Goal: Task Accomplishment & Management: Complete application form

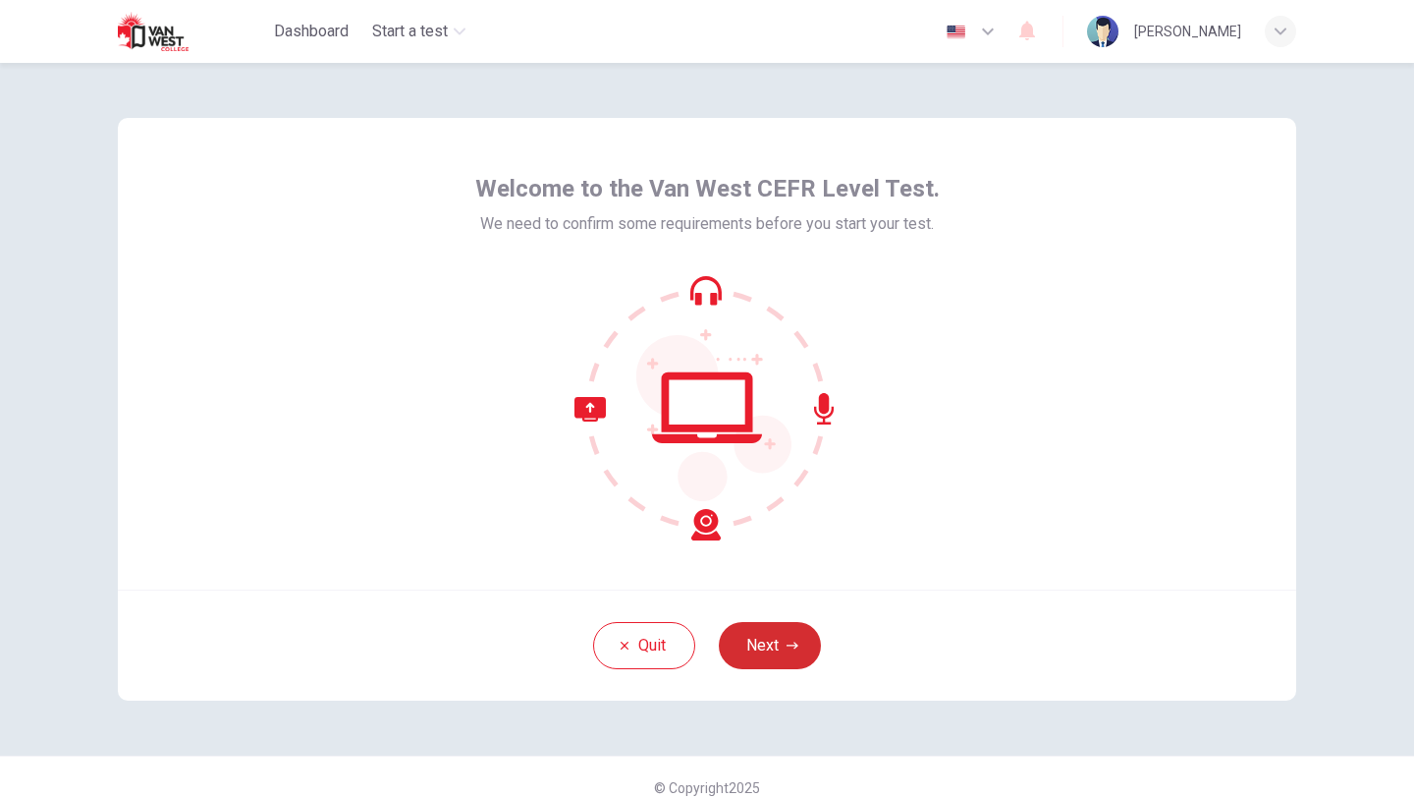
click at [776, 638] on button "Next" at bounding box center [770, 645] width 102 height 47
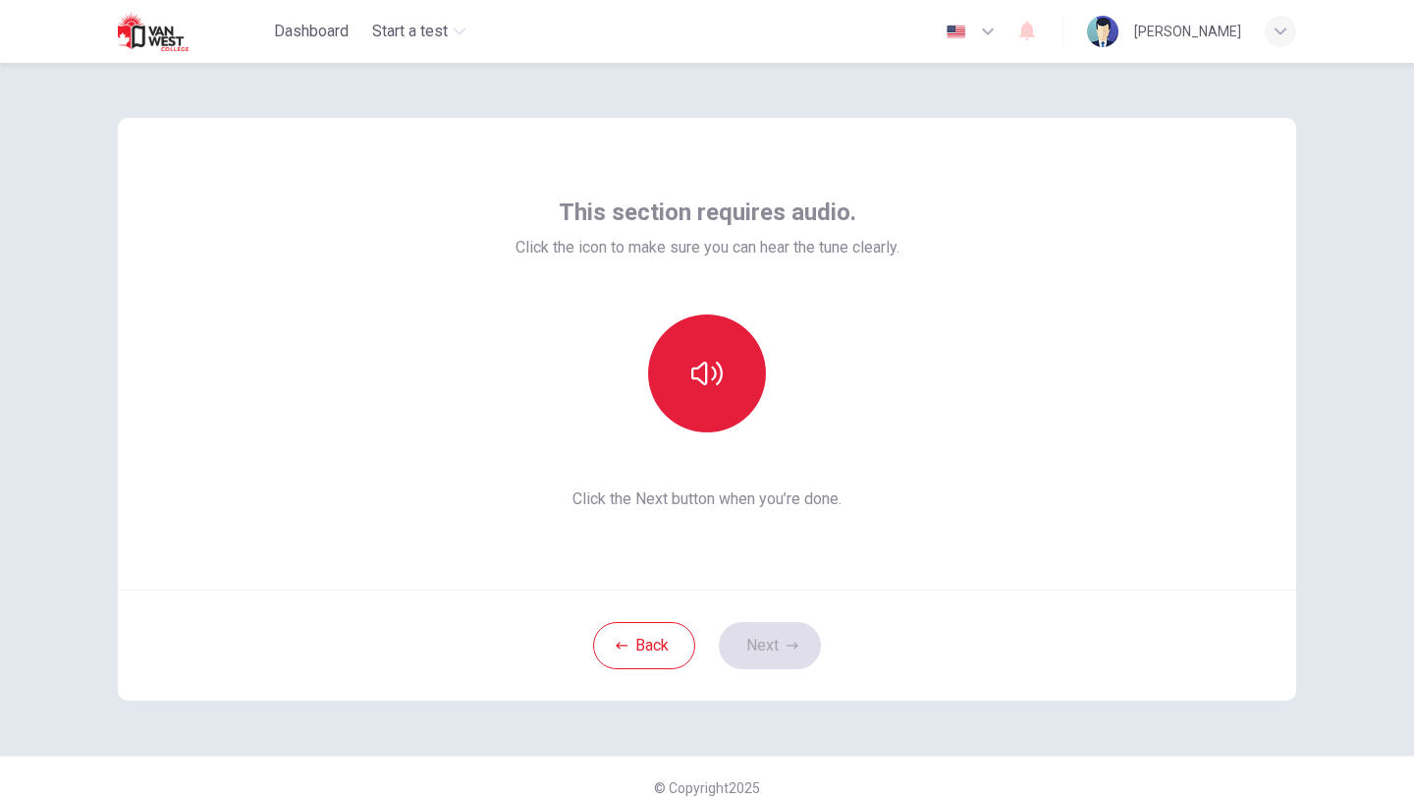
click at [696, 360] on icon "button" at bounding box center [707, 373] width 31 height 31
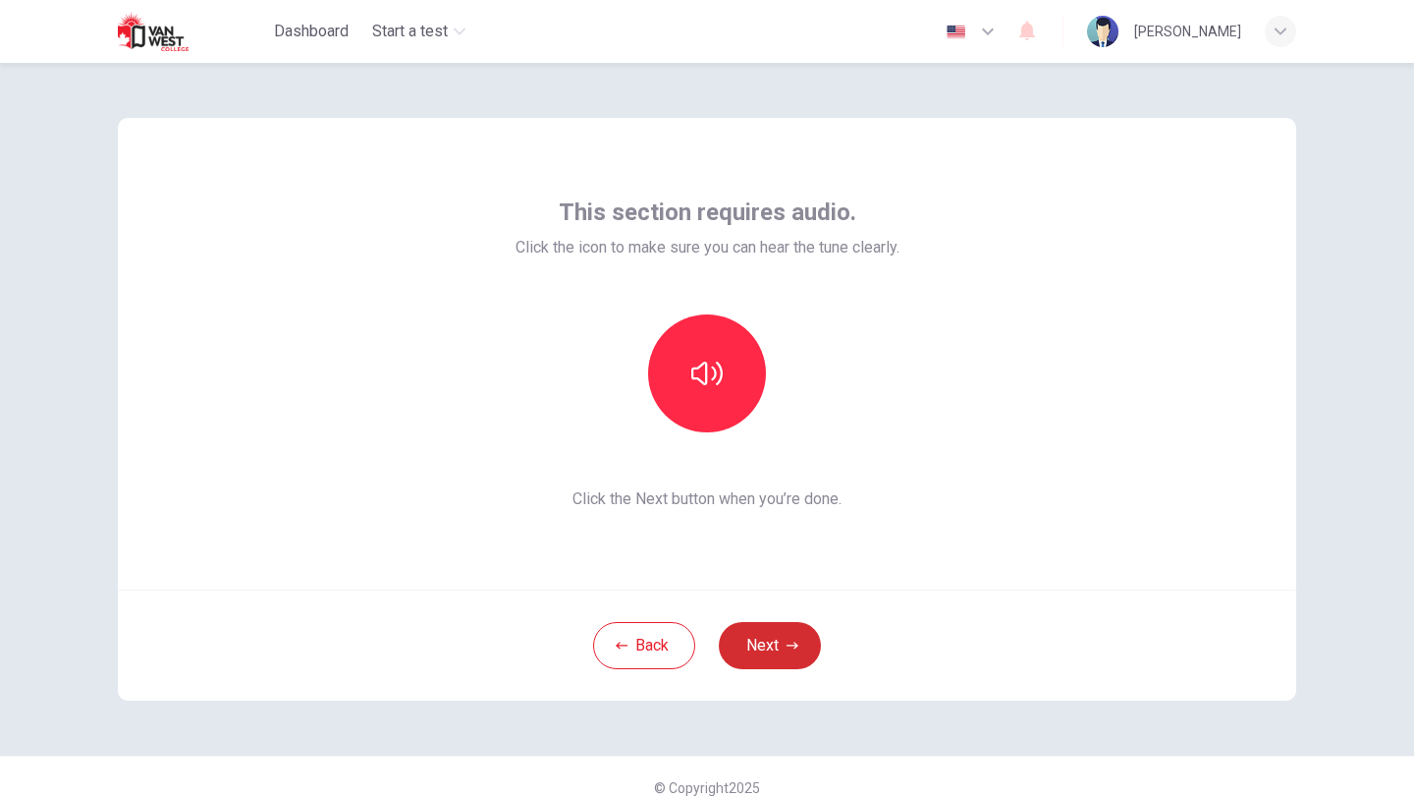
click at [779, 647] on button "Next" at bounding box center [770, 645] width 102 height 47
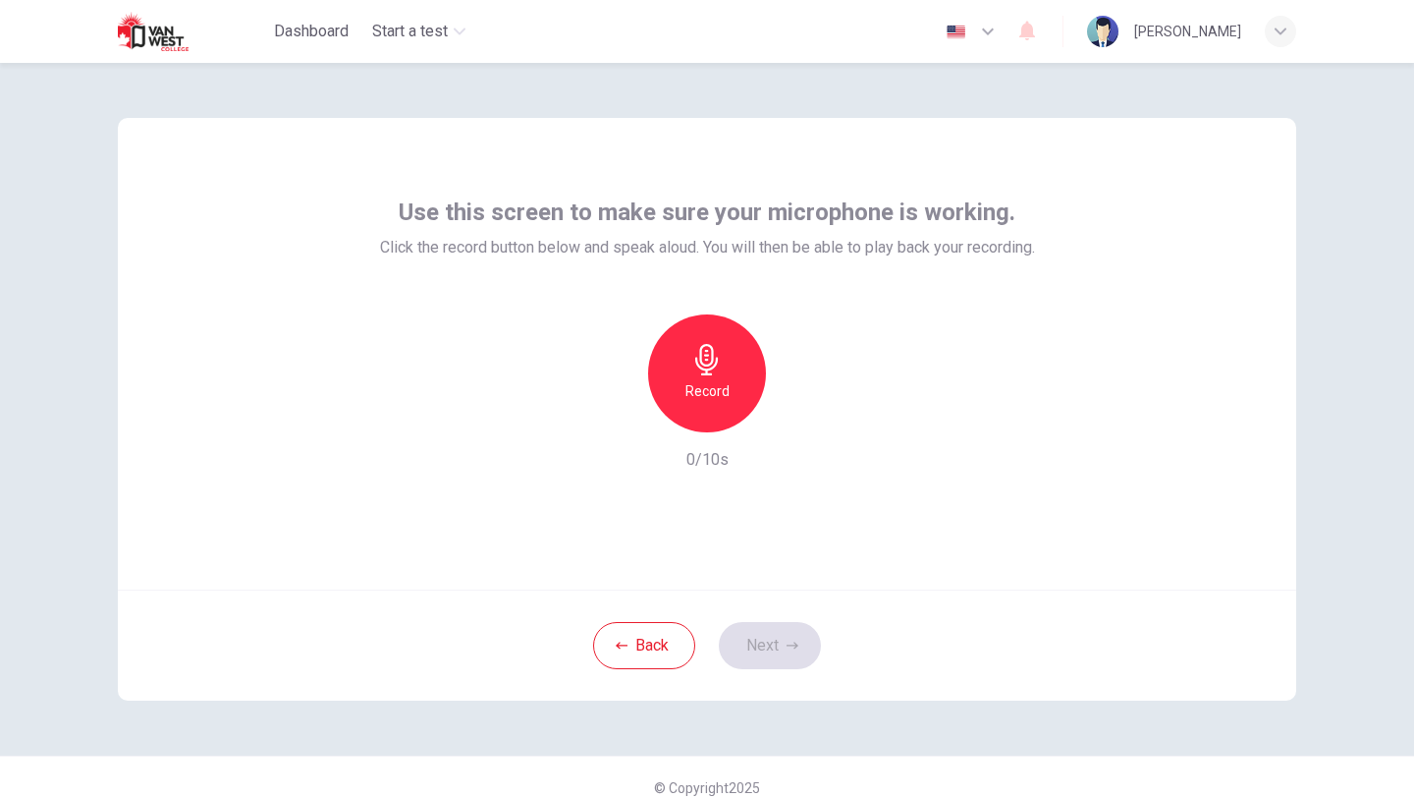
click at [721, 369] on icon "button" at bounding box center [707, 359] width 31 height 31
click at [804, 409] on icon "button" at bounding box center [798, 417] width 20 height 20
click at [732, 386] on div "Record" at bounding box center [707, 373] width 118 height 118
click at [801, 410] on icon "button" at bounding box center [798, 417] width 20 height 20
click at [793, 416] on icon "button" at bounding box center [798, 417] width 20 height 20
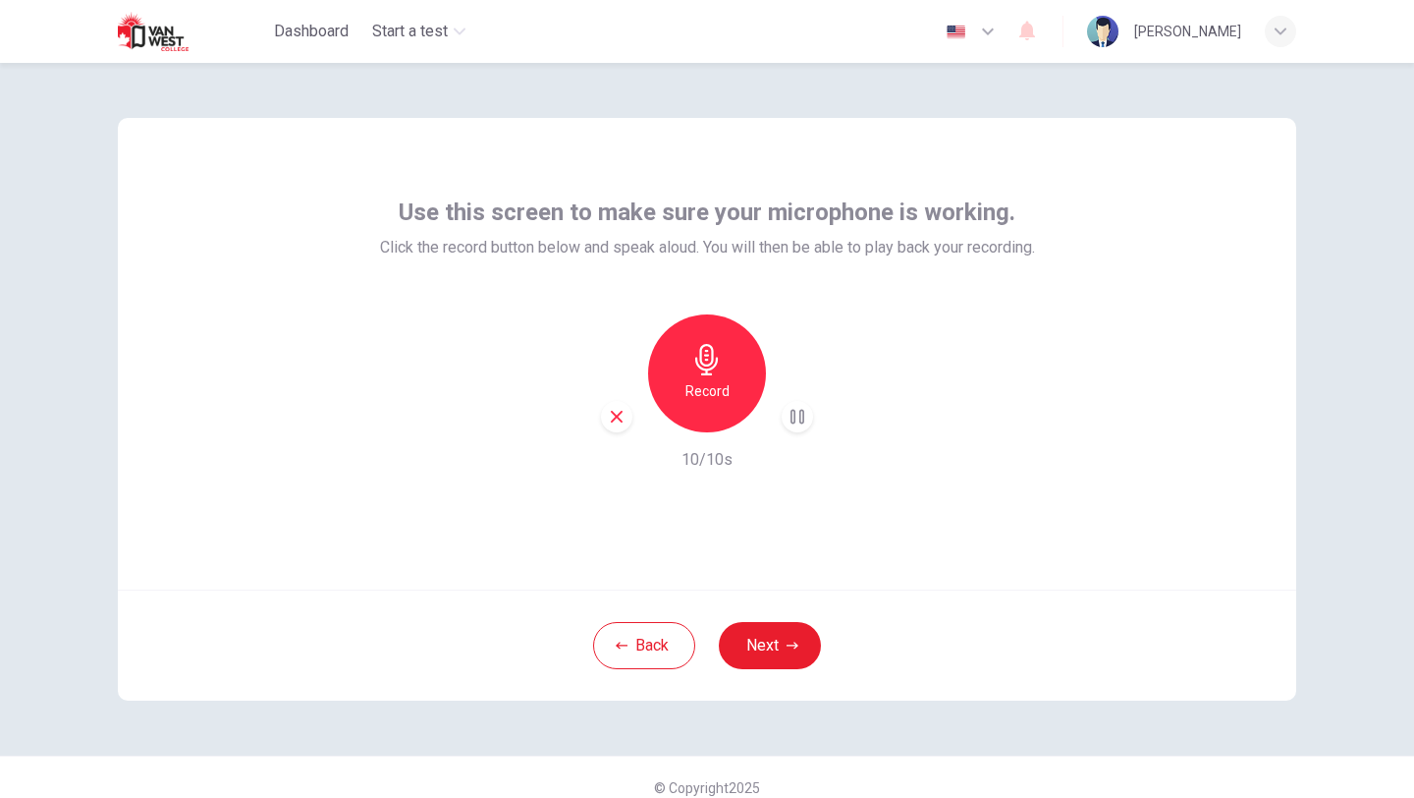
click at [707, 368] on icon "button" at bounding box center [706, 359] width 23 height 31
click at [764, 432] on div "Stop 2/10s" at bounding box center [707, 392] width 655 height 157
click at [697, 368] on icon "button" at bounding box center [707, 359] width 31 height 31
click at [612, 417] on icon "button" at bounding box center [617, 417] width 18 height 18
click at [722, 388] on h6 "Record" at bounding box center [708, 391] width 44 height 24
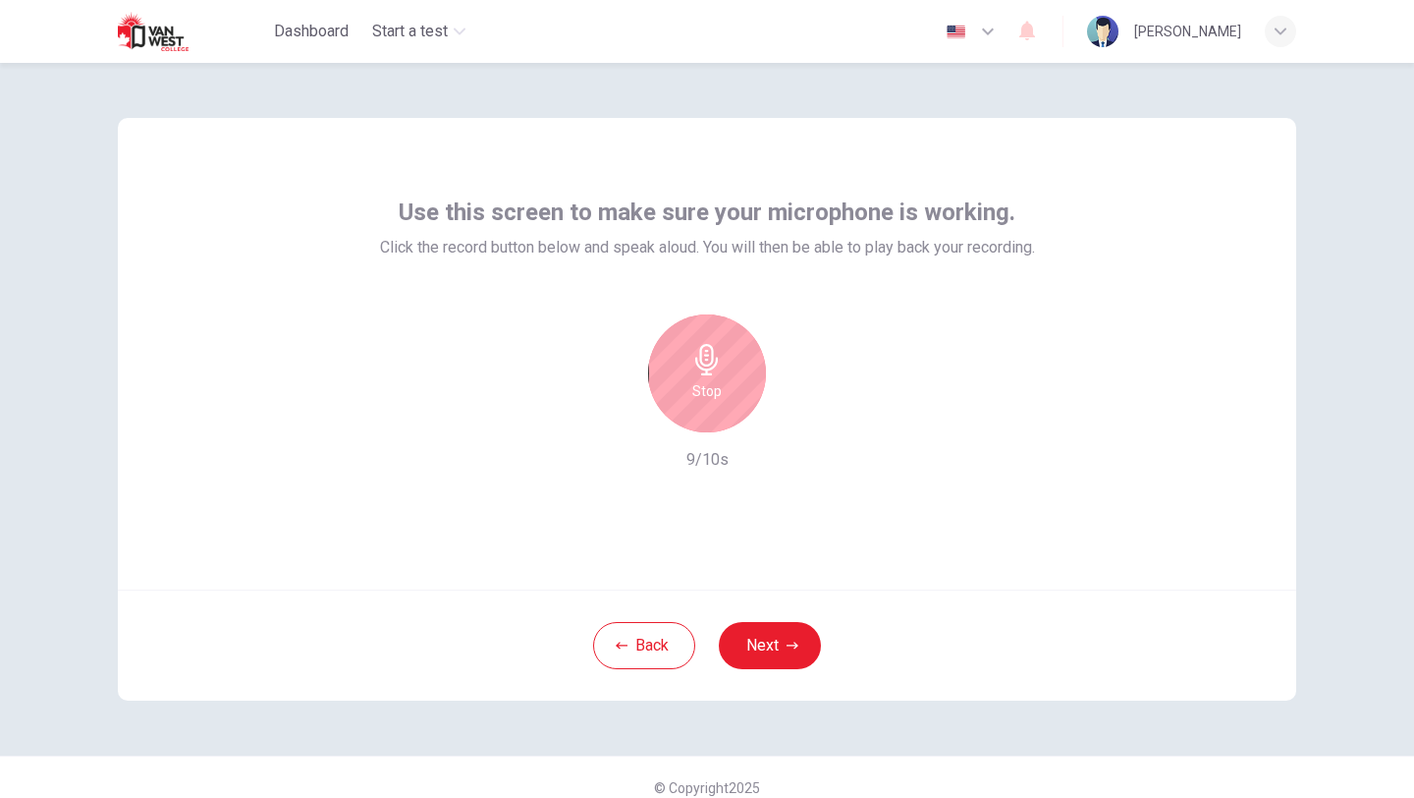
click at [722, 388] on div "Stop" at bounding box center [707, 373] width 118 height 118
click at [805, 414] on icon "button" at bounding box center [798, 417] width 20 height 20
click at [802, 416] on icon "button" at bounding box center [798, 417] width 20 height 20
click at [608, 416] on icon "button" at bounding box center [617, 417] width 18 height 18
click at [710, 363] on icon "button" at bounding box center [706, 359] width 23 height 31
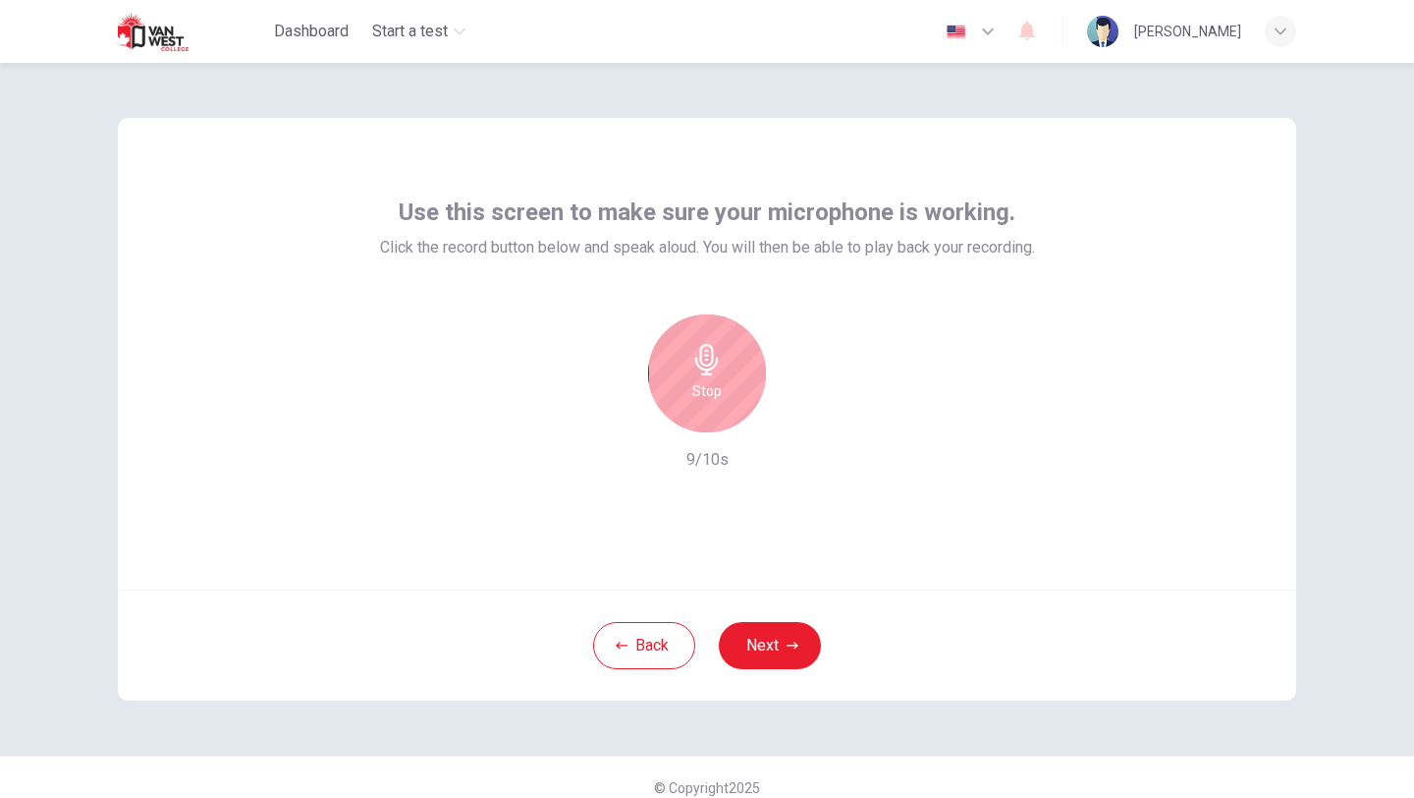
click at [710, 363] on icon "button" at bounding box center [706, 359] width 23 height 31
click at [799, 418] on icon "button" at bounding box center [798, 417] width 20 height 20
click at [614, 423] on icon "button" at bounding box center [617, 417] width 18 height 18
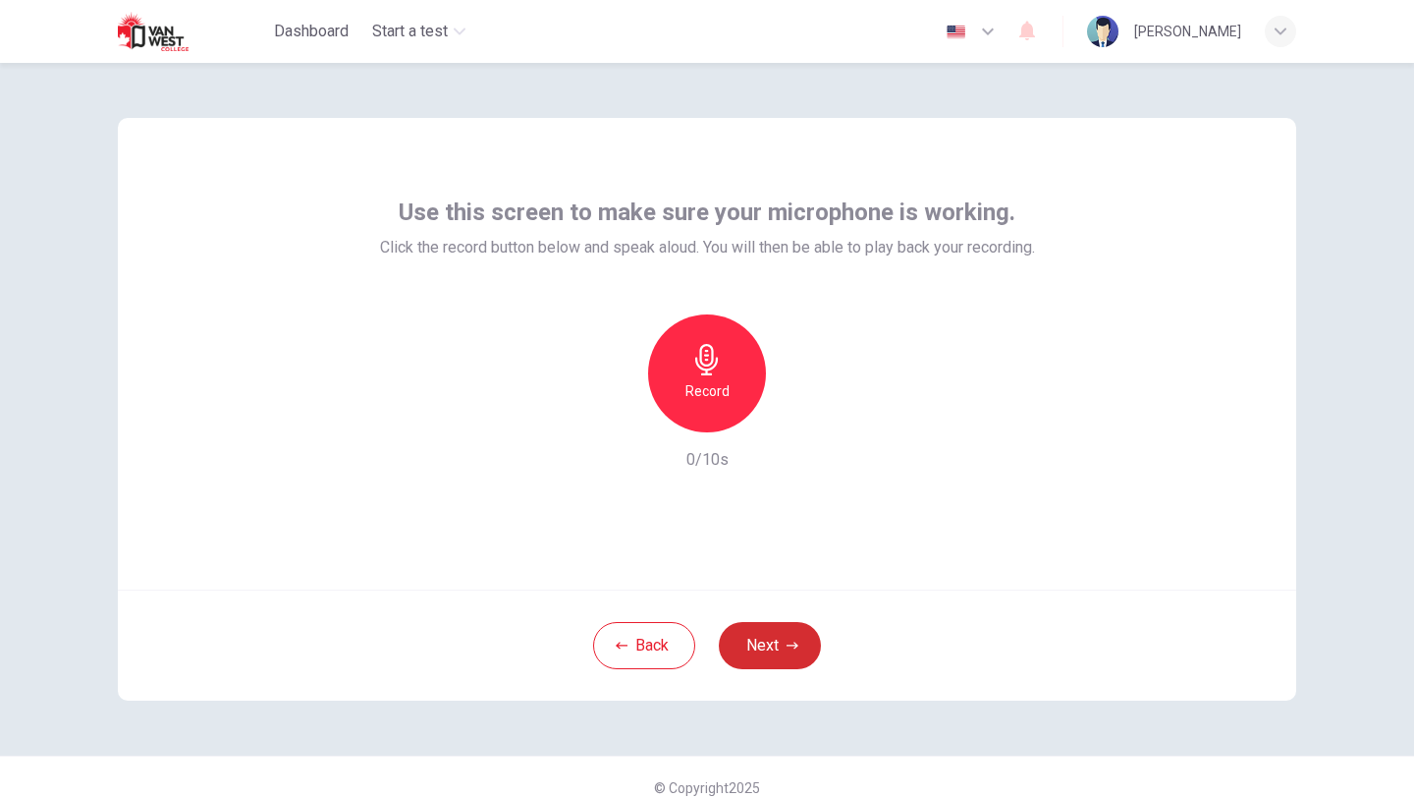
click at [784, 652] on button "Next" at bounding box center [770, 645] width 102 height 47
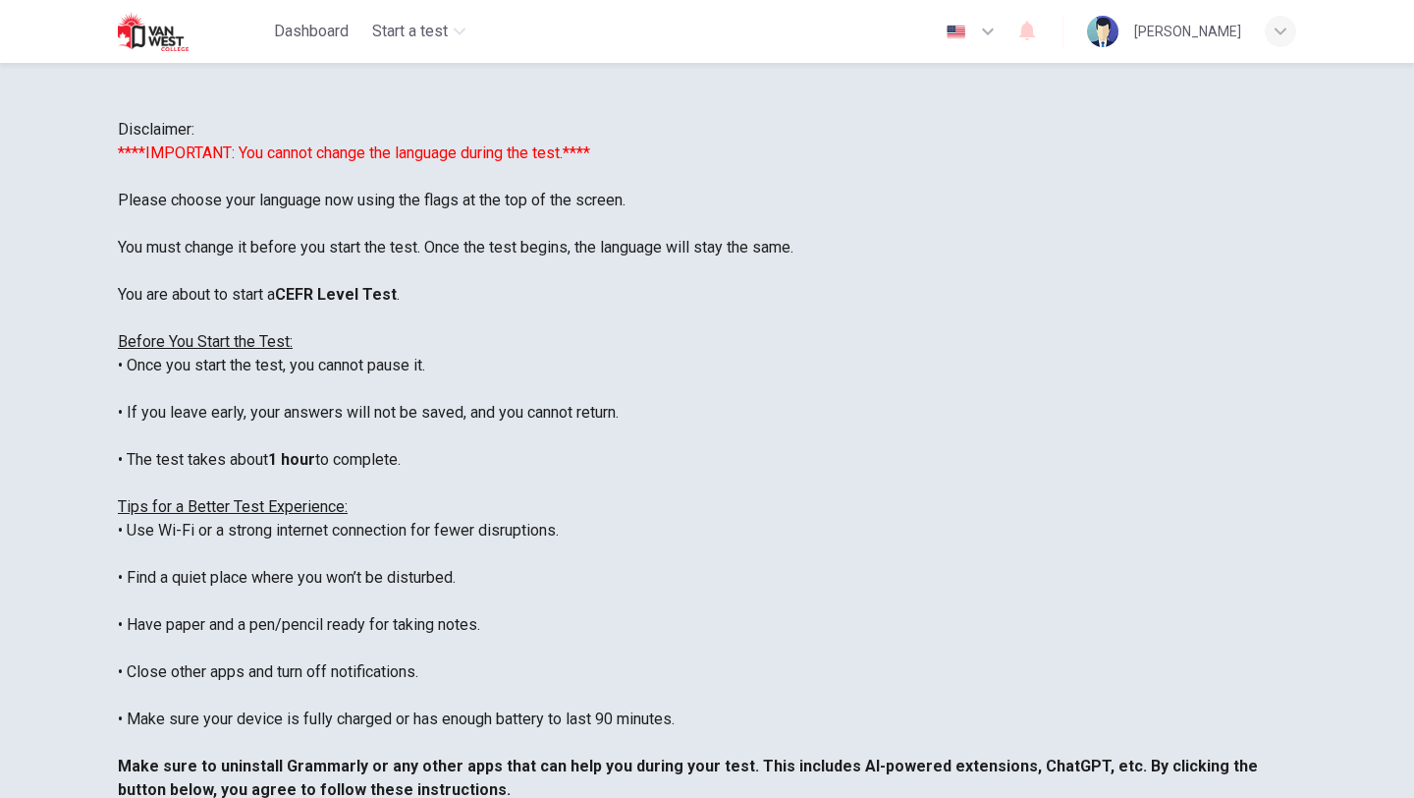
scroll to position [118, 0]
click at [1006, 18] on button "button" at bounding box center [972, 31] width 72 height 39
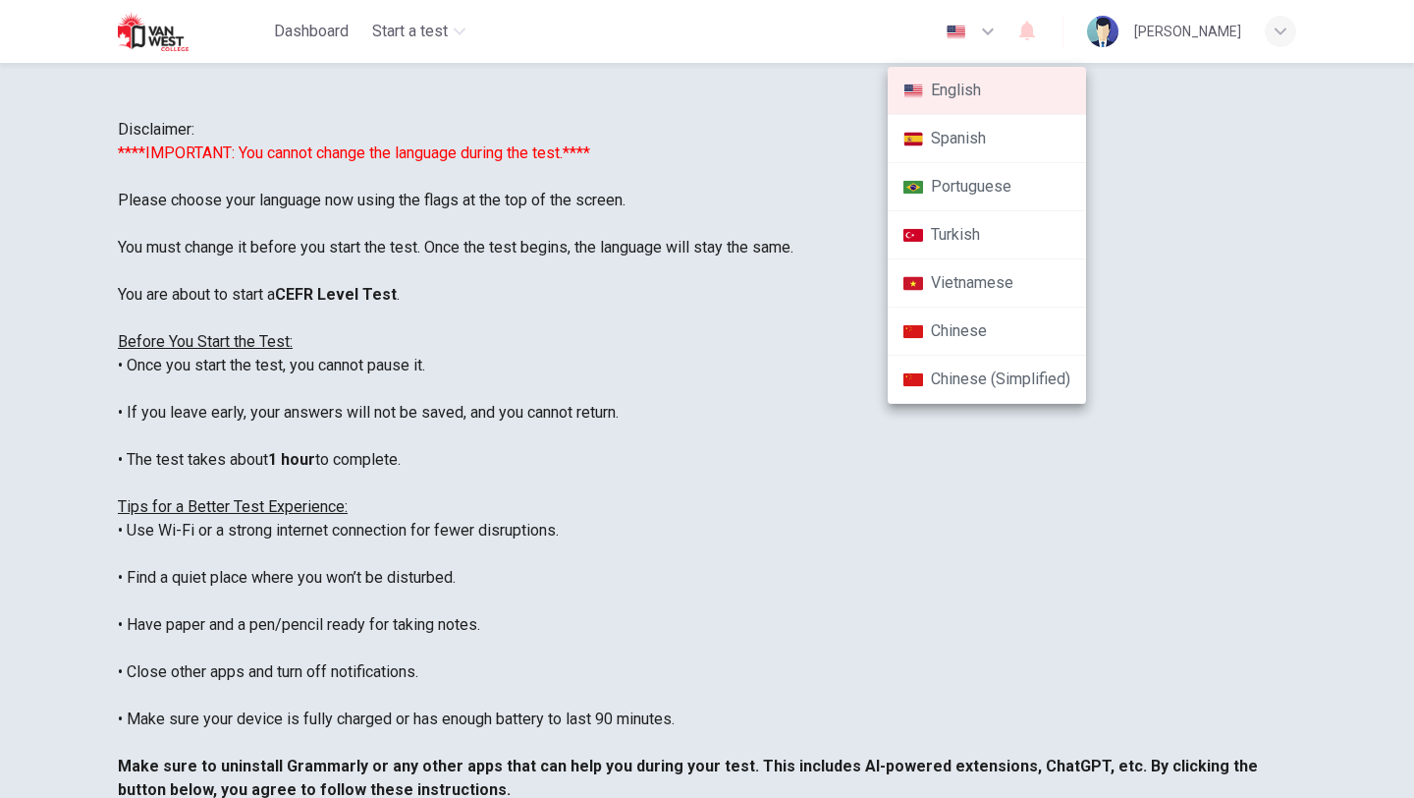
click at [992, 91] on li "English" at bounding box center [987, 91] width 198 height 48
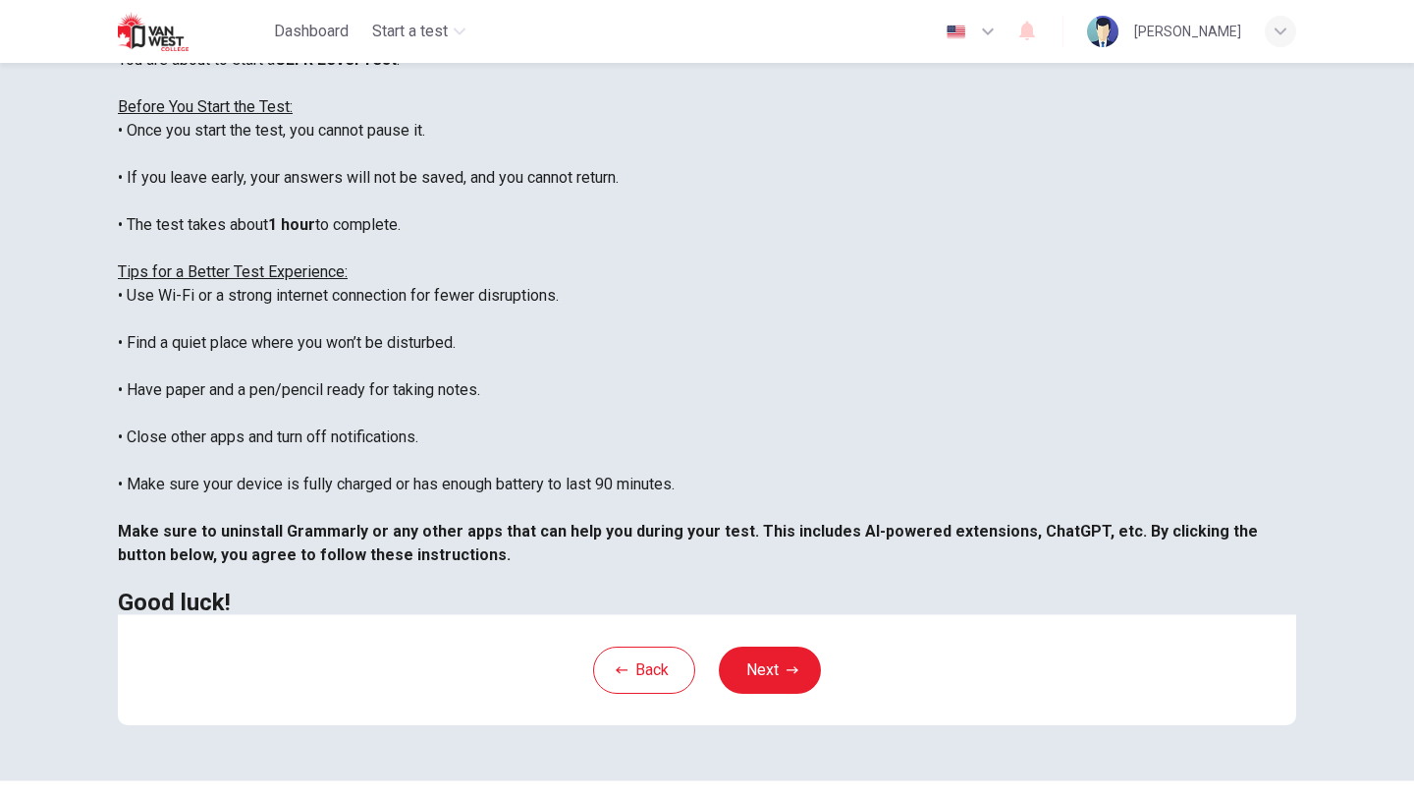
scroll to position [237, 0]
click at [923, 321] on div "****IMPORTANT: You cannot change the language during the test.**** Please choos…" at bounding box center [707, 258] width 1179 height 707
click at [764, 675] on button "Next" at bounding box center [770, 667] width 102 height 47
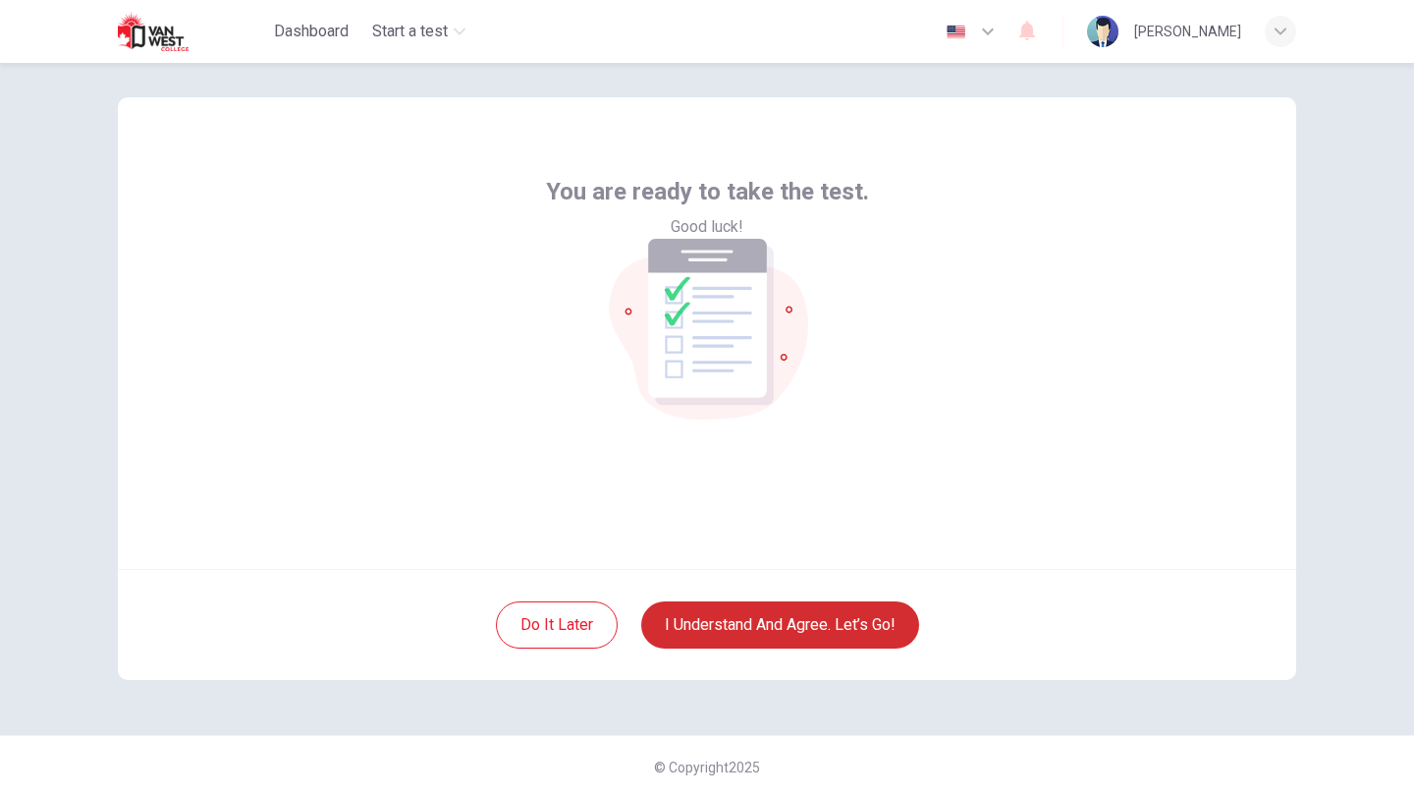
scroll to position [21, 0]
click at [929, 270] on div "You are ready to take the test. Good luck!" at bounding box center [707, 332] width 1179 height 471
click at [1191, 183] on div "You are ready to take the test. Good luck!" at bounding box center [707, 332] width 1179 height 471
click at [770, 627] on button "I understand and agree. Let’s go!" at bounding box center [780, 624] width 278 height 47
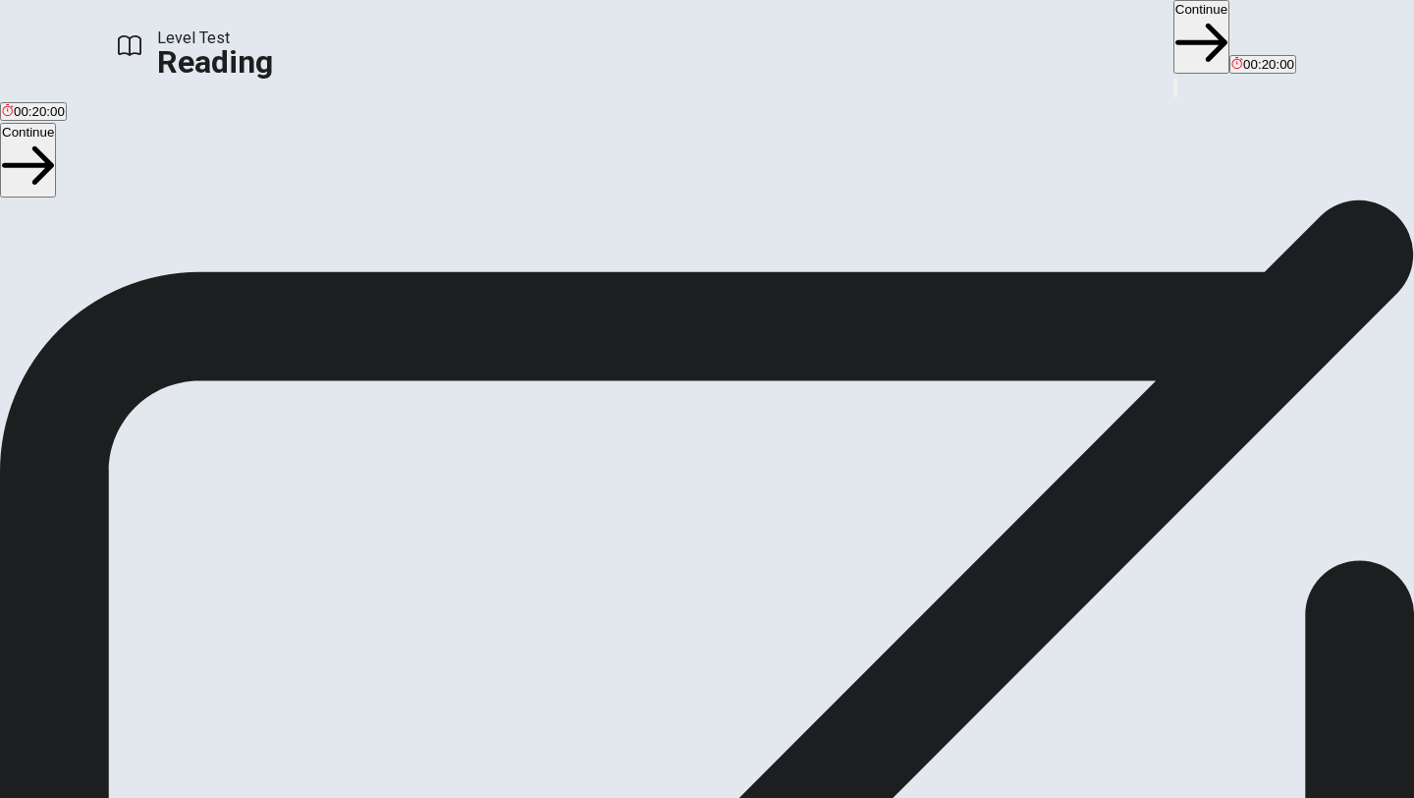
click at [1174, 37] on button "Continue" at bounding box center [1202, 37] width 56 height 74
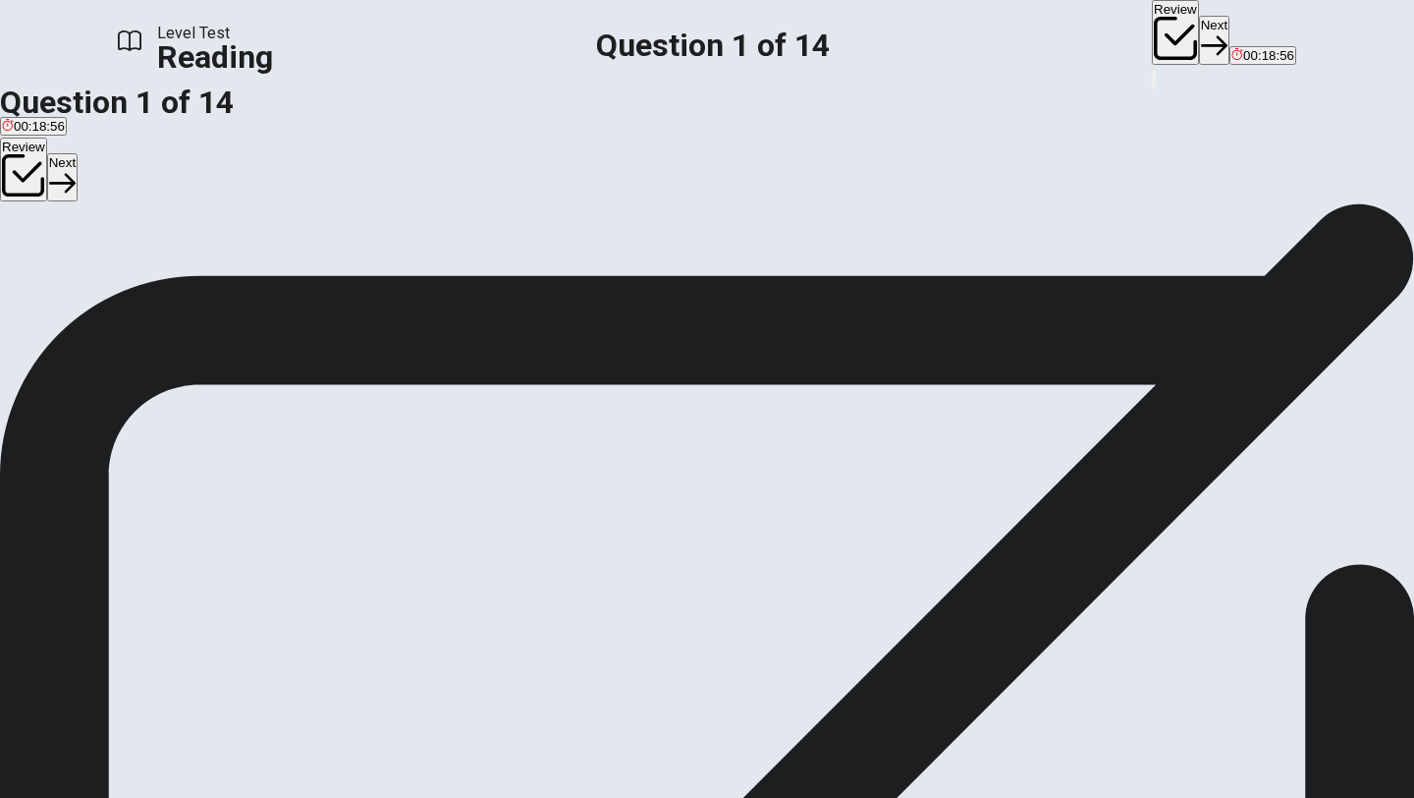
scroll to position [29, 0]
click at [184, 235] on div "B" at bounding box center [306, 227] width 315 height 15
click at [1199, 39] on button "Next" at bounding box center [1214, 40] width 30 height 48
click at [136, 235] on div "C" at bounding box center [115, 227] width 40 height 15
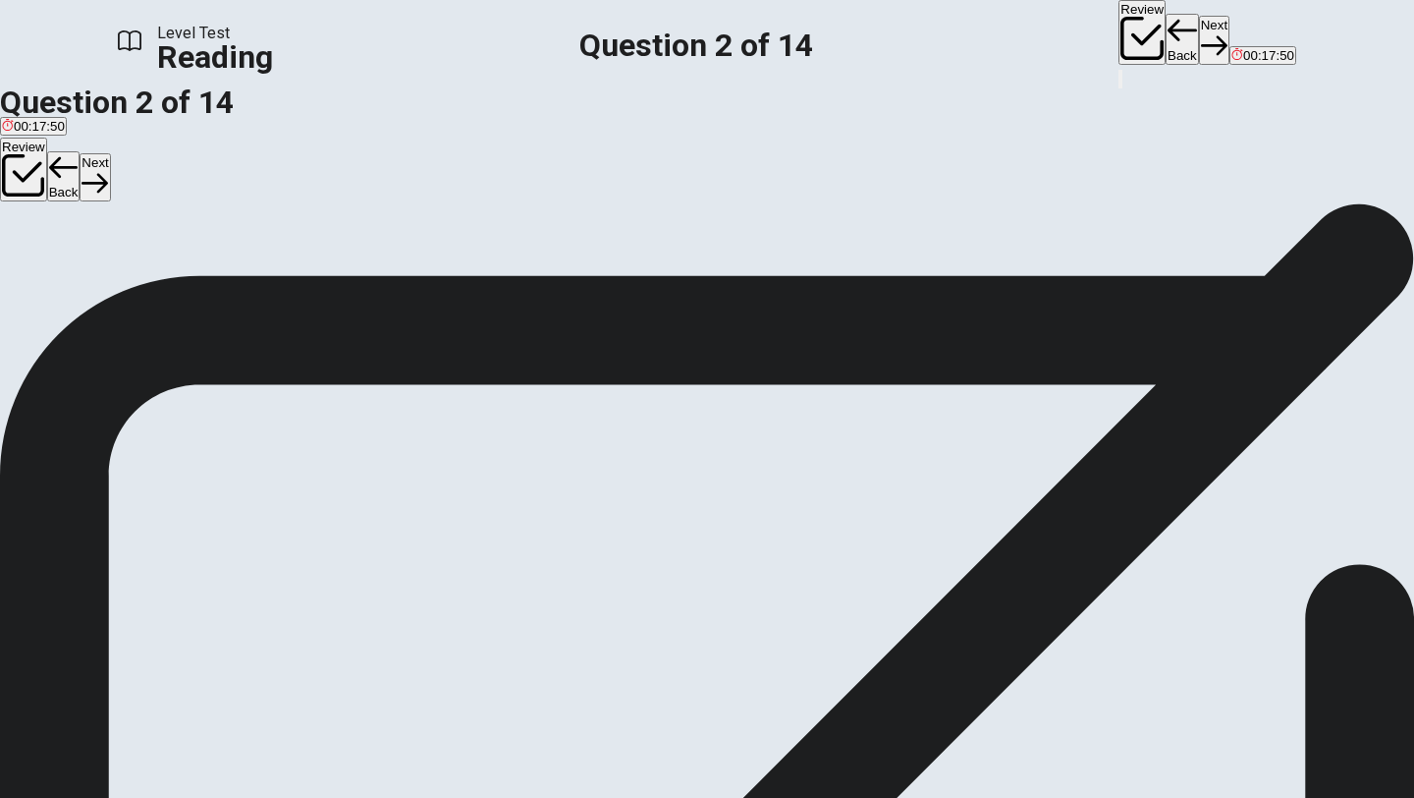
click at [1199, 33] on button "Next" at bounding box center [1214, 40] width 30 height 48
click at [182, 235] on div "B" at bounding box center [238, 227] width 146 height 15
click at [1199, 41] on button "Next" at bounding box center [1214, 40] width 30 height 48
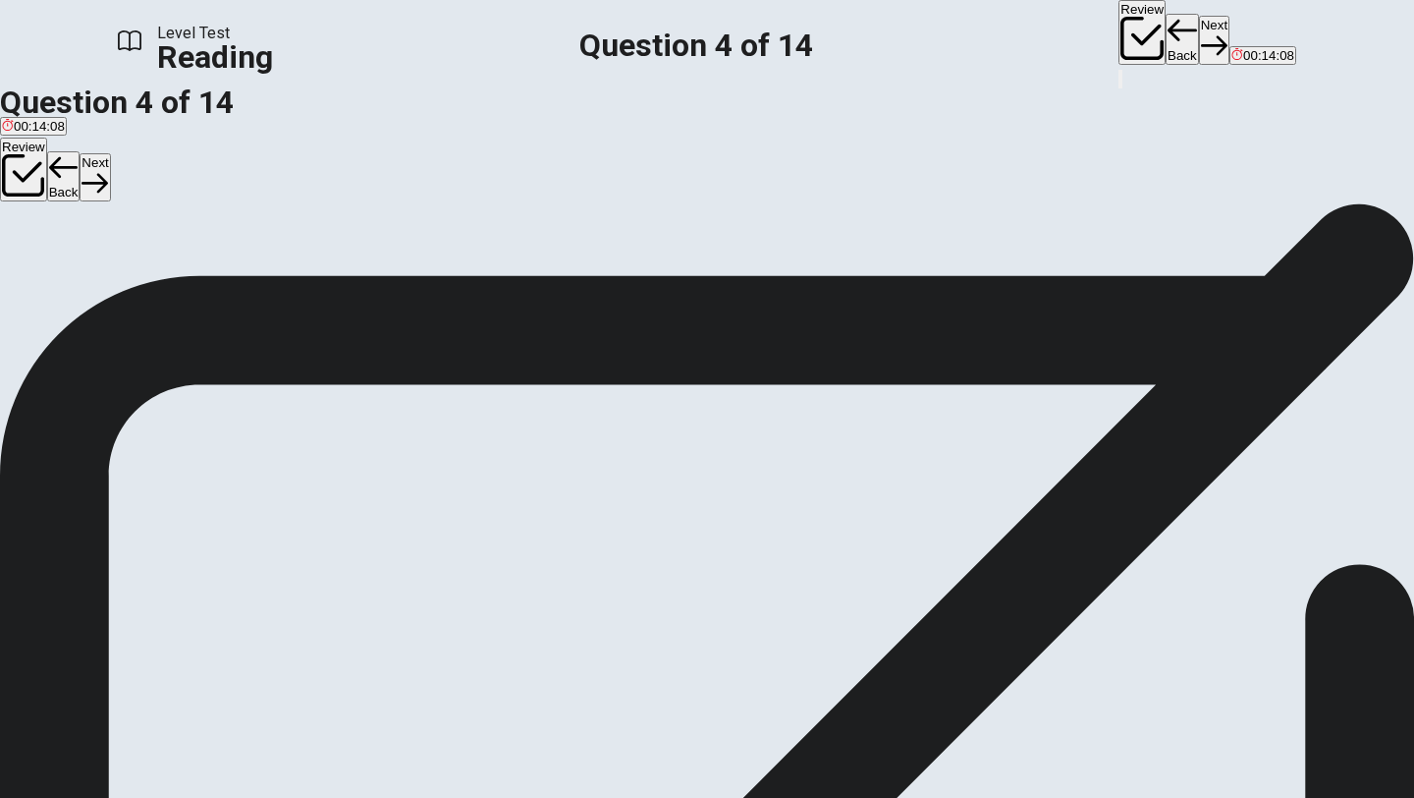
click at [1199, 37] on button "Next" at bounding box center [1214, 40] width 30 height 48
click at [141, 267] on div "B" at bounding box center [108, 259] width 67 height 15
click at [1166, 28] on button "Back" at bounding box center [1182, 39] width 33 height 51
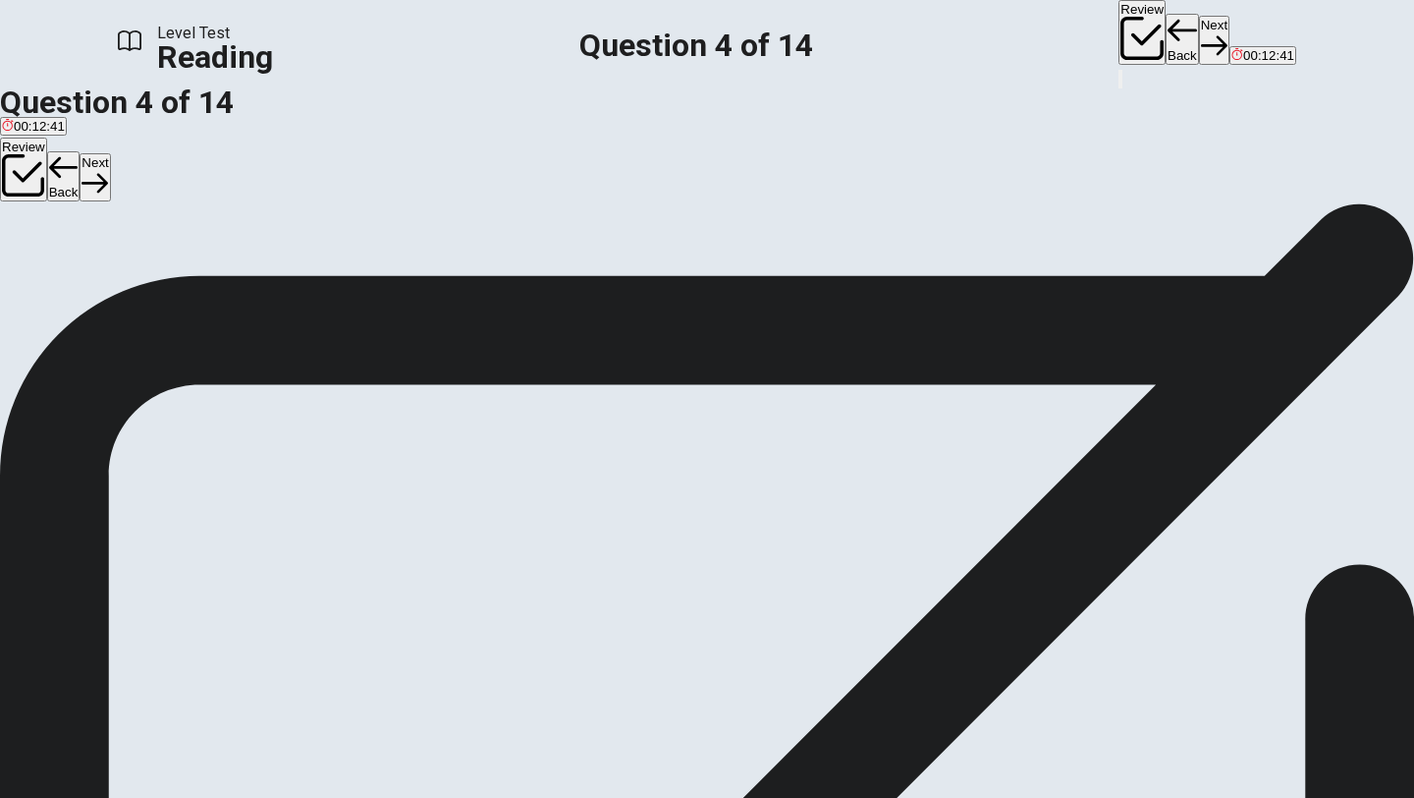
click at [188, 267] on div "B" at bounding box center [262, 259] width 179 height 15
click at [356, 267] on div "C" at bounding box center [479, 259] width 246 height 15
click at [1199, 38] on button "Next" at bounding box center [1214, 40] width 30 height 48
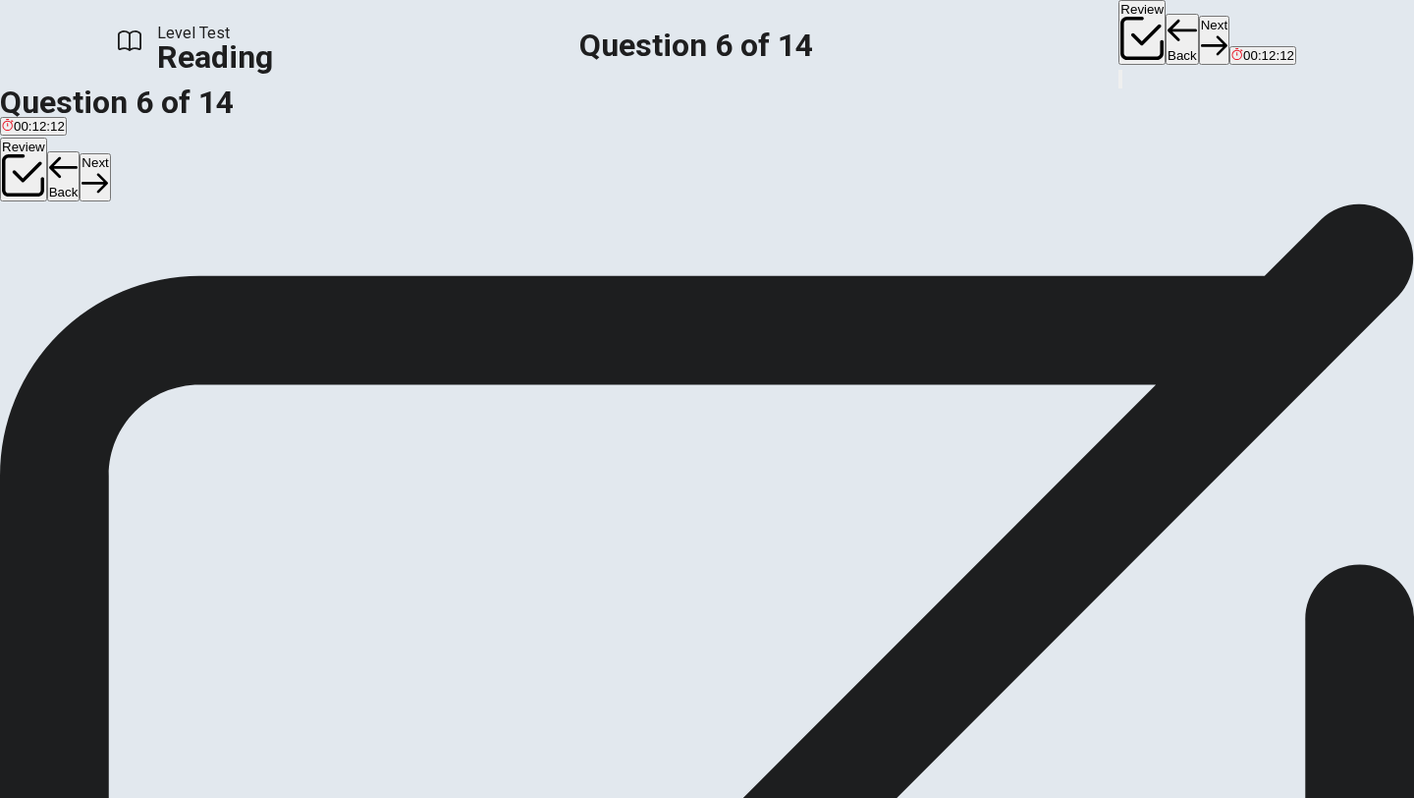
scroll to position [363, 0]
click at [462, 267] on div "C" at bounding box center [536, 259] width 148 height 15
click at [1199, 34] on button "Next" at bounding box center [1214, 40] width 30 height 48
click at [174, 270] on button "A By increasing ocean pollution" at bounding box center [87, 266] width 174 height 33
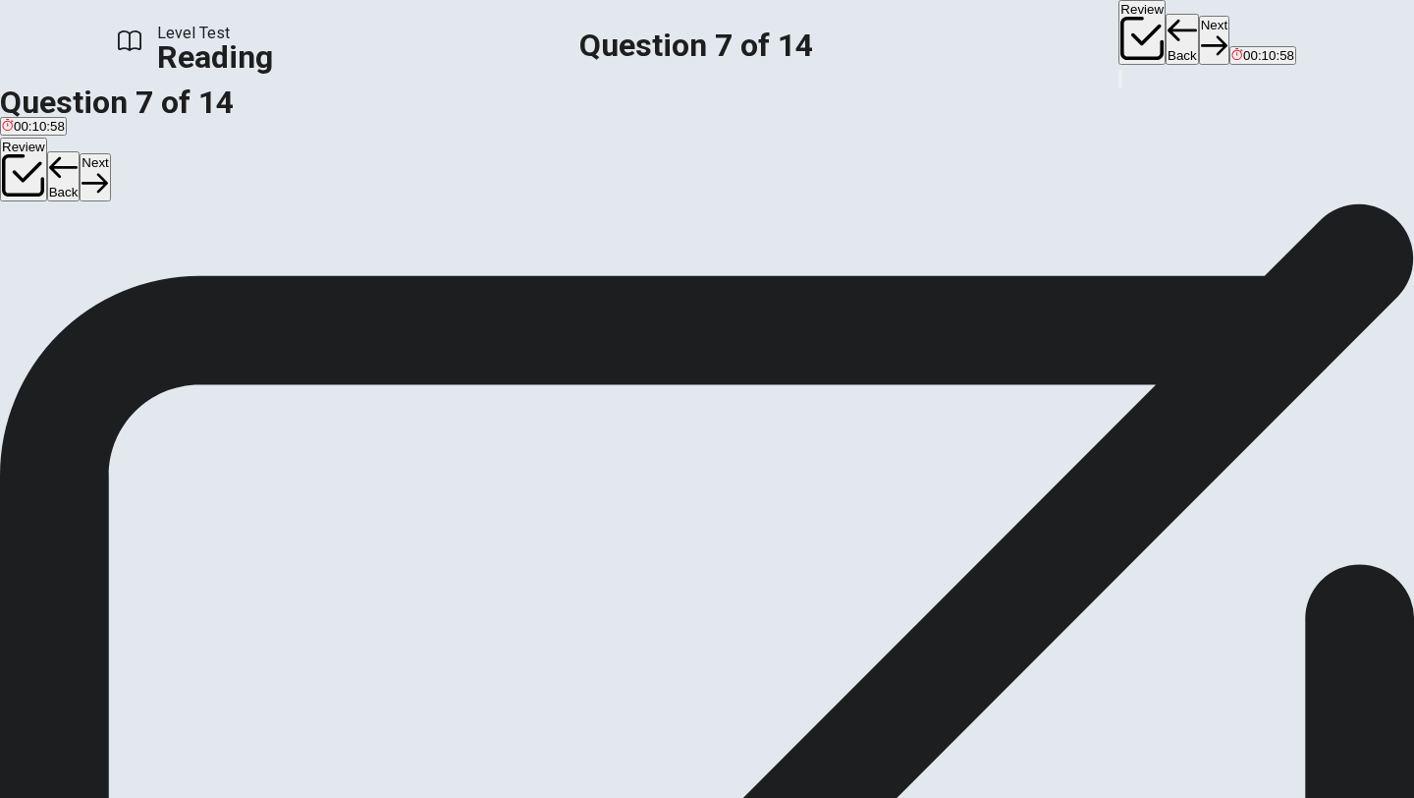
click at [178, 267] on div "B" at bounding box center [281, 259] width 211 height 15
click at [1119, 33] on button "Review" at bounding box center [1142, 32] width 47 height 65
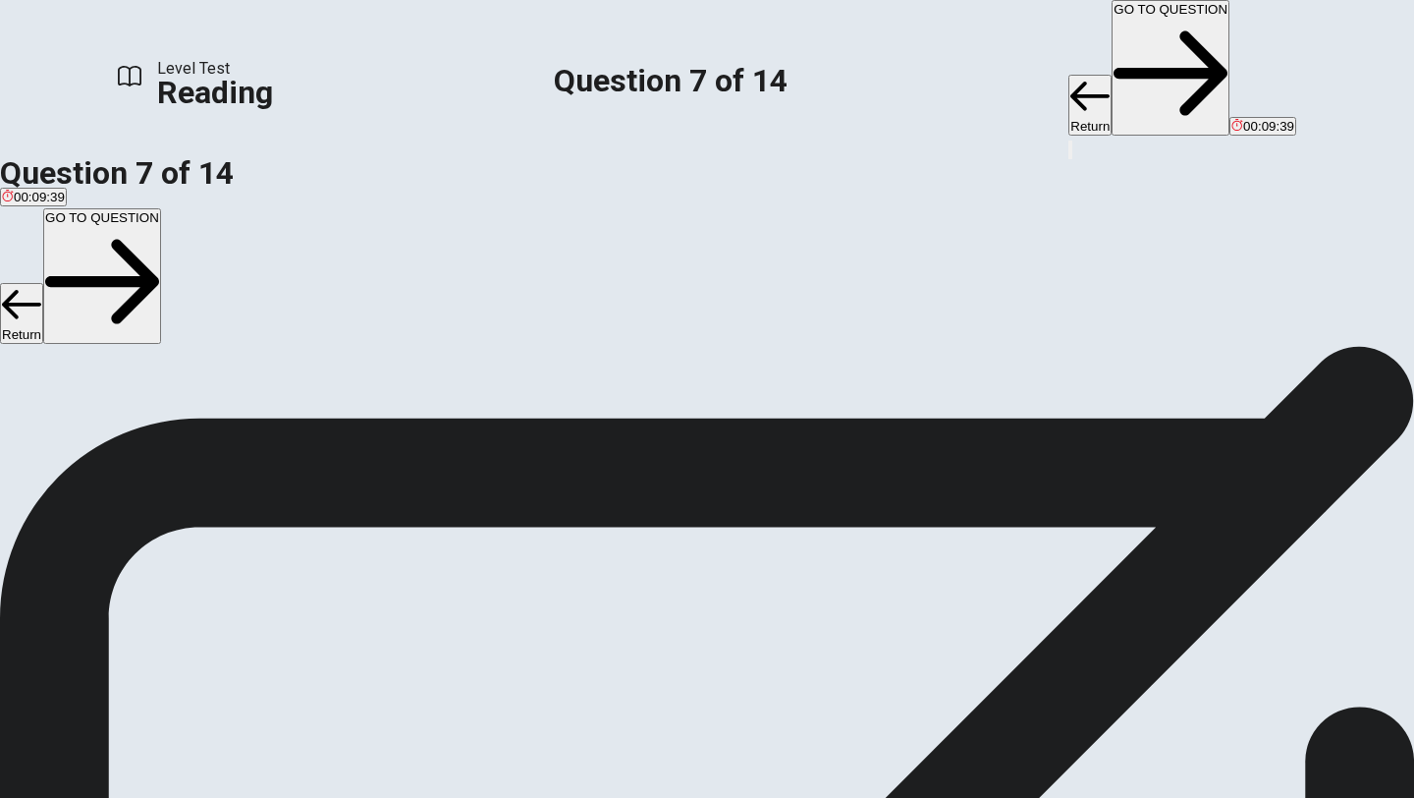
scroll to position [233, 0]
click at [1069, 75] on button "Return" at bounding box center [1090, 105] width 43 height 61
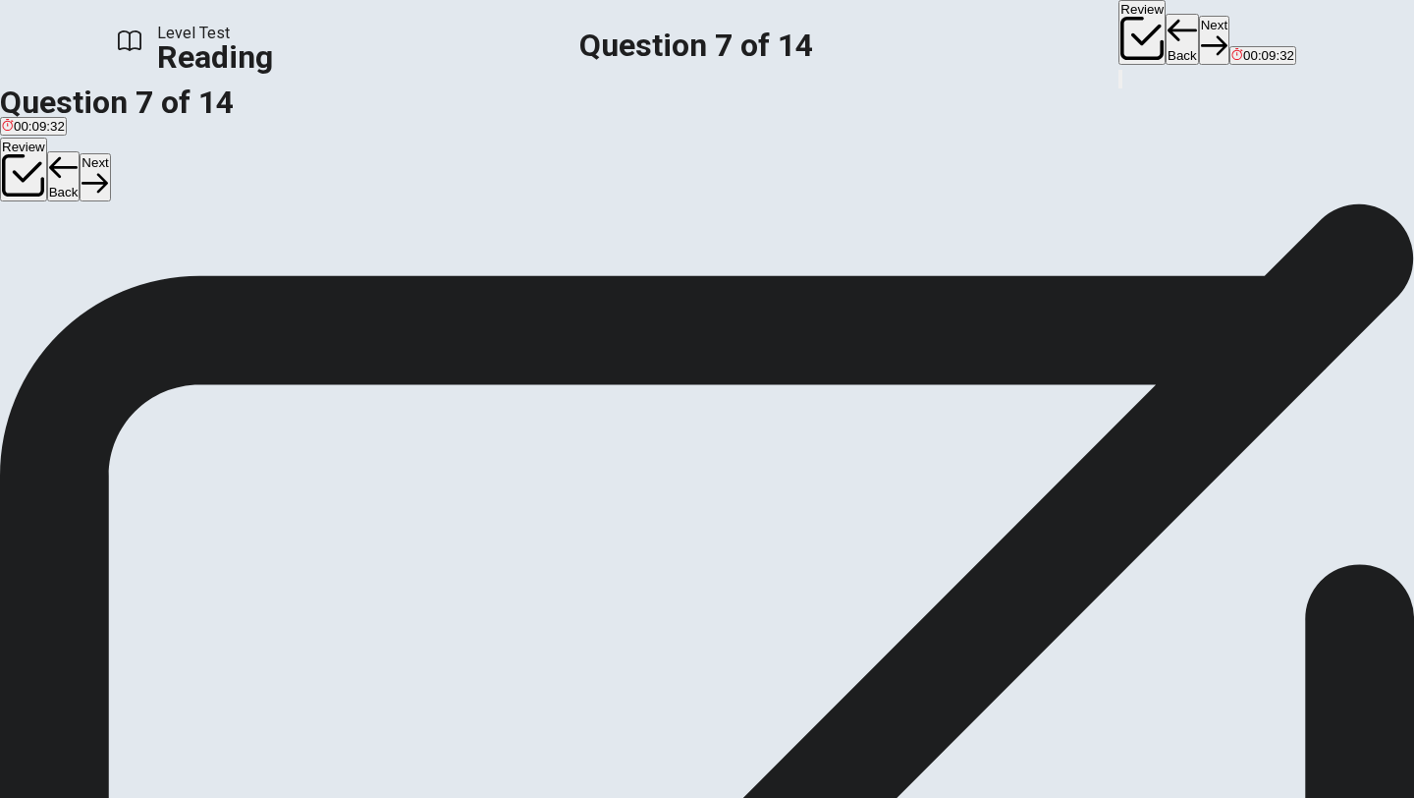
scroll to position [0, 0]
click at [1199, 42] on button "Next" at bounding box center [1214, 40] width 30 height 48
click at [185, 267] on div "D" at bounding box center [245, 259] width 138 height 15
click at [1199, 25] on button "Next" at bounding box center [1214, 40] width 30 height 48
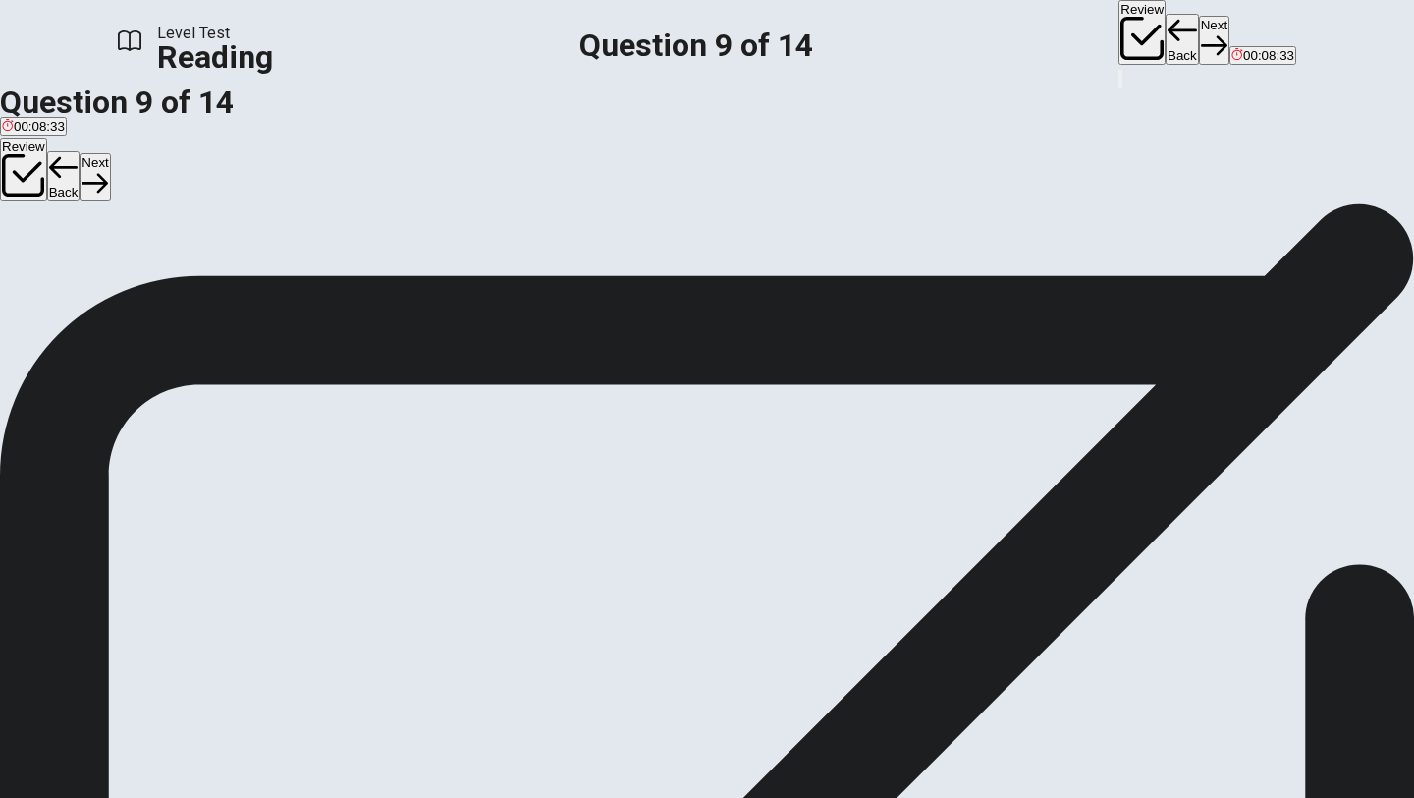
scroll to position [83, 0]
click at [261, 185] on div "B" at bounding box center [522, 177] width 523 height 15
click at [1199, 36] on button "Next" at bounding box center [1214, 40] width 30 height 48
click at [290, 185] on div "D" at bounding box center [353, 177] width 127 height 15
click at [1199, 37] on button "Next" at bounding box center [1214, 40] width 30 height 48
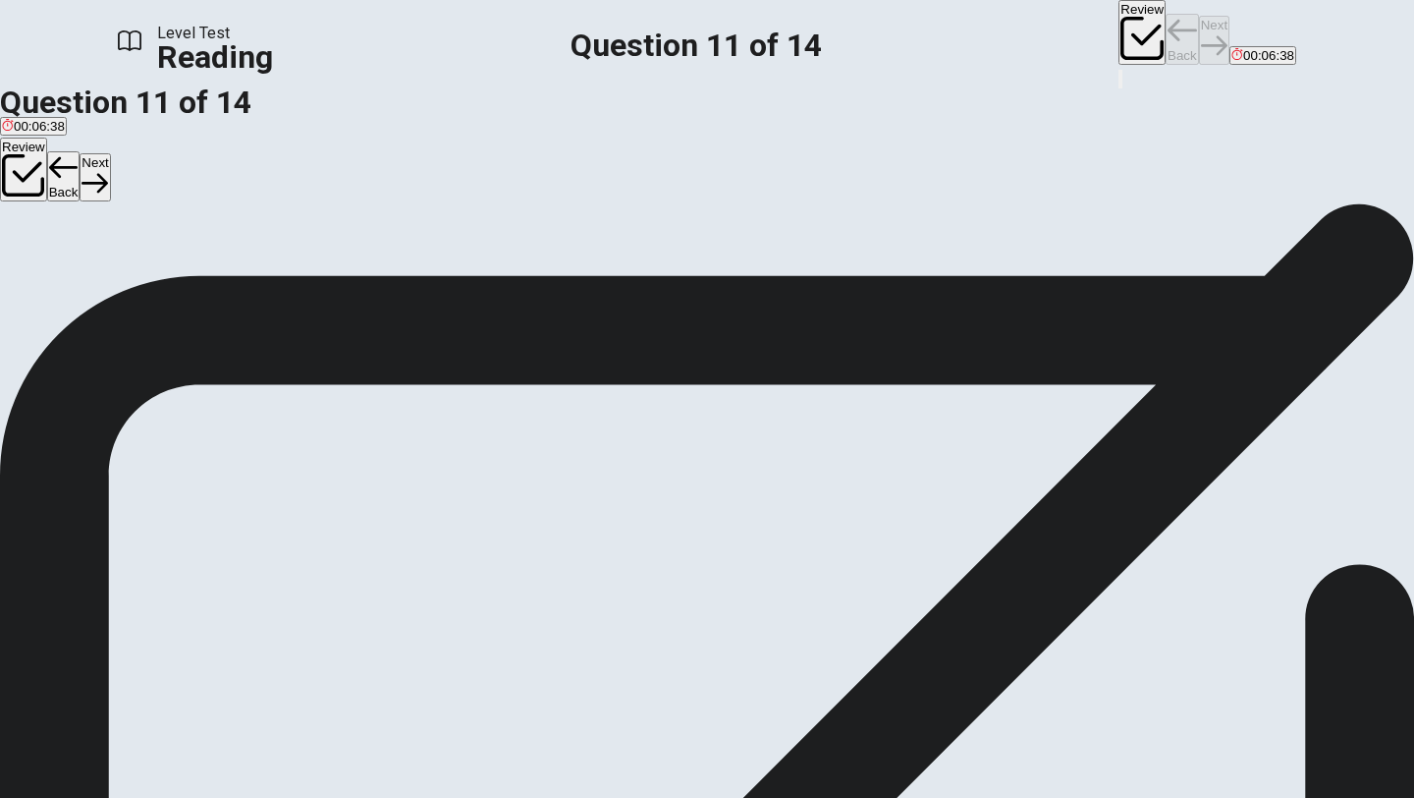
scroll to position [269, 0]
click at [1166, 28] on button "Back" at bounding box center [1182, 39] width 33 height 51
click at [1199, 38] on button "Next" at bounding box center [1214, 40] width 30 height 48
click at [252, 678] on input at bounding box center [168, 687] width 170 height 19
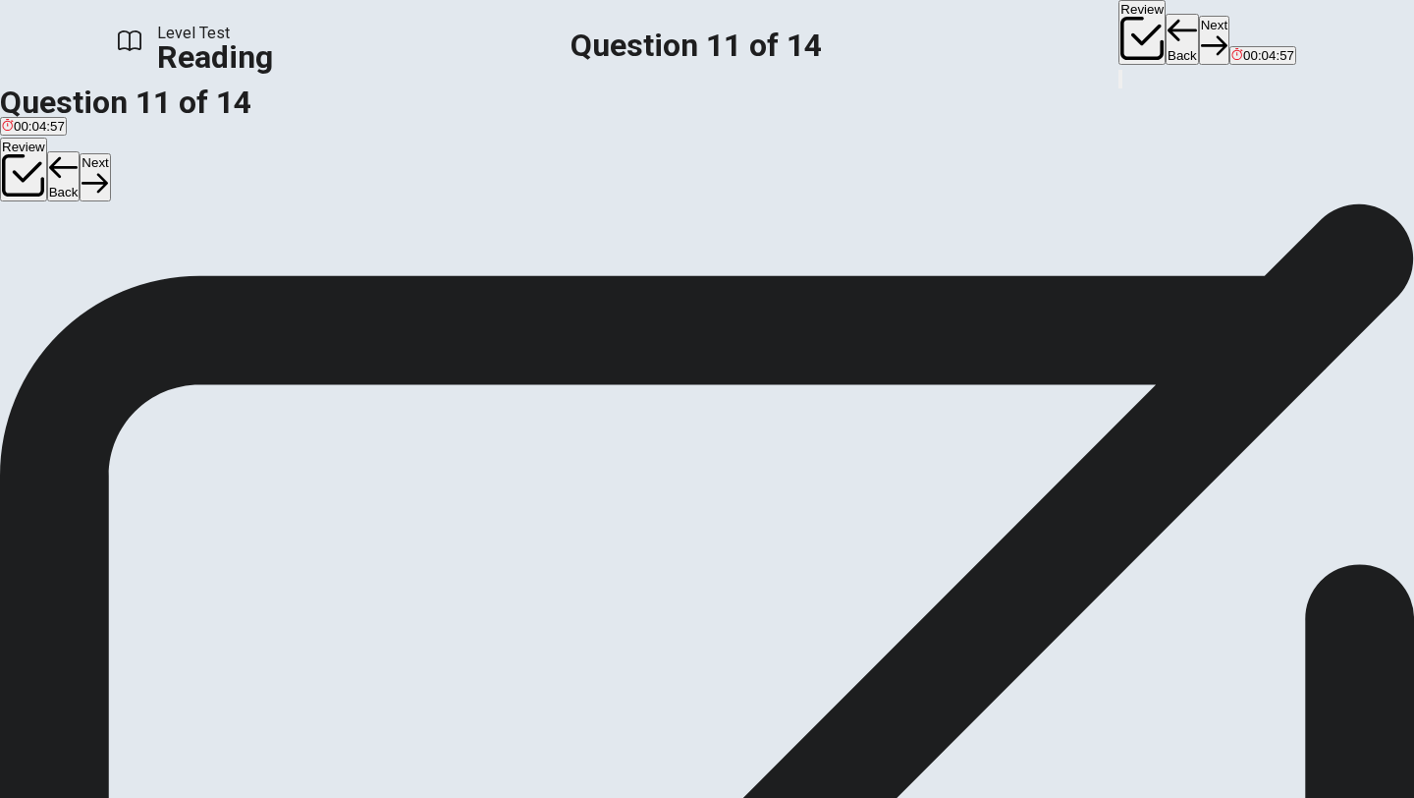
click at [1199, 28] on button "Next" at bounding box center [1214, 40] width 30 height 48
click at [182, 267] on div "A" at bounding box center [156, 259] width 308 height 15
click at [1199, 41] on button "Next" at bounding box center [1214, 40] width 30 height 48
click at [283, 267] on div "B" at bounding box center [510, 259] width 454 height 15
click at [1199, 27] on button "Next" at bounding box center [1214, 40] width 30 height 48
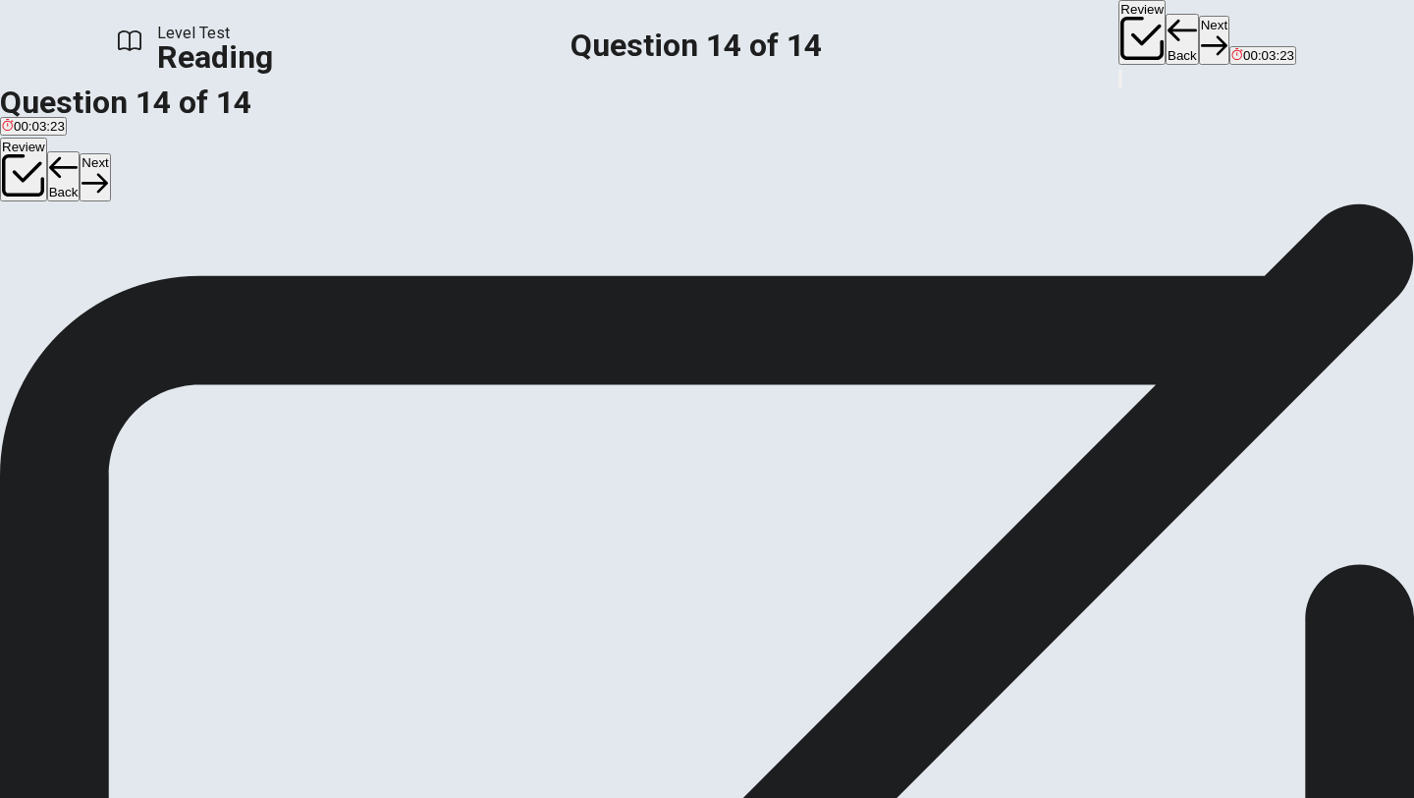
scroll to position [41, 0]
click at [60, 209] on button "View Text" at bounding box center [30, 248] width 60 height 78
click at [88, 209] on button "View Question" at bounding box center [44, 262] width 88 height 106
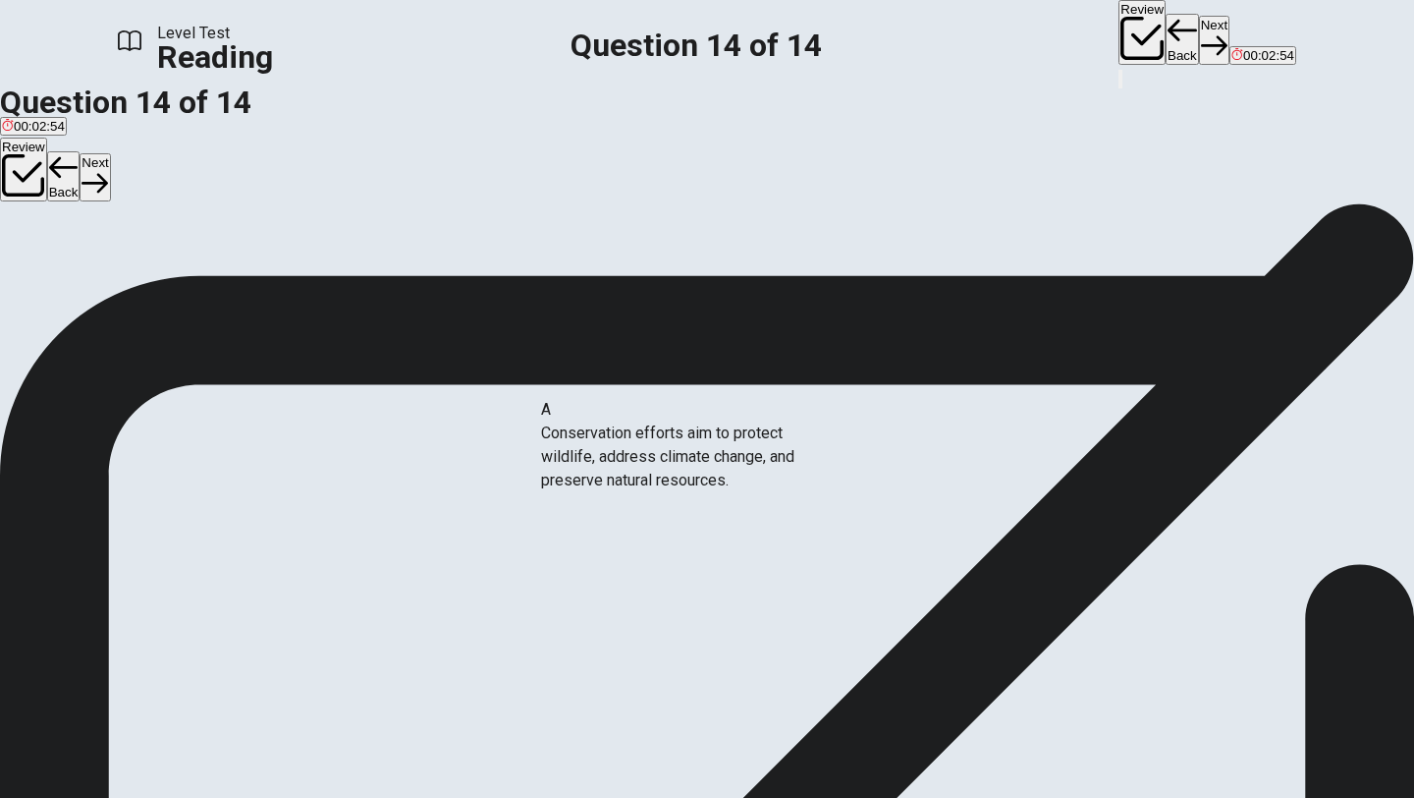
drag, startPoint x: 190, startPoint y: 468, endPoint x: 582, endPoint y: 468, distance: 392.9
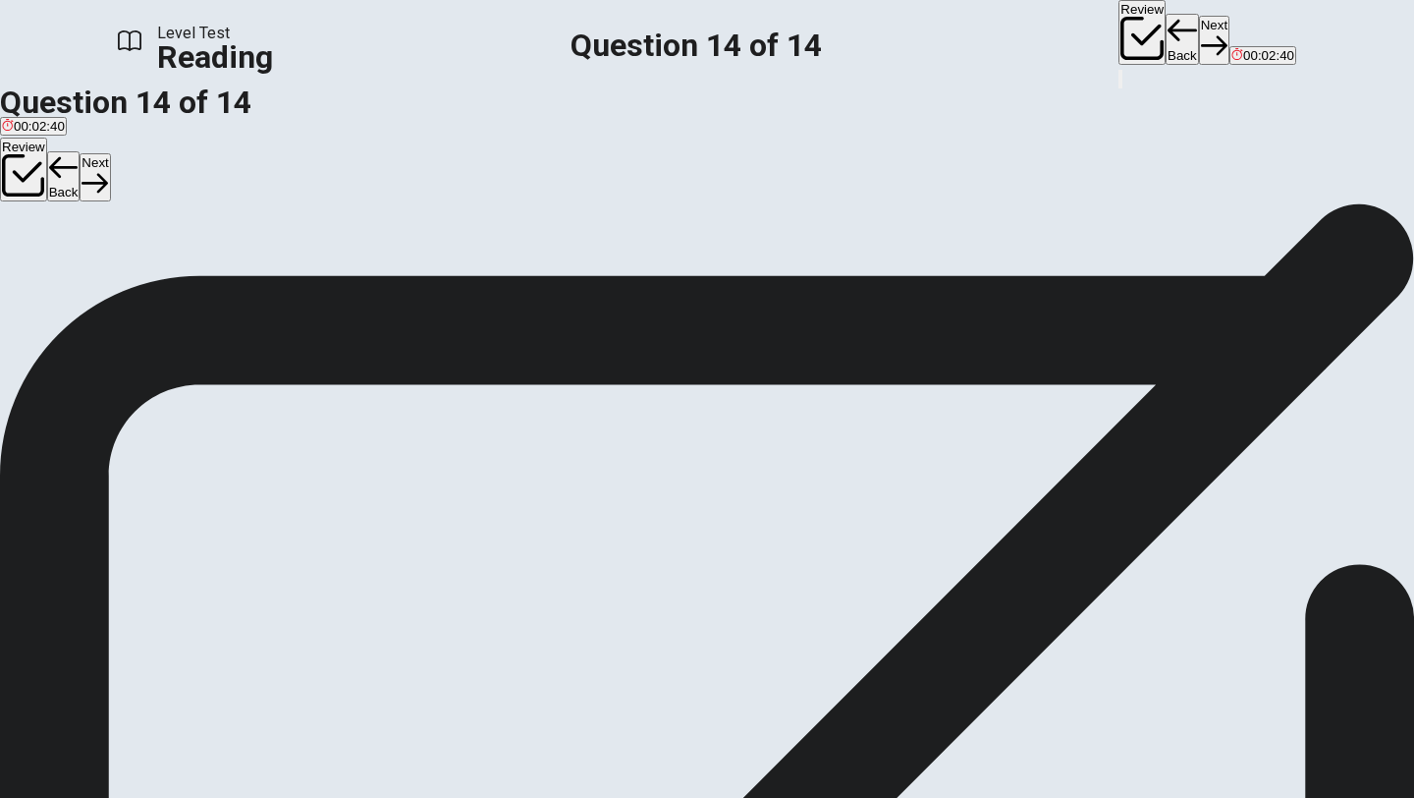
scroll to position [63, 0]
drag, startPoint x: 308, startPoint y: 433, endPoint x: 704, endPoint y: 493, distance: 400.4
drag, startPoint x: 232, startPoint y: 443, endPoint x: 549, endPoint y: 641, distance: 374.2
click at [60, 188] on button "View Text" at bounding box center [30, 227] width 60 height 78
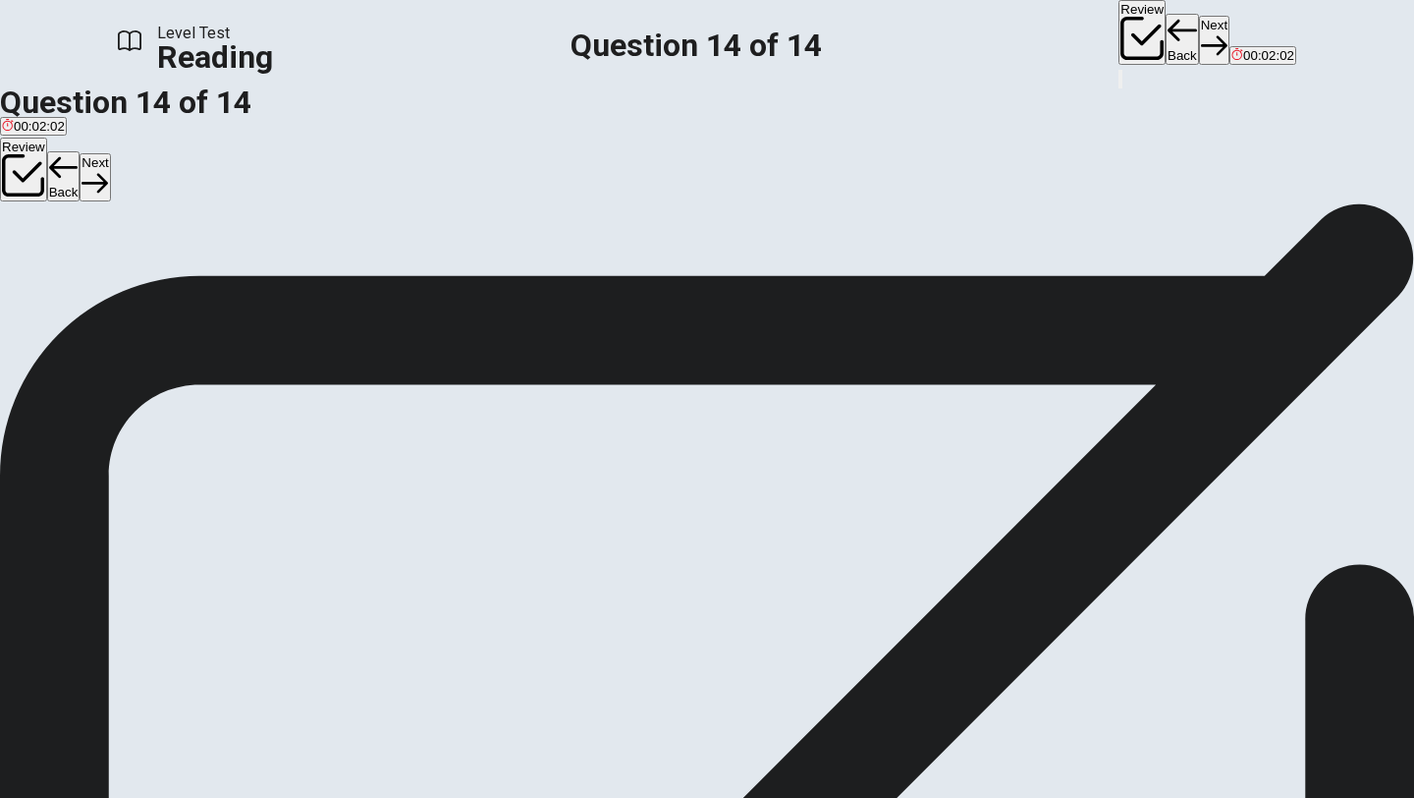
scroll to position [237, 0]
click at [88, 188] on button "View Question" at bounding box center [44, 241] width 88 height 106
click at [1199, 30] on button "Next" at bounding box center [1214, 40] width 30 height 48
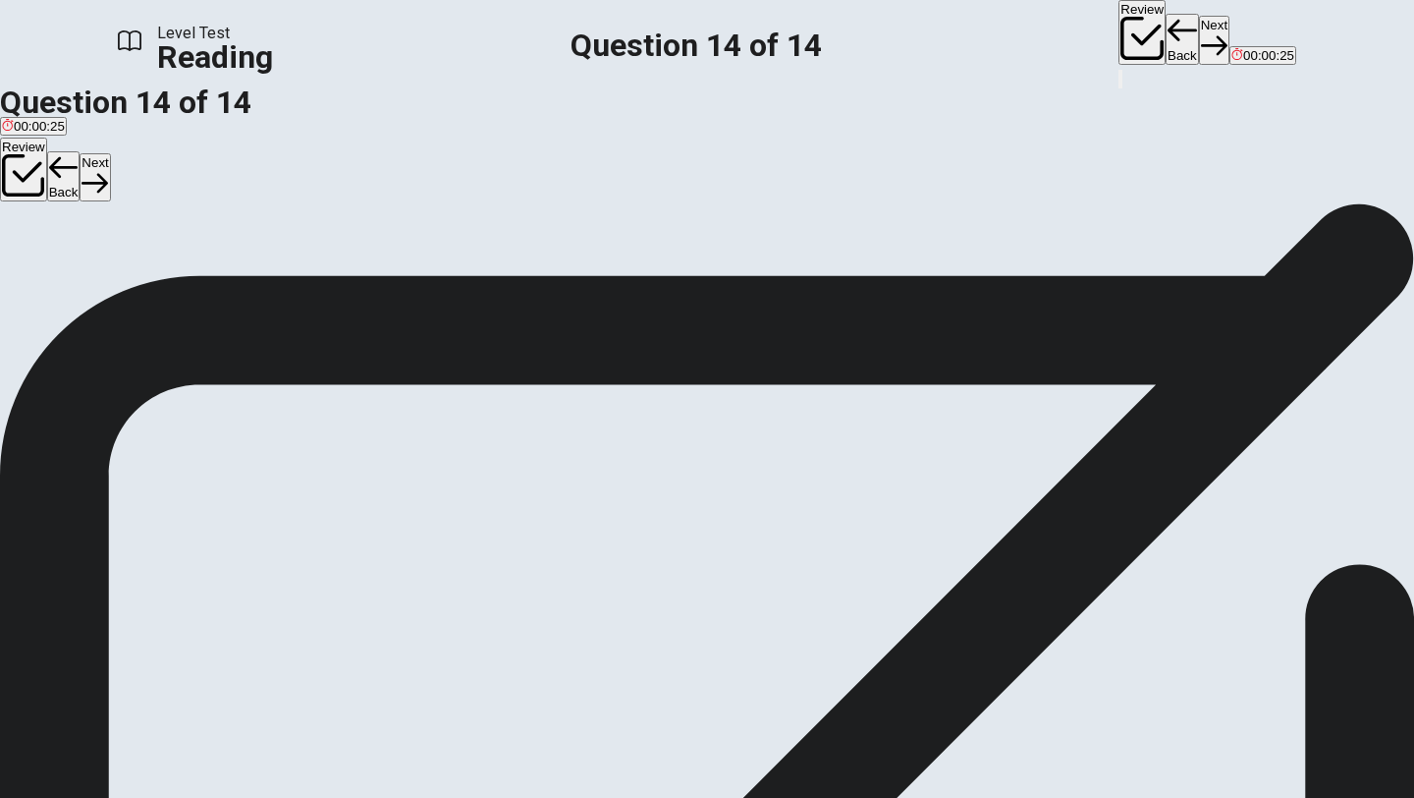
click at [1119, 34] on button "Review" at bounding box center [1142, 32] width 47 height 65
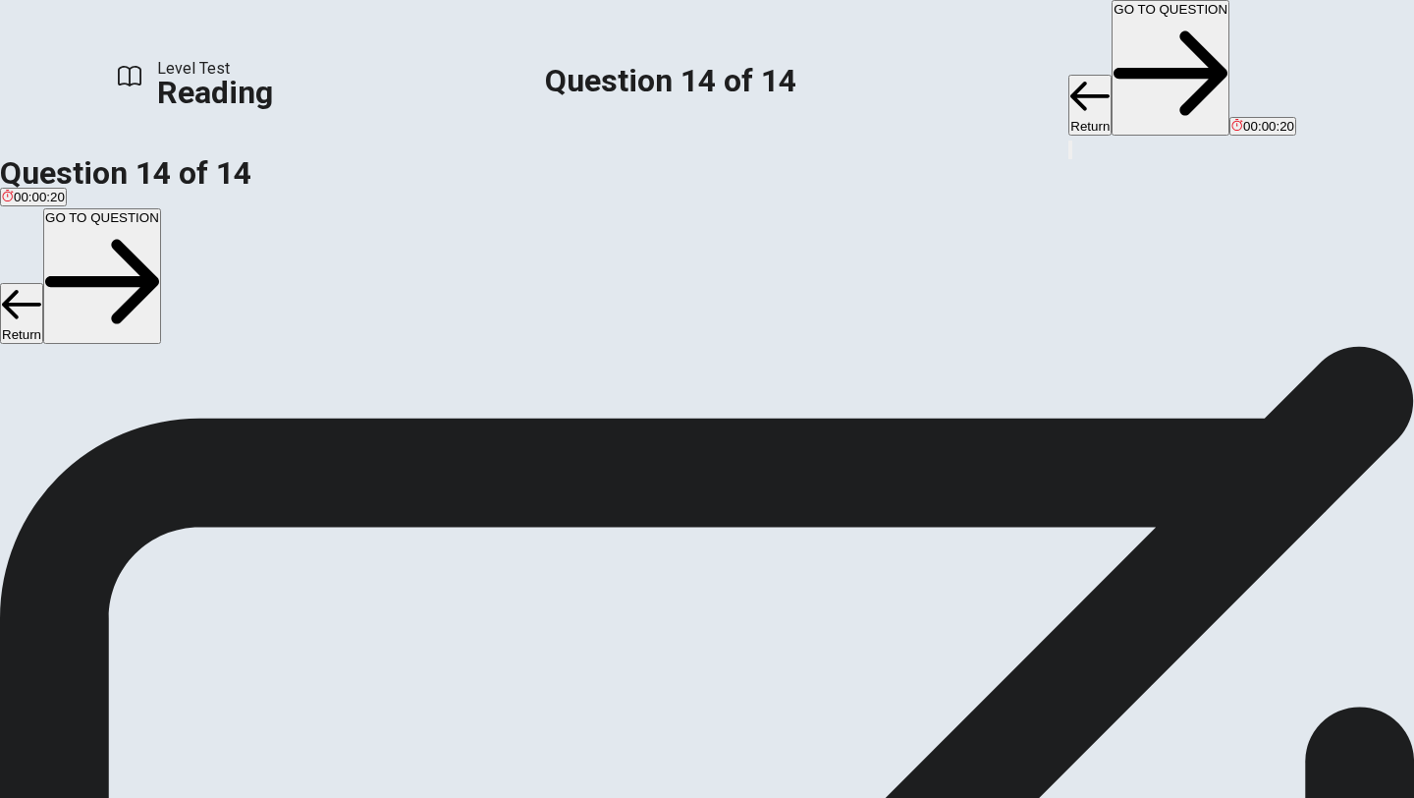
scroll to position [134, 0]
click at [1058, 236] on span "This is a list of questions. The last question you looked at is highlighted. Th…" at bounding box center [707, 271] width 1414 height 71
click at [1112, 25] on button "GO TO QUESTION" at bounding box center [1171, 68] width 118 height 136
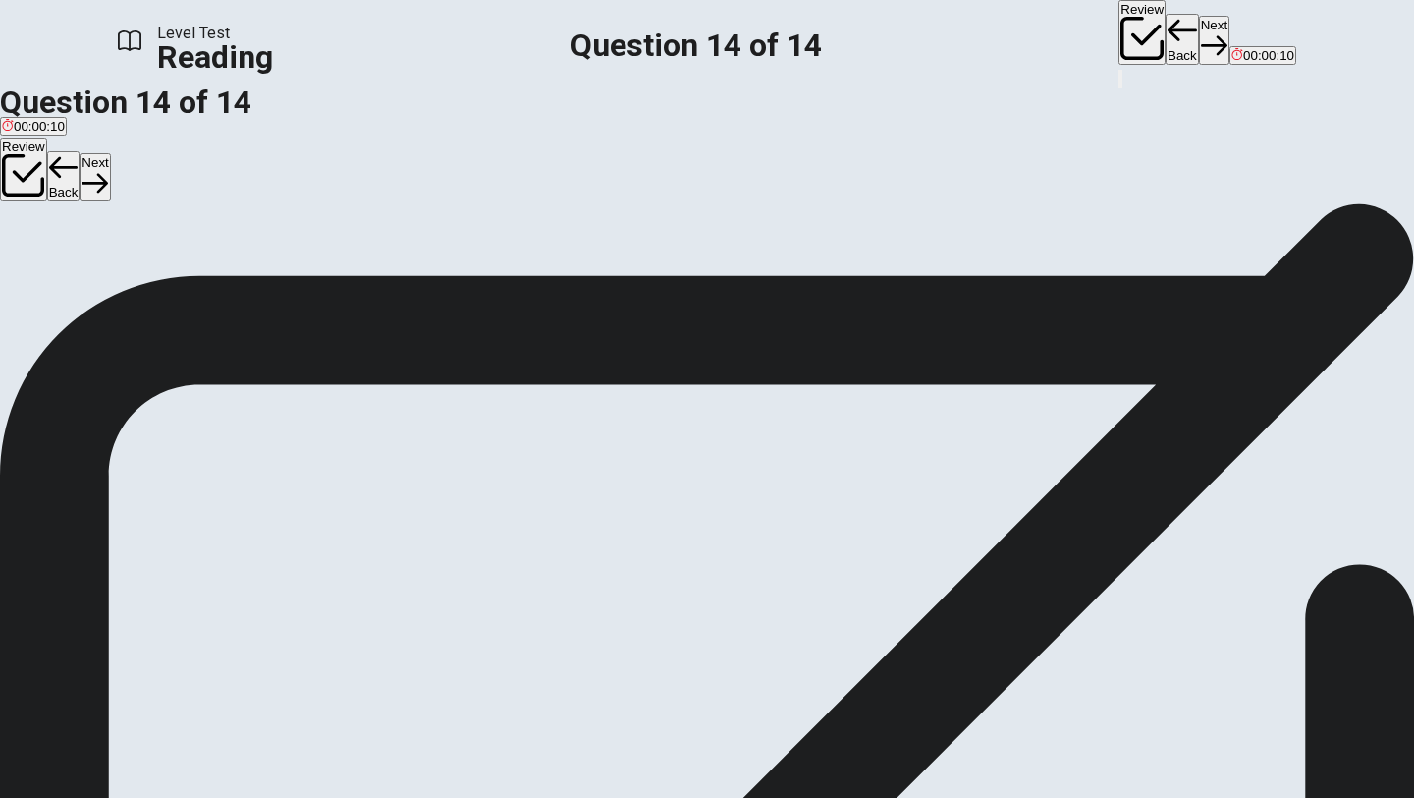
scroll to position [41, 0]
click at [1199, 29] on button "Next" at bounding box center [1214, 40] width 30 height 48
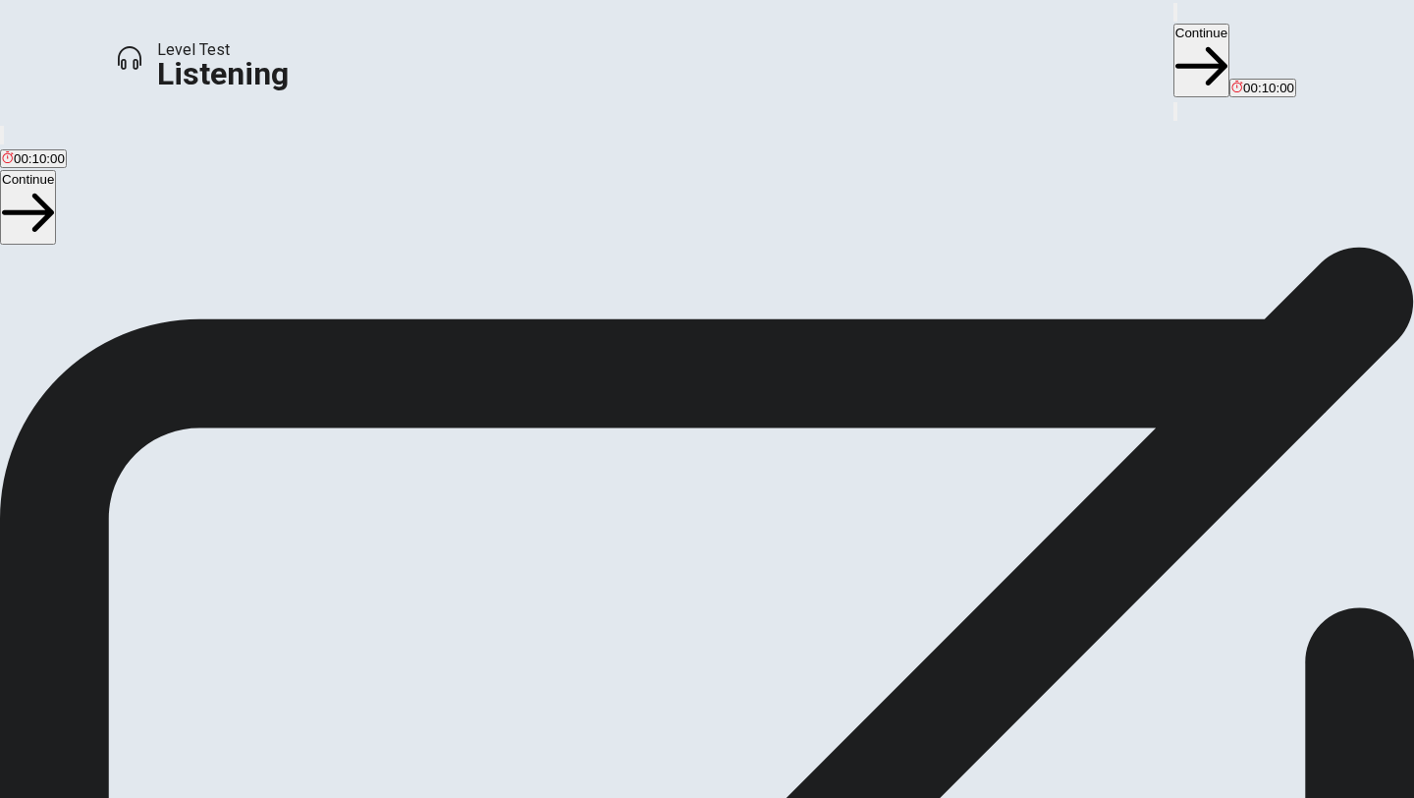
scroll to position [98, 0]
click at [1176, 17] on icon "button" at bounding box center [1176, 17] width 0 height 0
click at [1174, 50] on button "Continue" at bounding box center [1202, 61] width 56 height 74
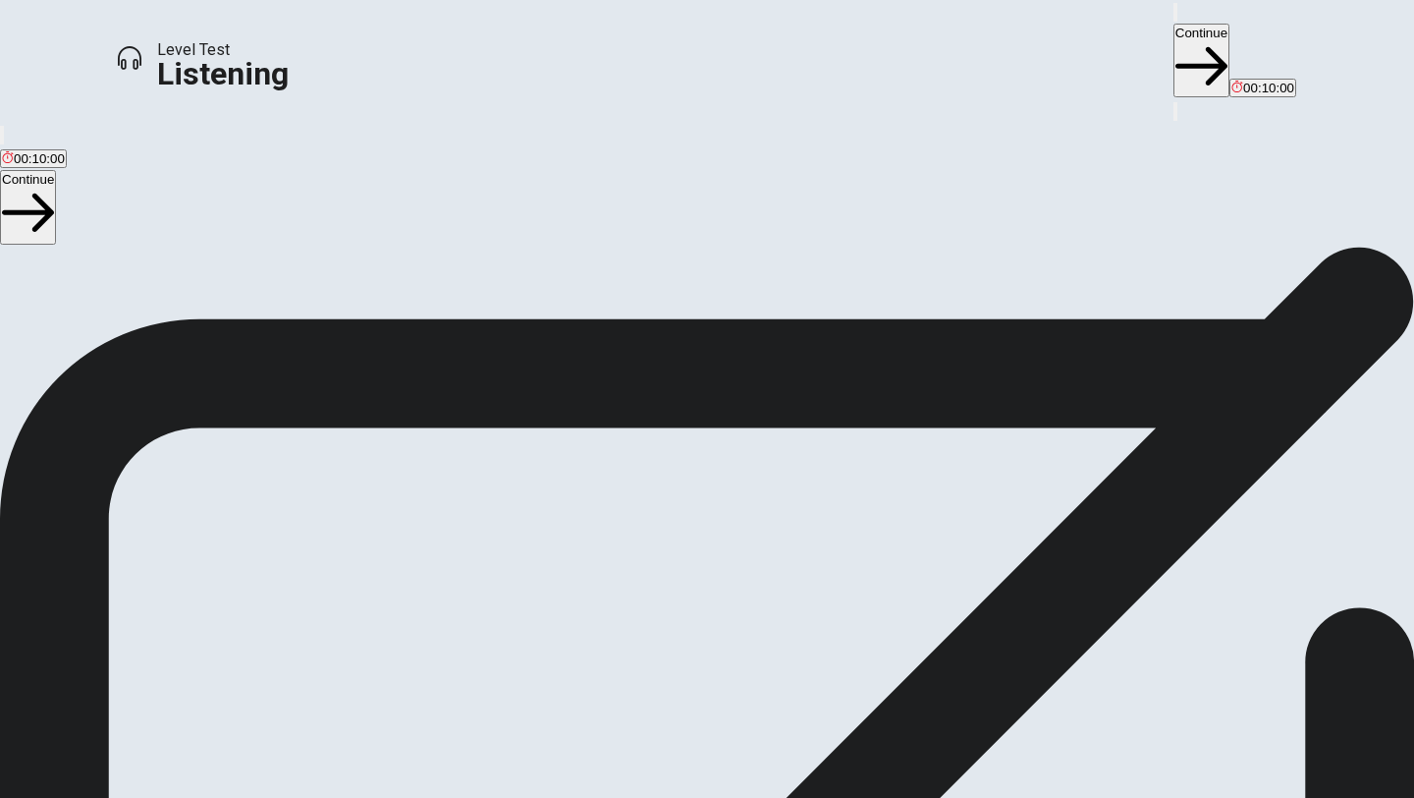
click at [1174, 27] on button "Continue" at bounding box center [1202, 61] width 56 height 74
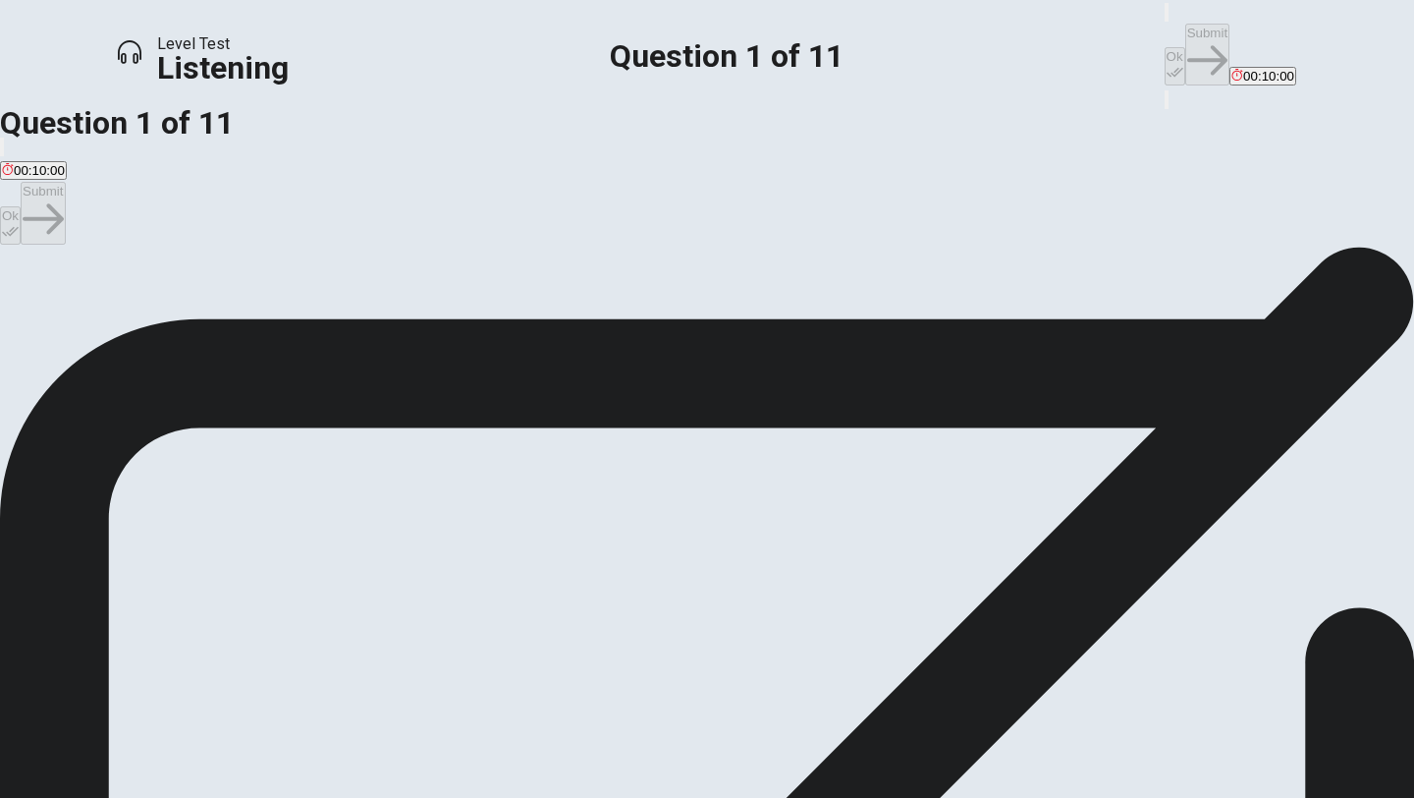
scroll to position [28, 0]
click at [188, 283] on div "B" at bounding box center [140, 275] width 94 height 15
click at [1165, 47] on button "Ok" at bounding box center [1175, 66] width 21 height 38
click at [1186, 38] on button "Submit" at bounding box center [1208, 55] width 44 height 62
click at [437, 283] on div "C" at bounding box center [374, 275] width 226 height 15
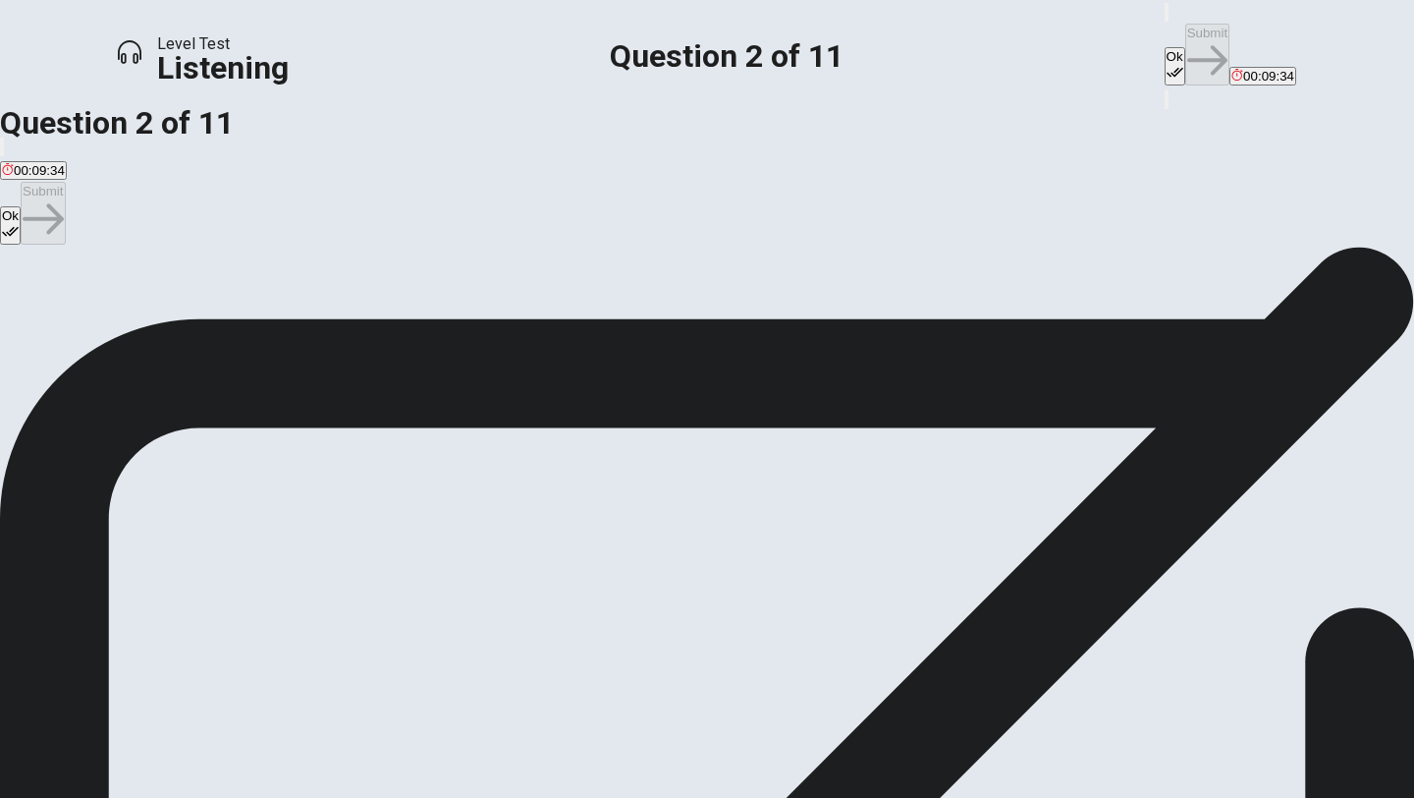
click at [1165, 47] on button "Ok" at bounding box center [1175, 66] width 21 height 38
click at [1186, 32] on button "Submit" at bounding box center [1208, 55] width 44 height 62
click at [438, 283] on div "C" at bounding box center [486, 275] width 206 height 15
click at [1165, 47] on button "Ok" at bounding box center [1175, 66] width 21 height 38
click at [1186, 34] on button "Submit" at bounding box center [1208, 55] width 44 height 62
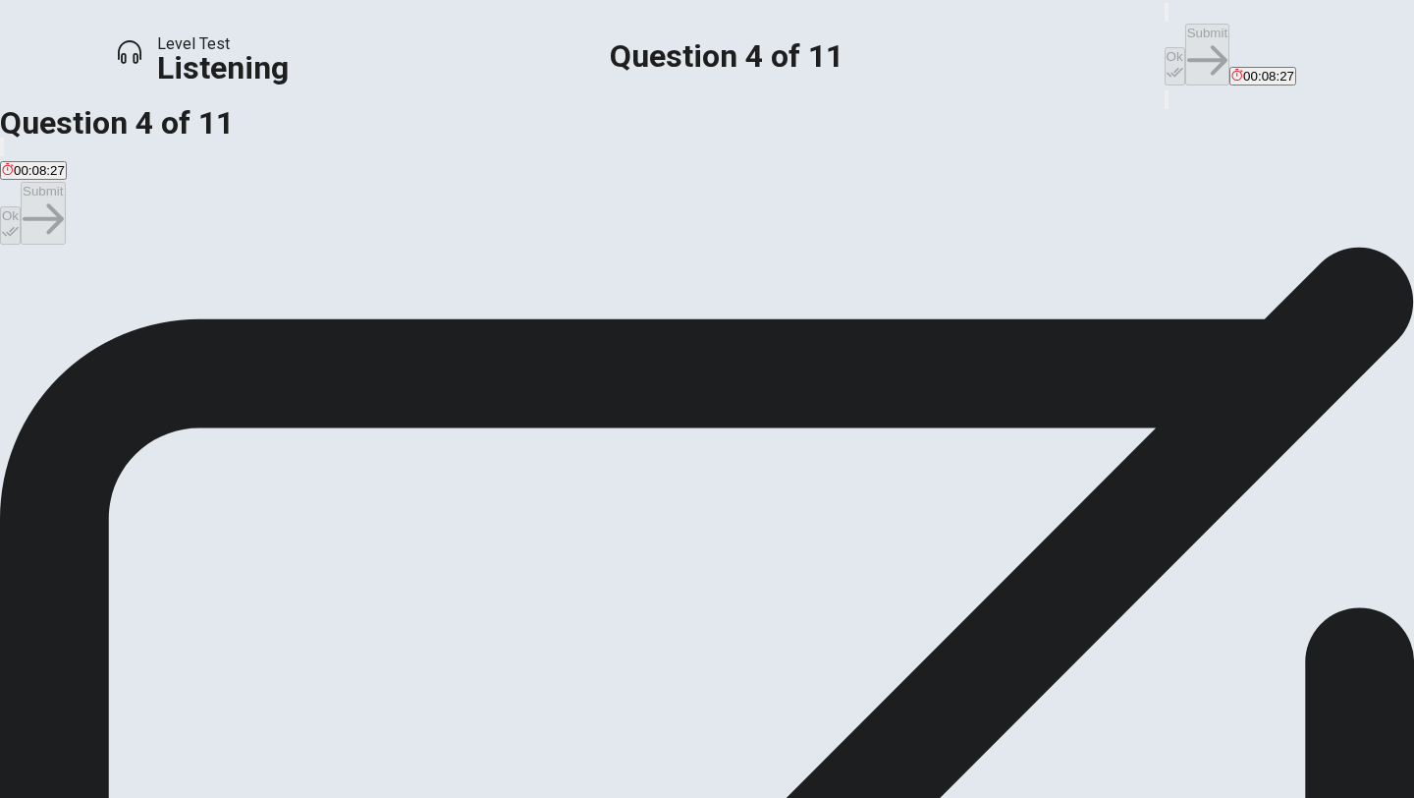
click at [207, 277] on div "A" at bounding box center [104, 275] width 205 height 15
click at [1167, 64] on icon "button" at bounding box center [1175, 72] width 17 height 17
click at [1188, 40] on icon "button" at bounding box center [1208, 60] width 40 height 40
click at [208, 283] on div "C" at bounding box center [152, 275] width 111 height 15
click at [1167, 64] on icon "button" at bounding box center [1175, 72] width 17 height 17
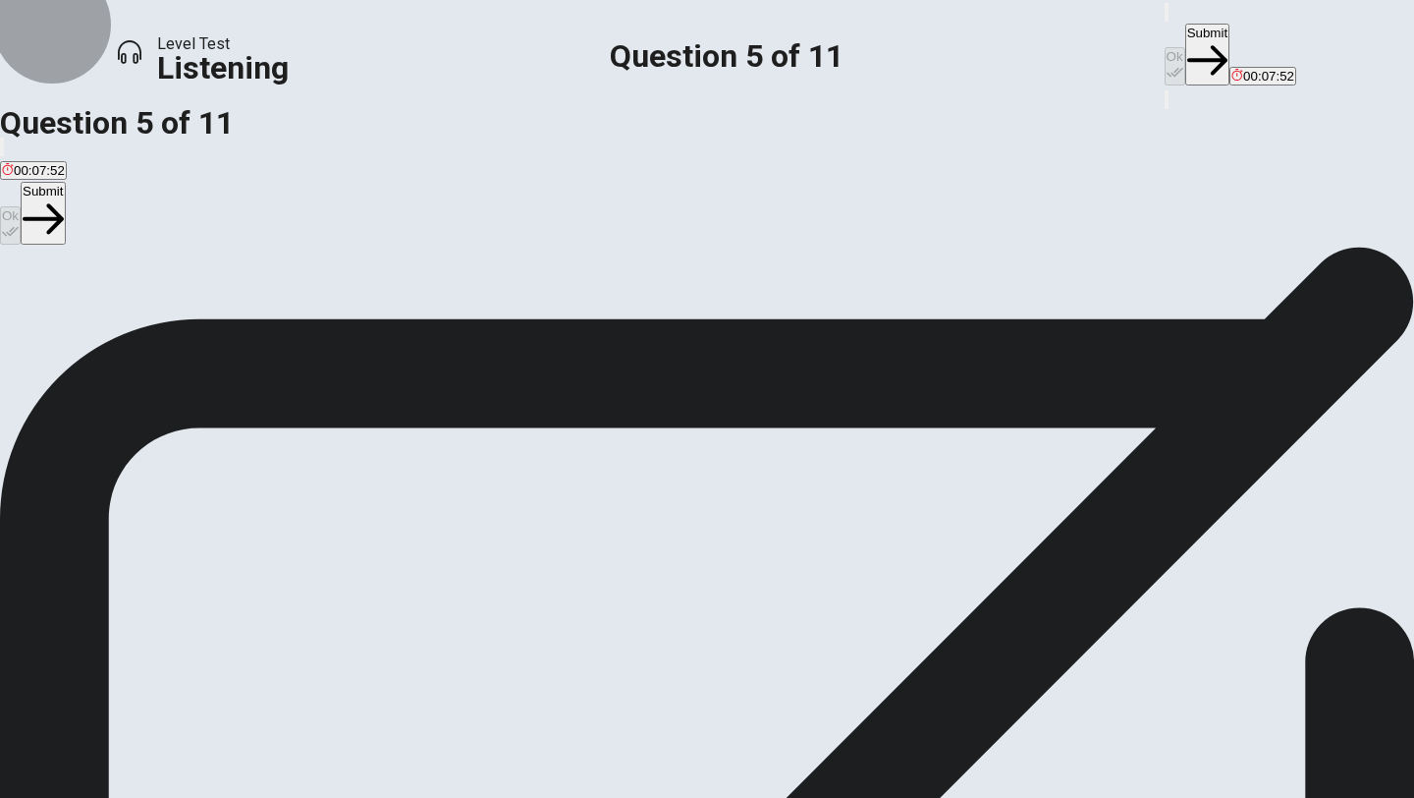
click at [1186, 38] on button "Submit" at bounding box center [1208, 55] width 44 height 62
click at [433, 283] on div "D" at bounding box center [535, 275] width 284 height 15
click at [1165, 47] on button "Ok" at bounding box center [1175, 66] width 21 height 38
click at [1186, 39] on button "Submit" at bounding box center [1208, 55] width 44 height 62
click at [245, 279] on div "A" at bounding box center [123, 275] width 243 height 15
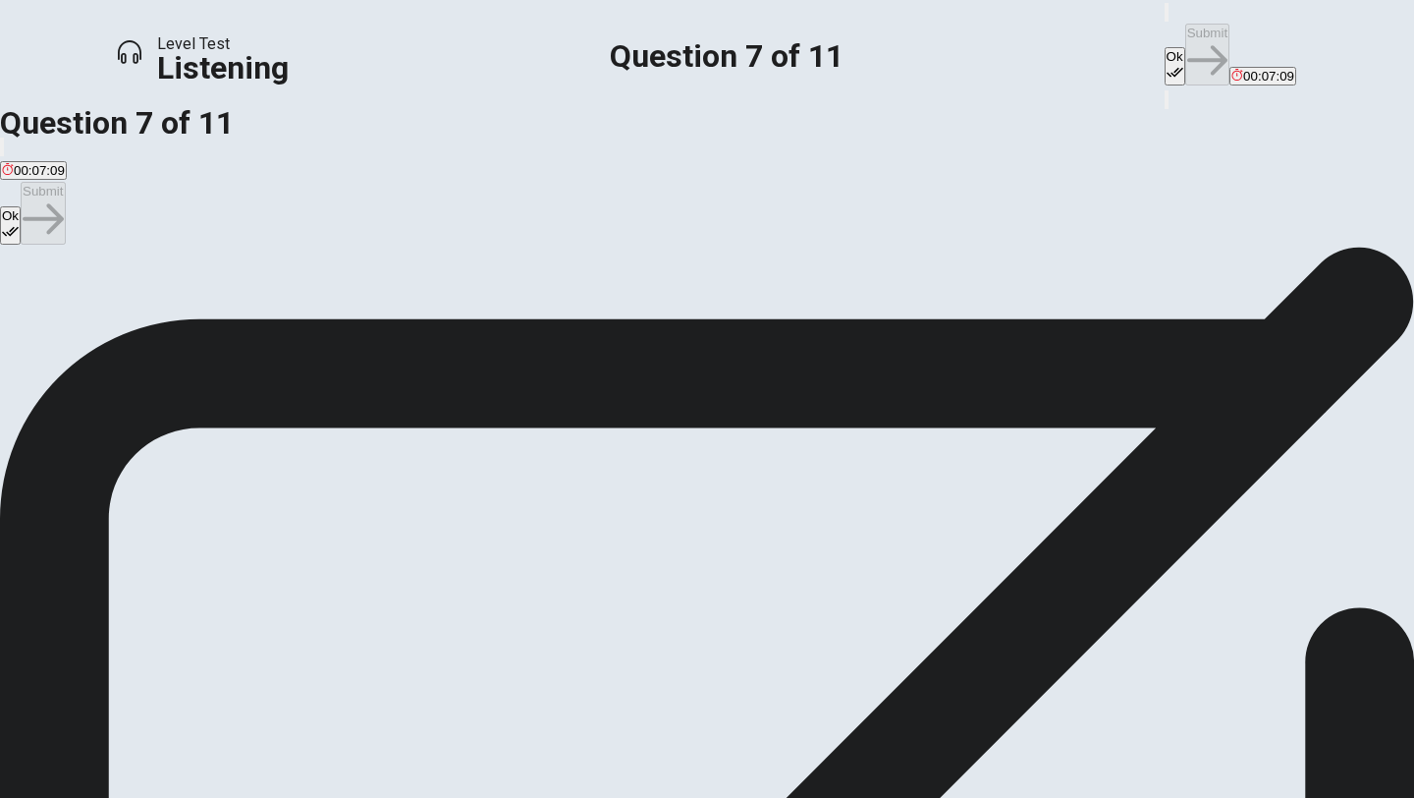
click at [1165, 47] on button "Ok" at bounding box center [1175, 66] width 21 height 38
click at [1186, 38] on button "Submit" at bounding box center [1208, 55] width 44 height 62
click at [552, 283] on div "D" at bounding box center [693, 275] width 283 height 15
click at [1165, 47] on button "Ok" at bounding box center [1175, 66] width 21 height 38
click at [1186, 34] on button "Submit" at bounding box center [1208, 55] width 44 height 62
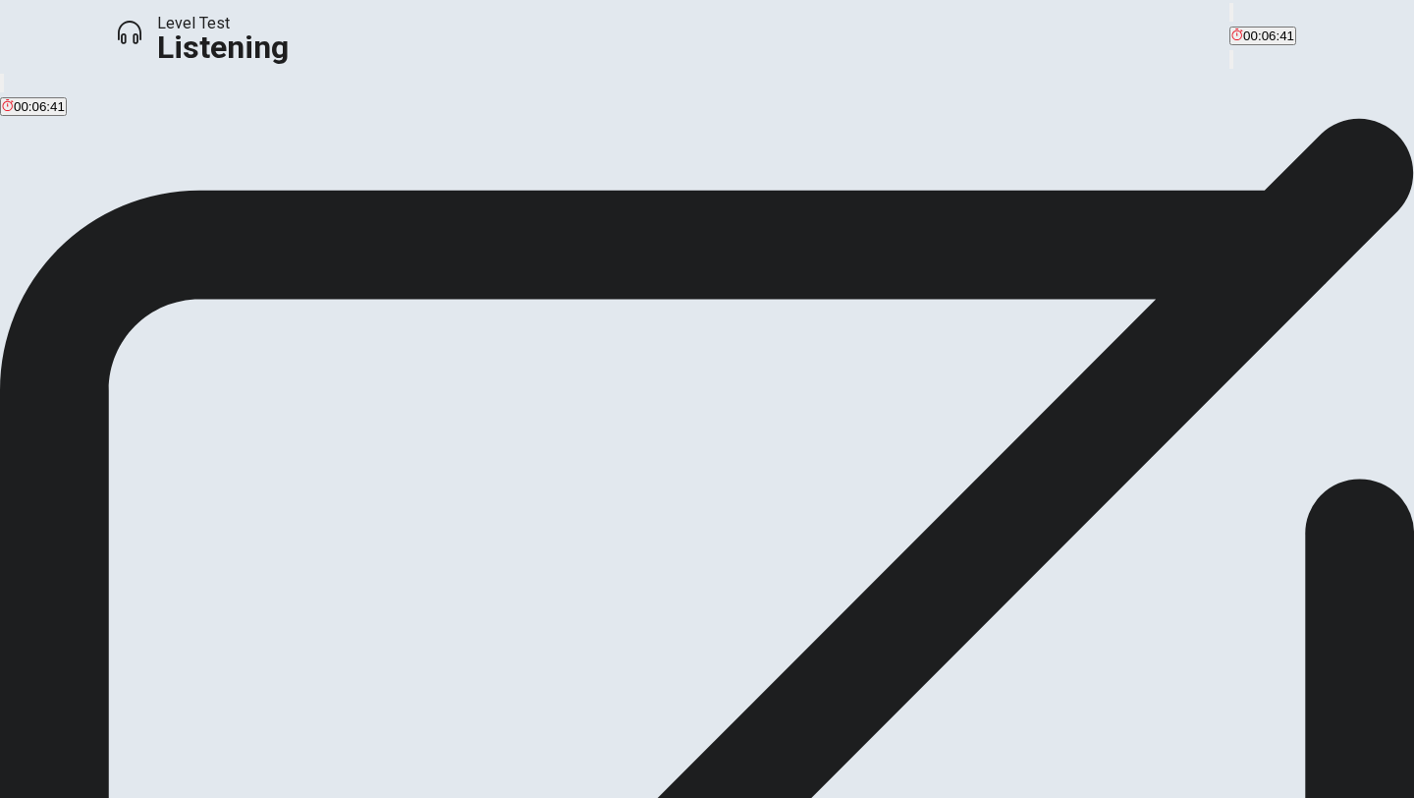
scroll to position [0, 0]
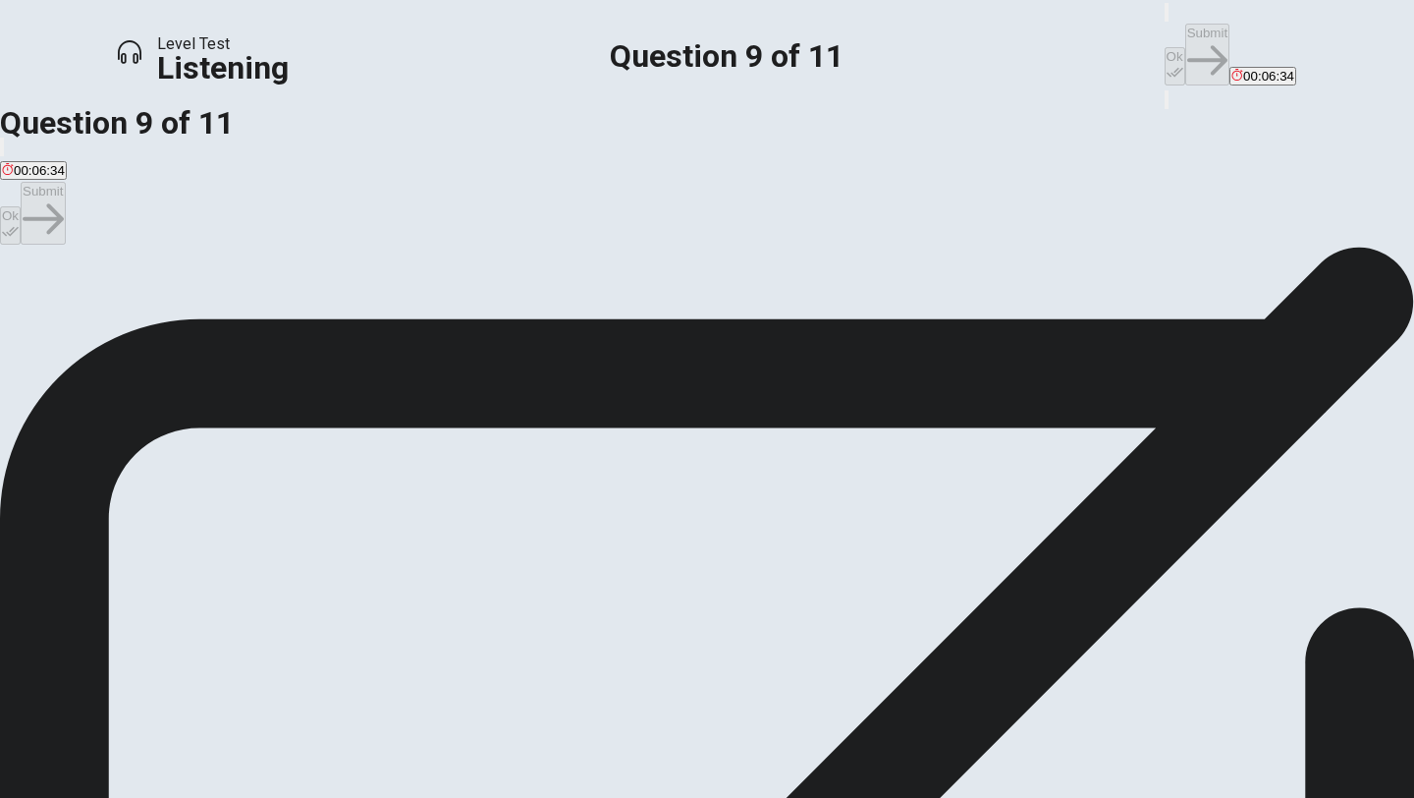
click at [1167, 68] on icon "button" at bounding box center [1175, 73] width 17 height 10
click at [1186, 30] on button "Submit" at bounding box center [1208, 55] width 44 height 62
click at [558, 327] on button "D There weren’t many options available." at bounding box center [670, 310] width 224 height 33
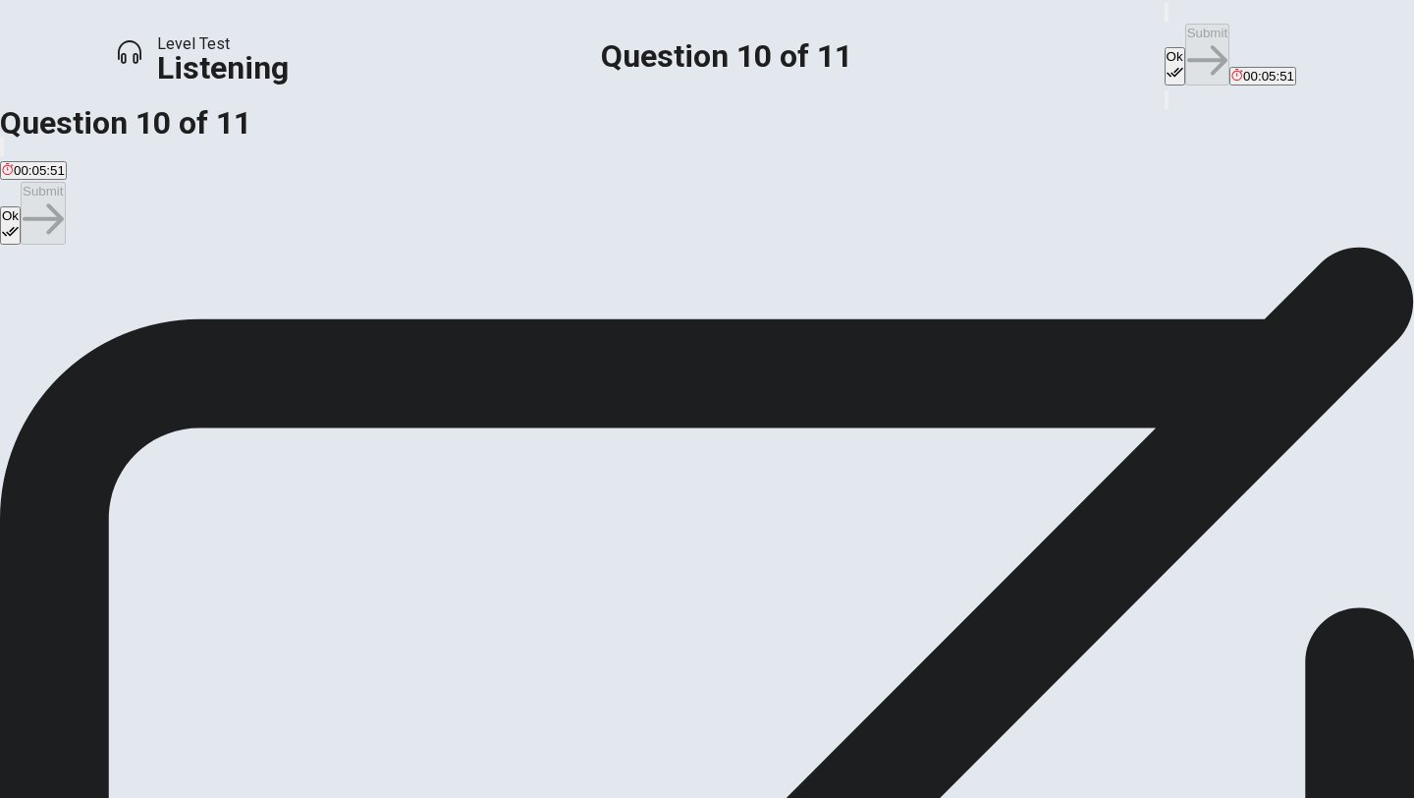
click at [435, 310] on div "C" at bounding box center [422, 303] width 268 height 15
click at [1165, 47] on button "Ok" at bounding box center [1175, 66] width 21 height 38
click at [1186, 40] on button "Submit" at bounding box center [1208, 55] width 44 height 62
click at [501, 310] on div "D" at bounding box center [569, 303] width 137 height 15
click at [1167, 64] on icon "button" at bounding box center [1175, 72] width 17 height 17
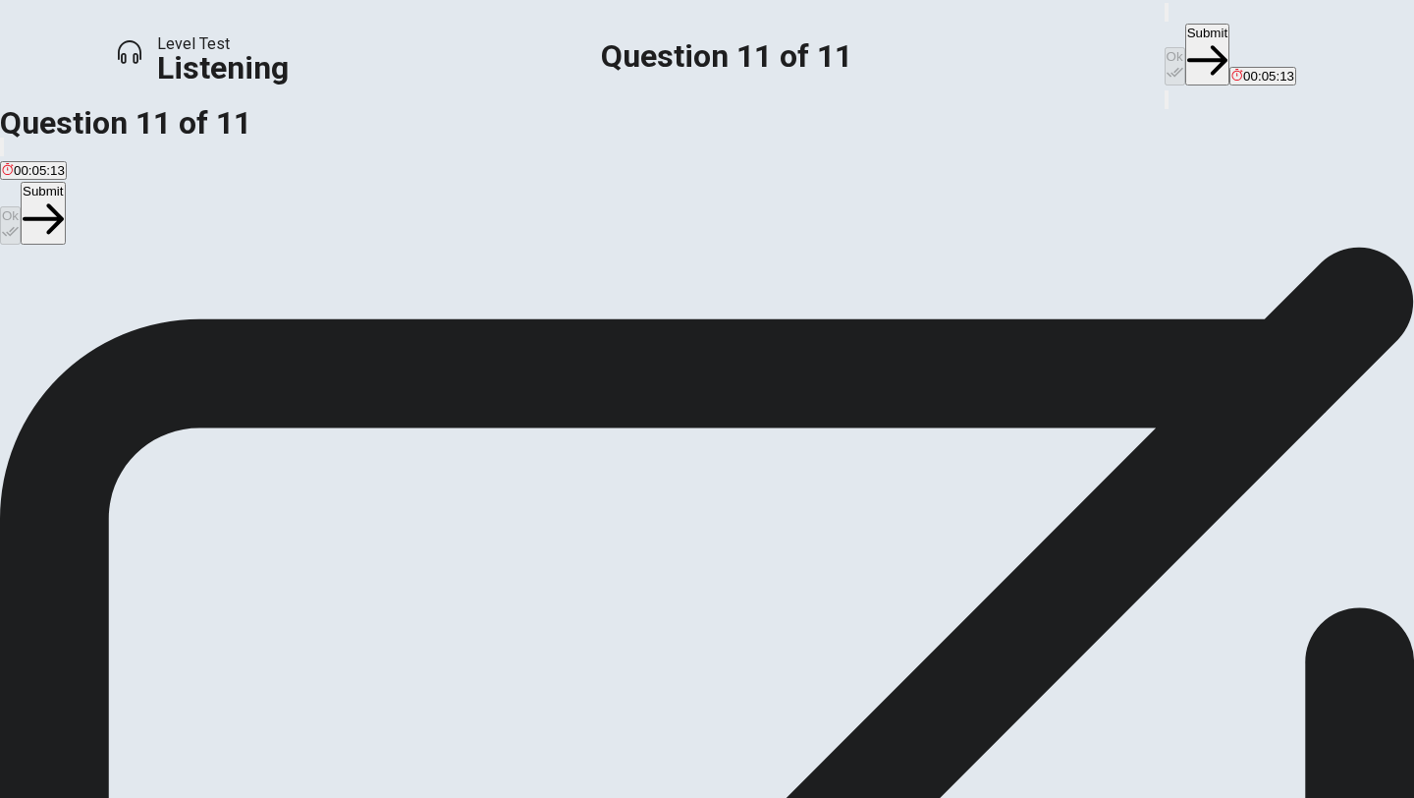
click at [1186, 31] on button "Submit" at bounding box center [1208, 55] width 44 height 62
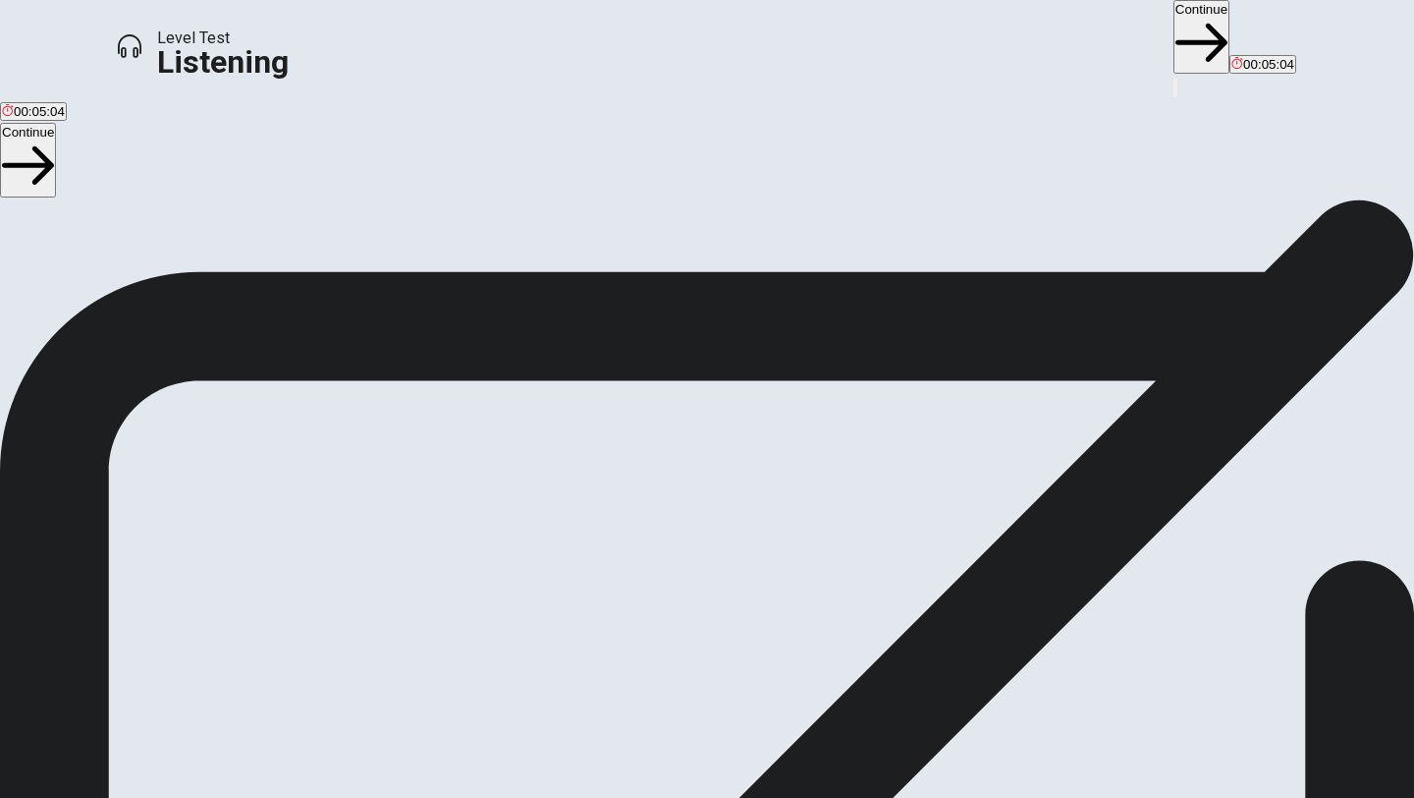
click at [1174, 28] on button "Continue" at bounding box center [1202, 37] width 56 height 74
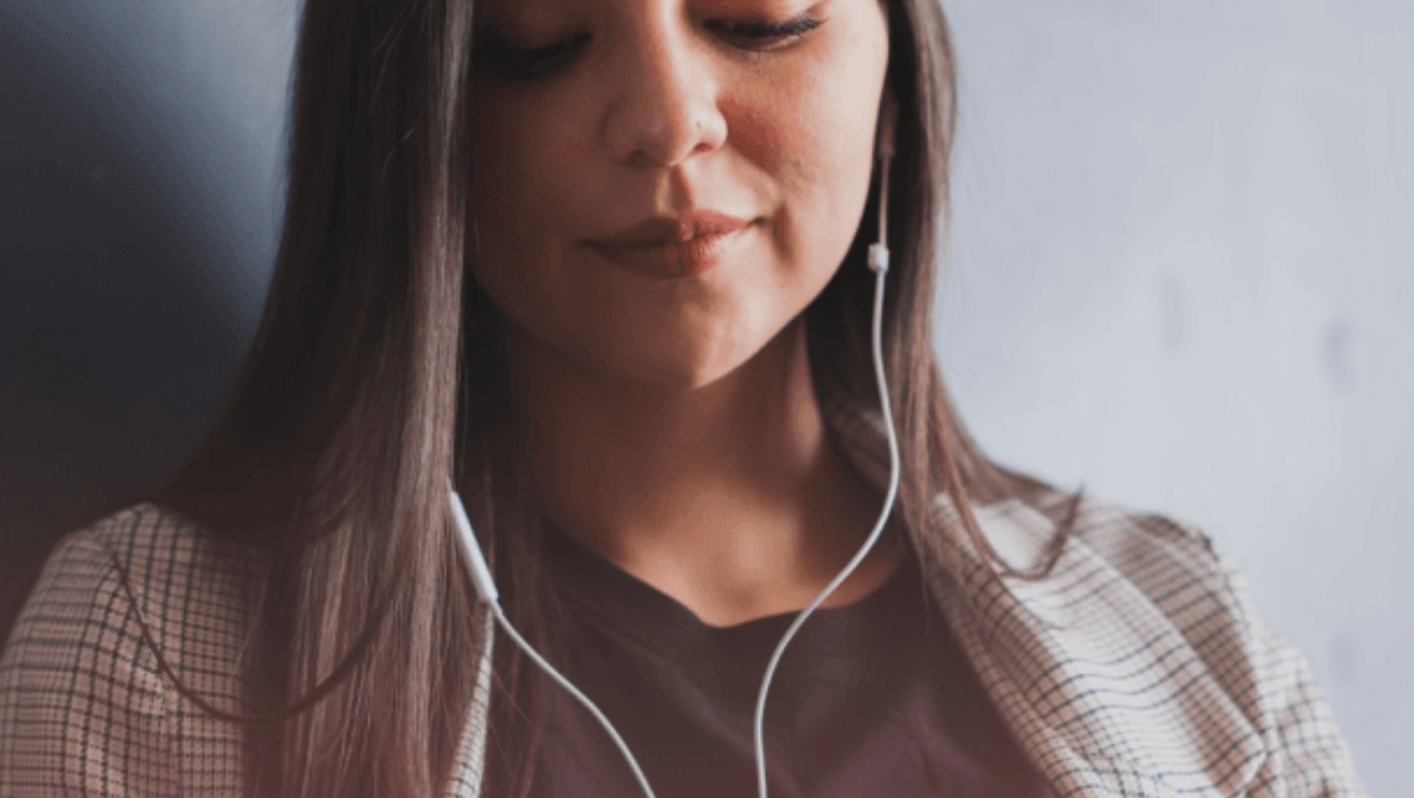
click at [1241, 28] on button "Continue" at bounding box center [1269, 61] width 56 height 74
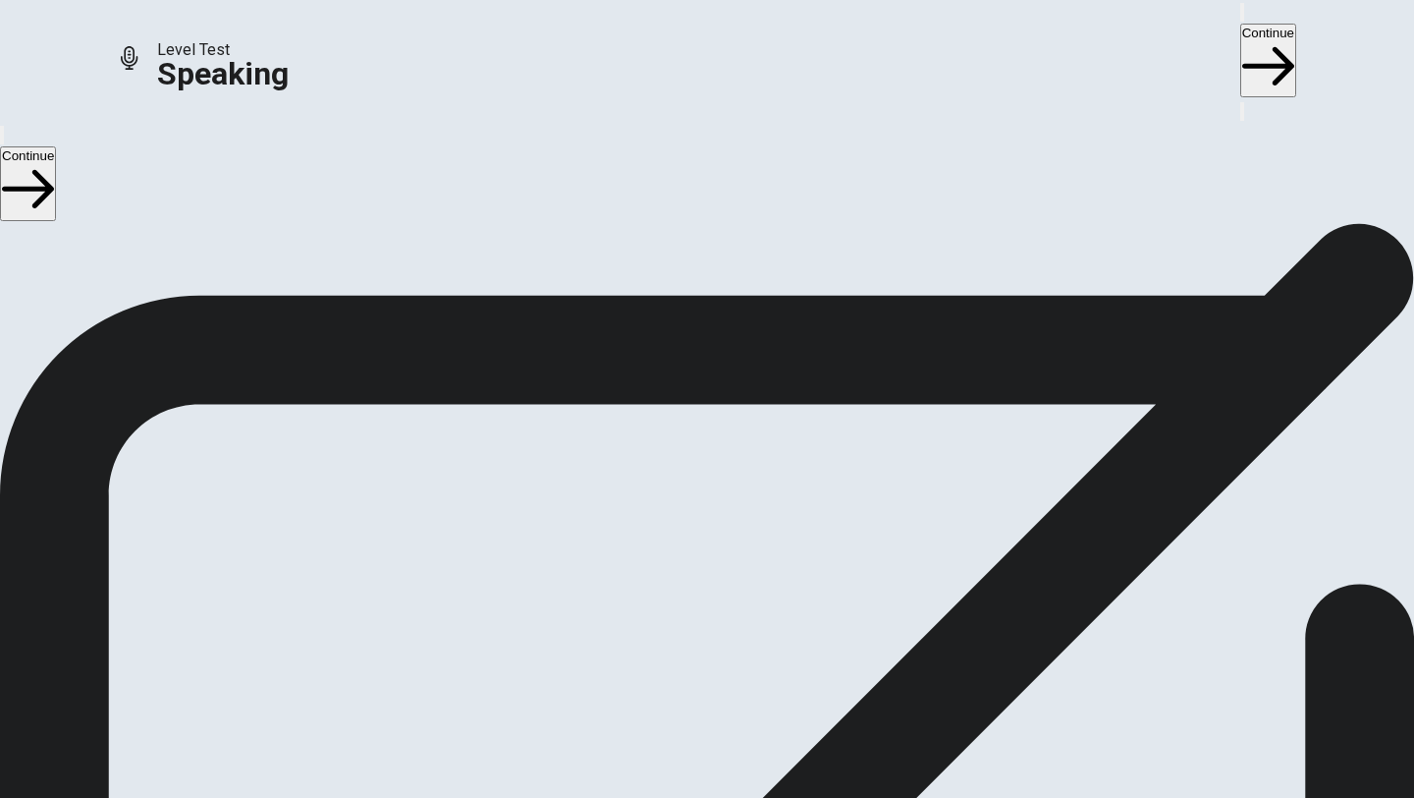
scroll to position [129, 0]
click at [737, 419] on icon at bounding box center [707, 448] width 59 height 59
click at [704, 502] on icon "Play Audio" at bounding box center [695, 514] width 19 height 24
click at [706, 502] on icon "Pause Audio" at bounding box center [696, 514] width 21 height 24
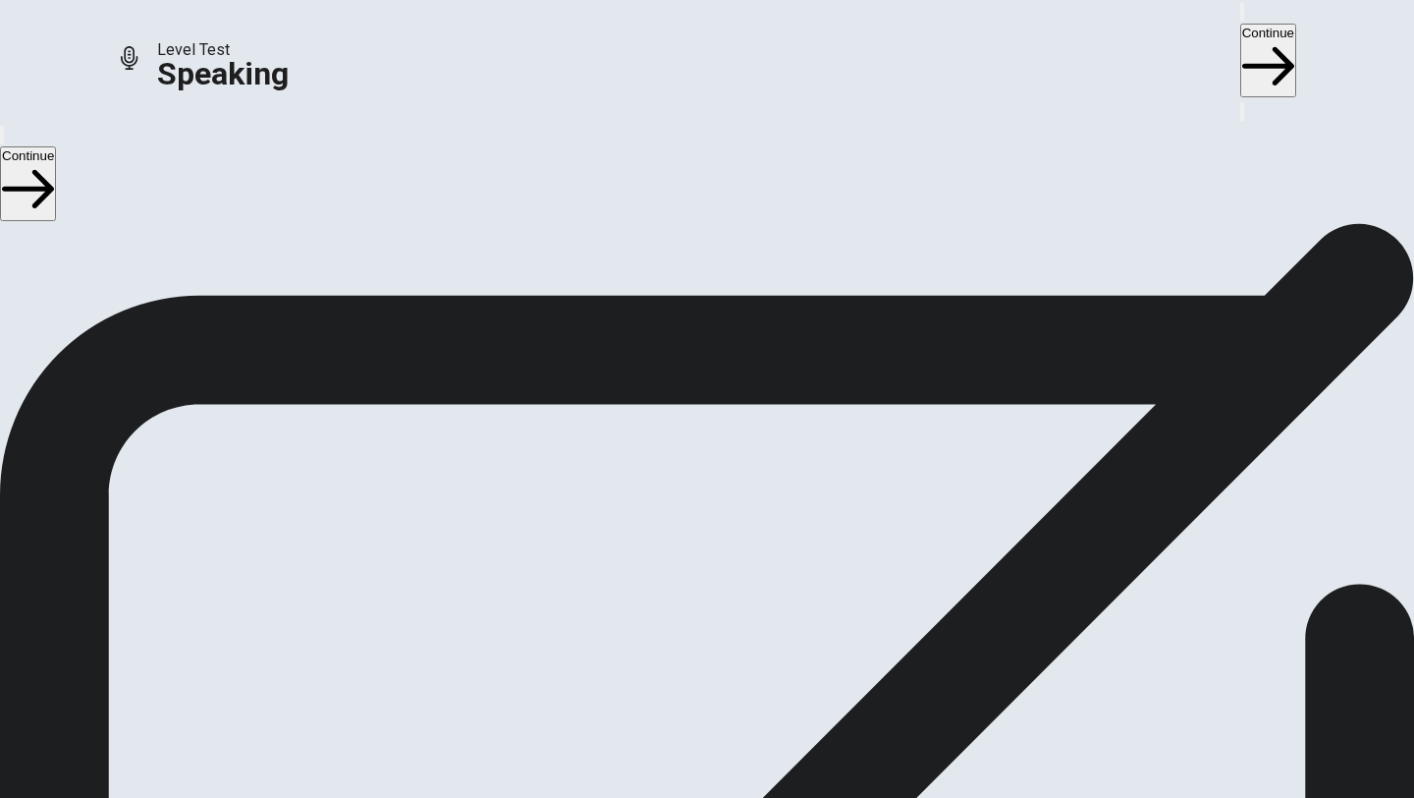
click at [680, 502] on icon "Record Again" at bounding box center [680, 502] width 0 height 0
click at [848, 447] on div "00:00:02 Stop Recording Your microphone isn't recording anything!" at bounding box center [707, 727] width 1414 height 794
click at [737, 419] on div at bounding box center [707, 452] width 59 height 66
click at [720, 419] on icon at bounding box center [699, 448] width 42 height 59
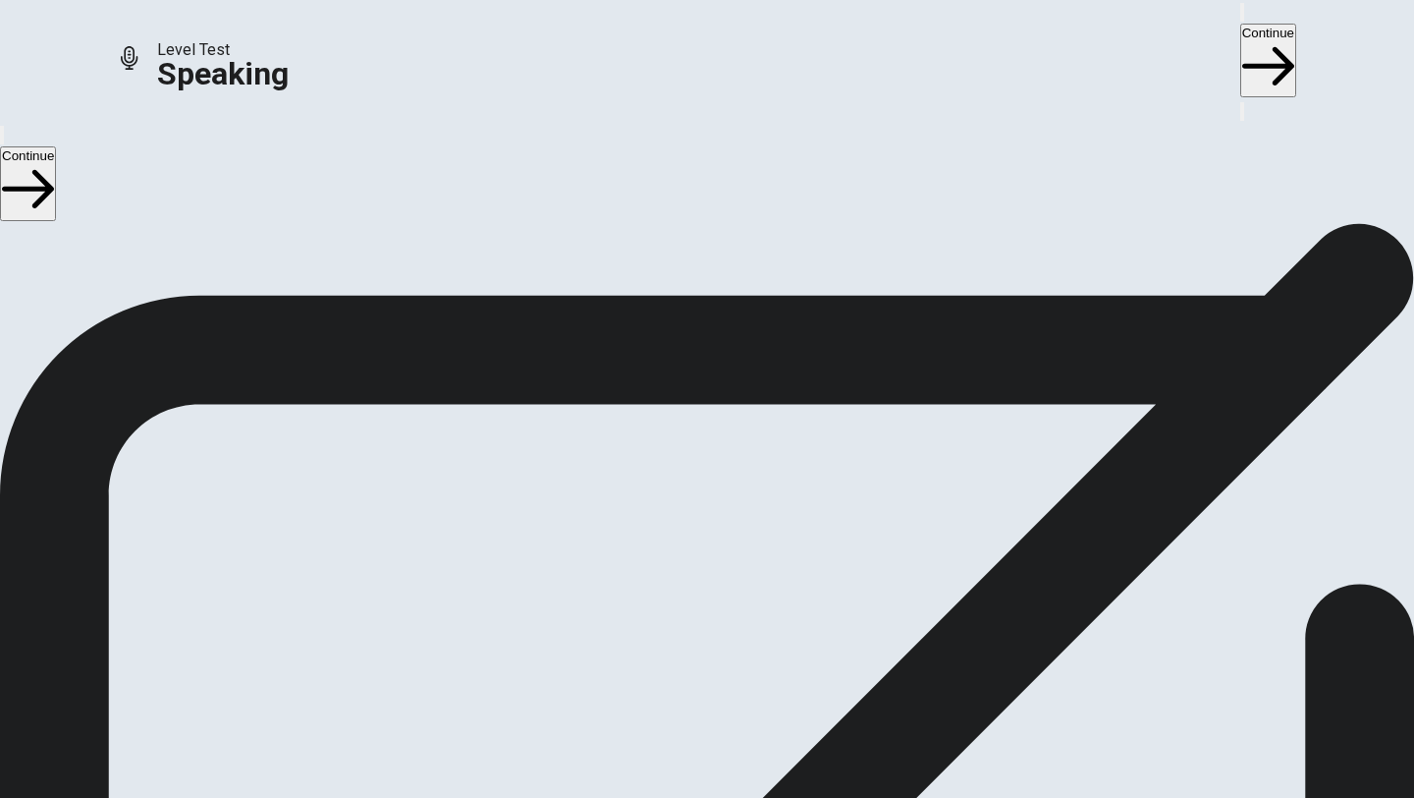
click at [720, 419] on icon at bounding box center [699, 448] width 42 height 59
click at [680, 502] on icon "Record Again" at bounding box center [680, 502] width 0 height 0
click at [720, 419] on icon at bounding box center [699, 448] width 42 height 59
click at [704, 502] on icon "Play Audio" at bounding box center [695, 514] width 19 height 24
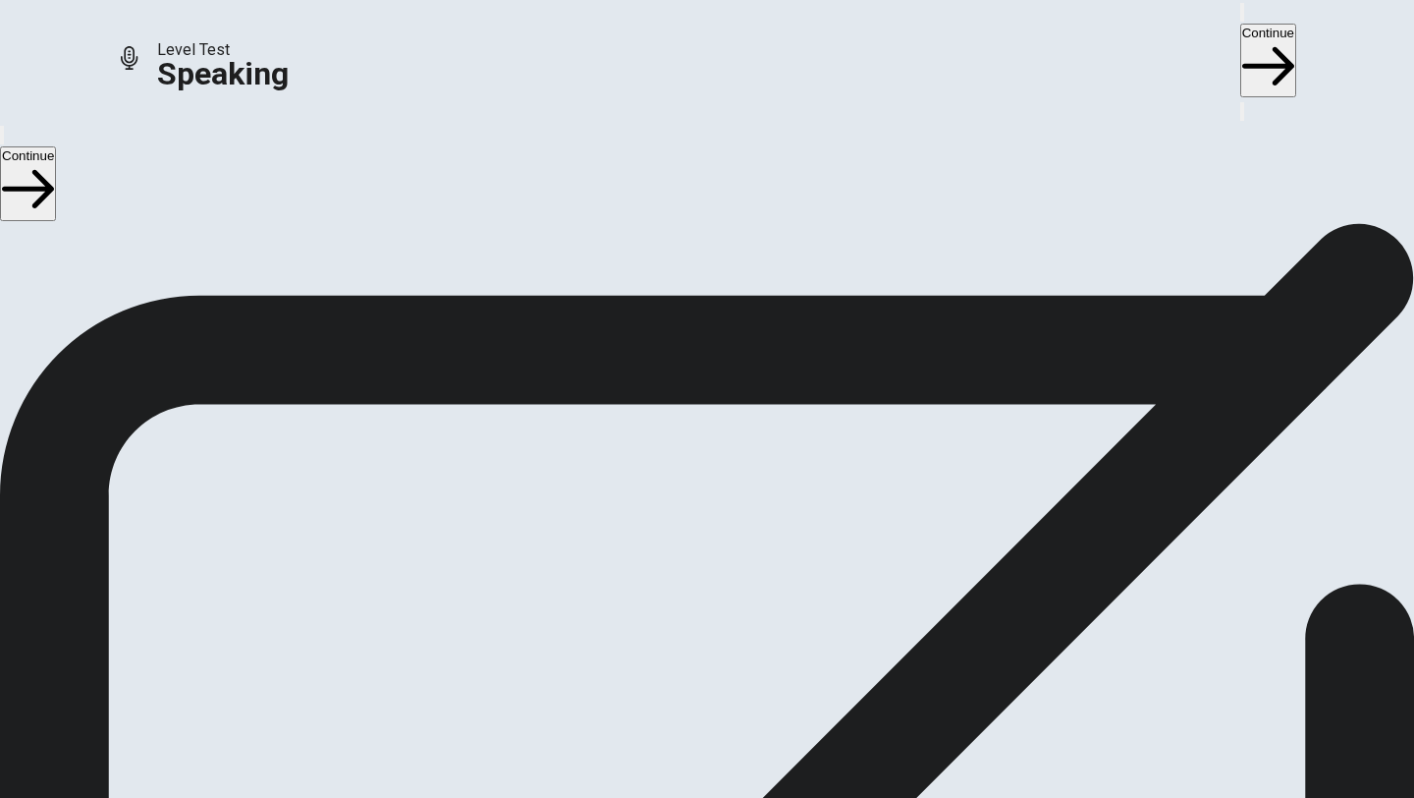
click at [682, 490] on button "Record Again" at bounding box center [680, 497] width 4 height 19
click at [748, 594] on button "Record Again" at bounding box center [707, 632] width 83 height 96
click at [1129, 429] on div "00:00:15 Record Again" at bounding box center [707, 554] width 1414 height 251
click at [748, 602] on button "Record Again" at bounding box center [707, 632] width 83 height 96
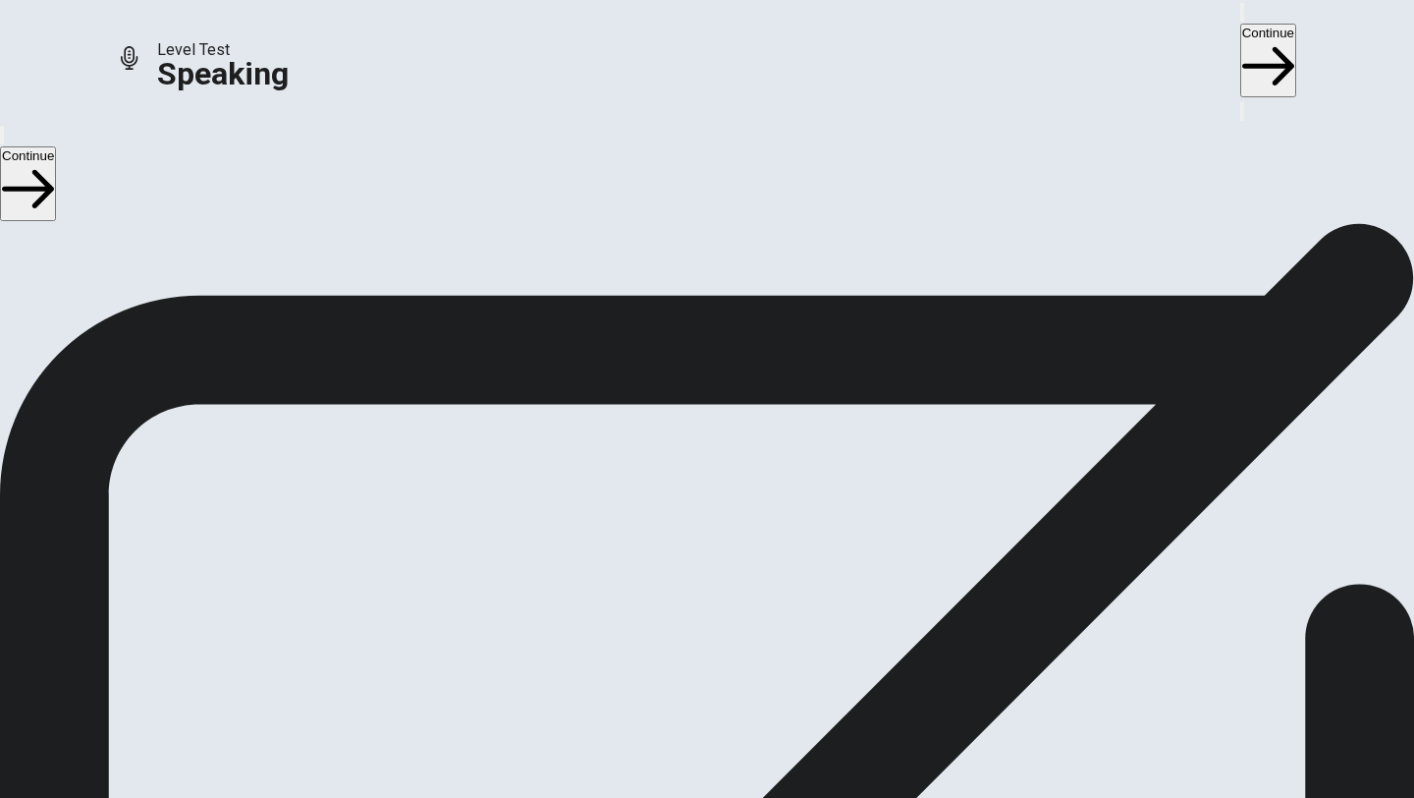
scroll to position [90, 0]
click at [704, 540] on icon "Play Audio" at bounding box center [695, 552] width 19 height 24
click at [680, 540] on icon "Record Again" at bounding box center [680, 540] width 0 height 0
click at [1023, 547] on div "00:00:15" at bounding box center [707, 457] width 1414 height 179
click at [704, 540] on icon "Play Audio" at bounding box center [695, 552] width 19 height 24
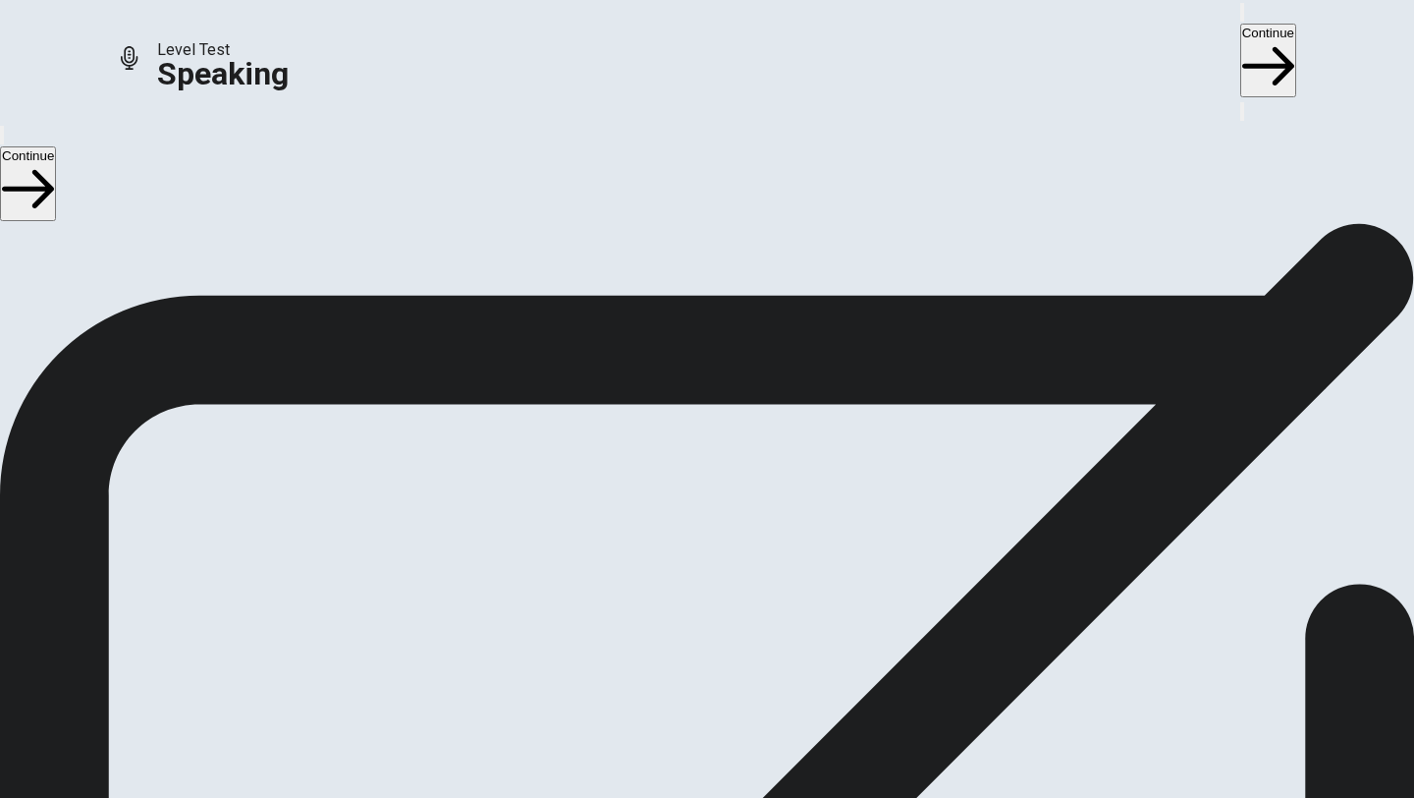
click at [682, 526] on button "Record Again" at bounding box center [680, 535] width 4 height 19
click at [686, 526] on button "Play Audio" at bounding box center [684, 535] width 4 height 19
click at [737, 458] on icon at bounding box center [707, 487] width 59 height 59
click at [682, 528] on button "Record Again" at bounding box center [680, 535] width 4 height 19
click at [686, 537] on button "Play Audio" at bounding box center [684, 535] width 4 height 19
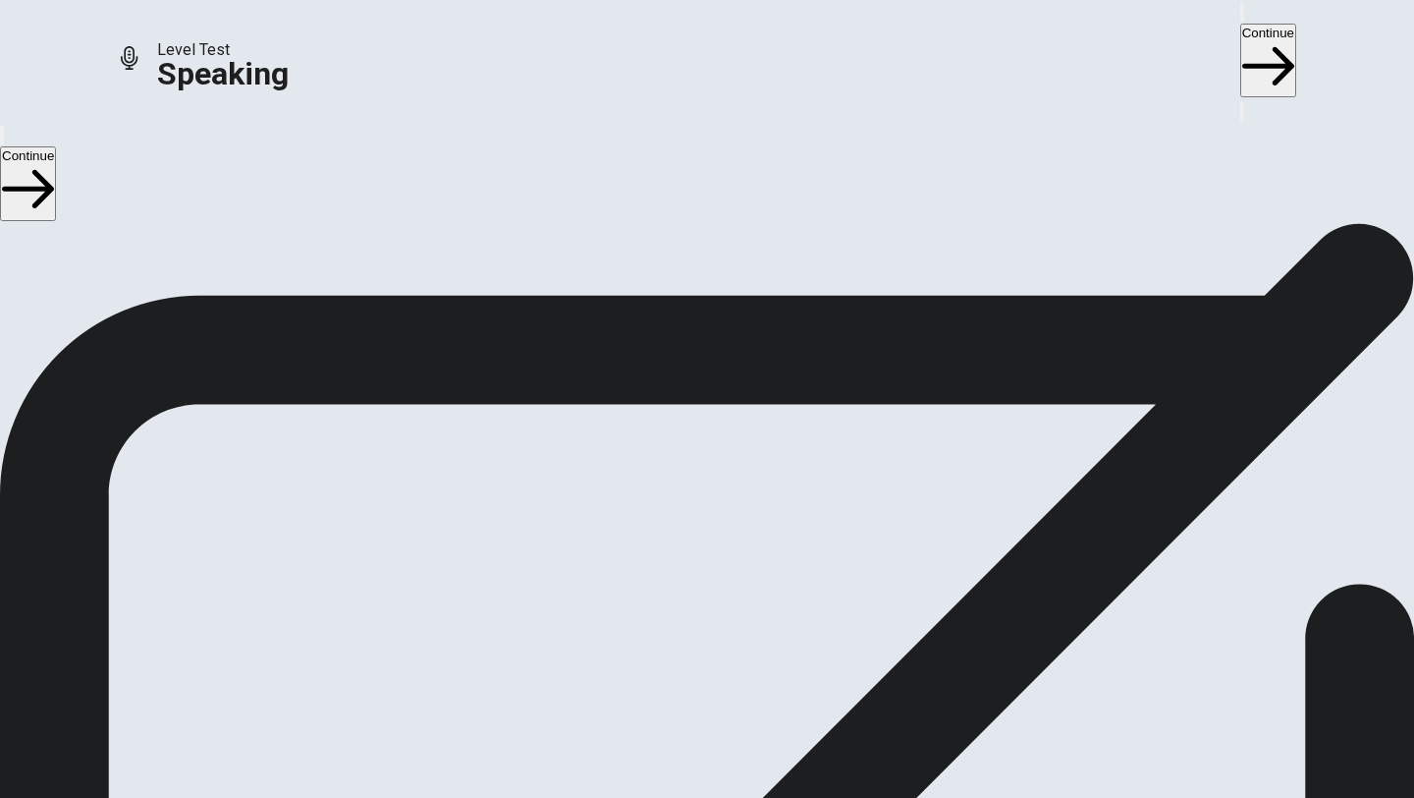
click at [1184, 368] on div "00:00:15" at bounding box center [707, 457] width 1414 height 179
click at [682, 530] on button "Record Again" at bounding box center [680, 535] width 4 height 19
click at [743, 469] on div "Stop Recording" at bounding box center [708, 593] width 70 height 249
click at [686, 534] on button "Play Audio" at bounding box center [684, 535] width 4 height 19
click at [1123, 421] on div "00:00:05" at bounding box center [707, 457] width 1414 height 179
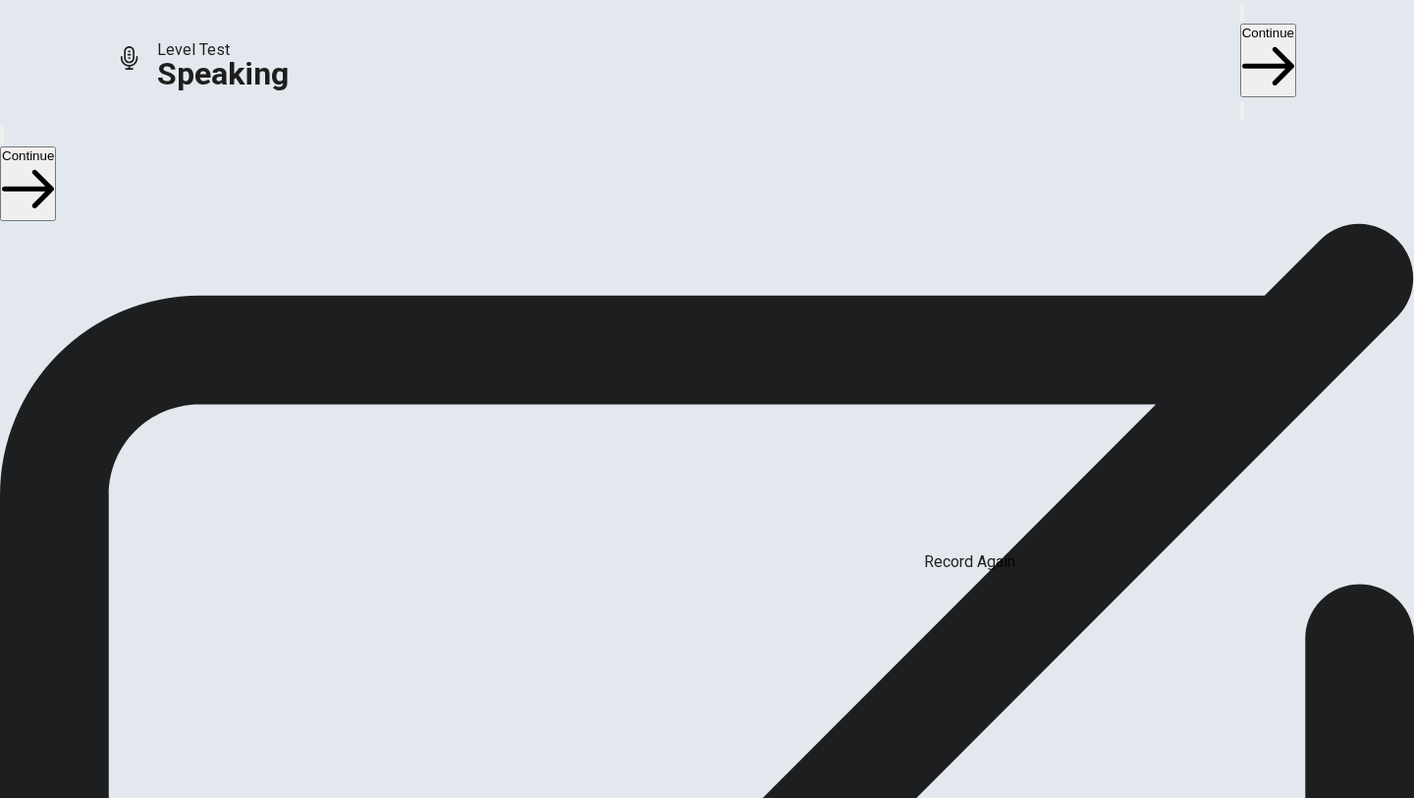
click at [680, 540] on icon "Record Again" at bounding box center [680, 540] width 0 height 0
click at [743, 594] on icon at bounding box center [708, 629] width 70 height 70
click at [720, 458] on icon at bounding box center [699, 487] width 42 height 59
click at [748, 541] on button "Record Again" at bounding box center [707, 572] width 83 height 96
click at [975, 541] on div "00:00:11 Stop Recording" at bounding box center [707, 543] width 1414 height 350
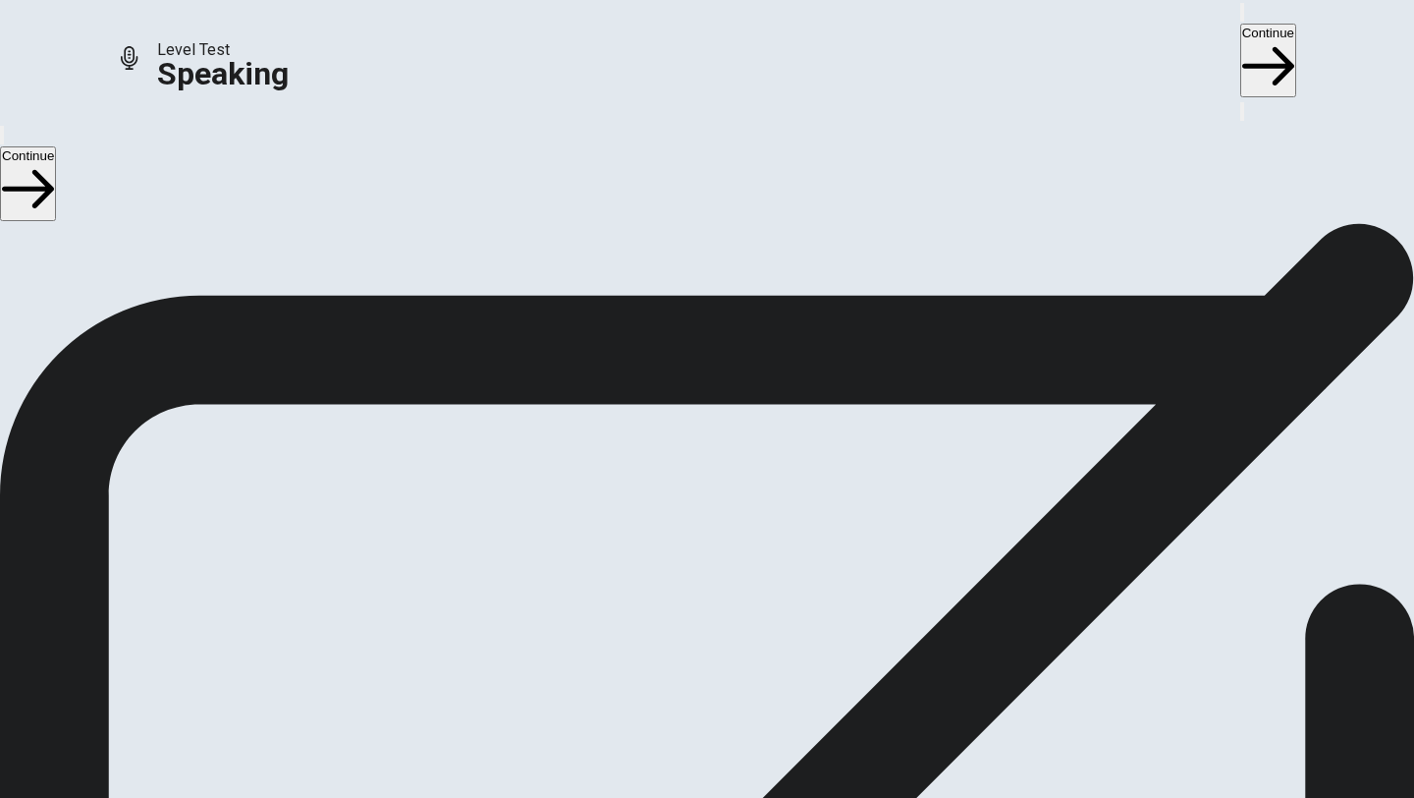
click at [743, 469] on div "Stop Recording" at bounding box center [708, 593] width 70 height 249
click at [686, 529] on button "Play Audio" at bounding box center [684, 535] width 4 height 19
click at [931, 547] on div "00:00:11" at bounding box center [707, 457] width 1414 height 179
click at [682, 537] on button "Record Again" at bounding box center [680, 535] width 4 height 19
click at [731, 594] on icon at bounding box center [706, 629] width 50 height 70
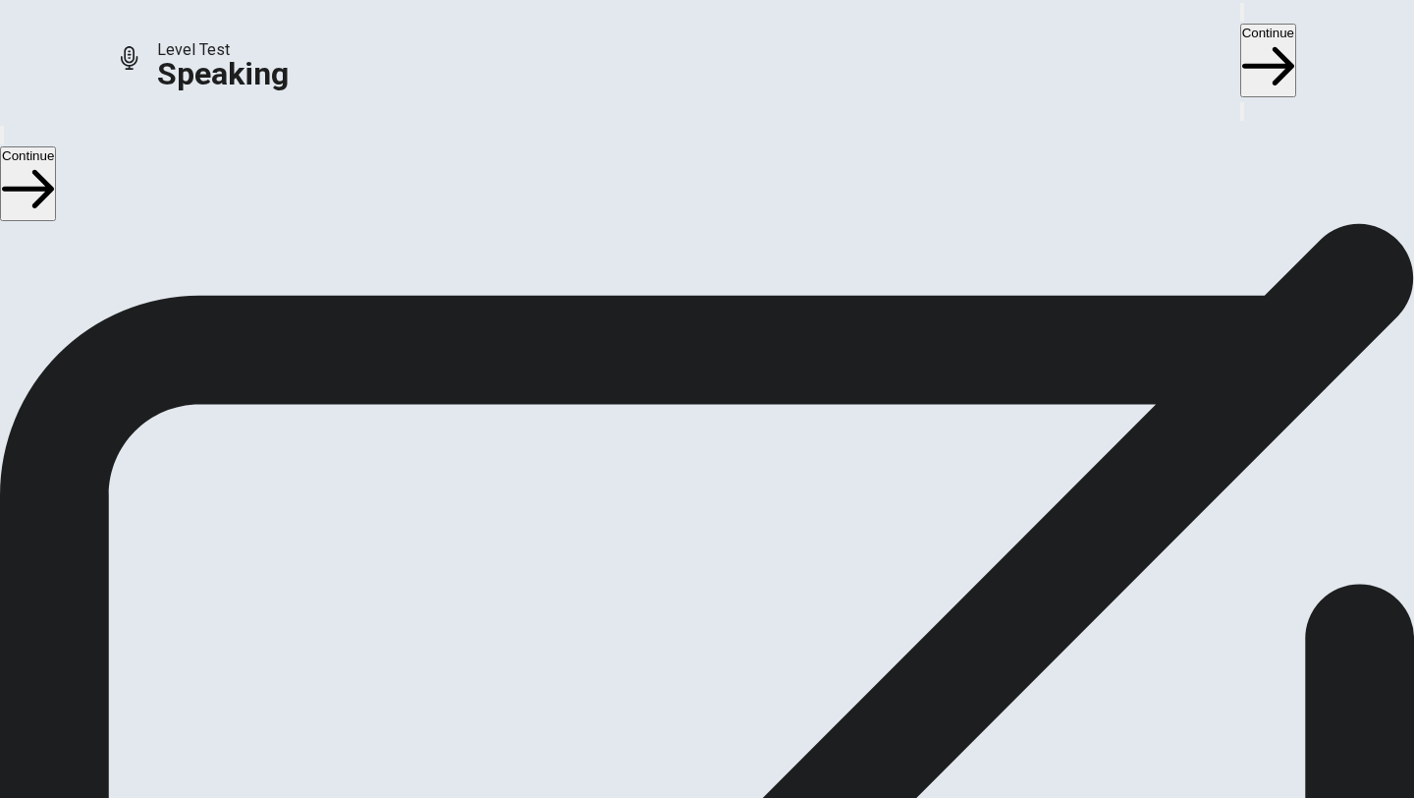
click at [704, 540] on icon "Play Audio" at bounding box center [695, 552] width 19 height 24
click at [680, 540] on icon "Record Again" at bounding box center [680, 540] width 0 height 0
click at [743, 673] on span "Stop Recording" at bounding box center [708, 694] width 70 height 42
click at [704, 540] on icon "Play Audio" at bounding box center [695, 552] width 19 height 24
click at [752, 368] on div "00:00:01" at bounding box center [707, 457] width 1414 height 179
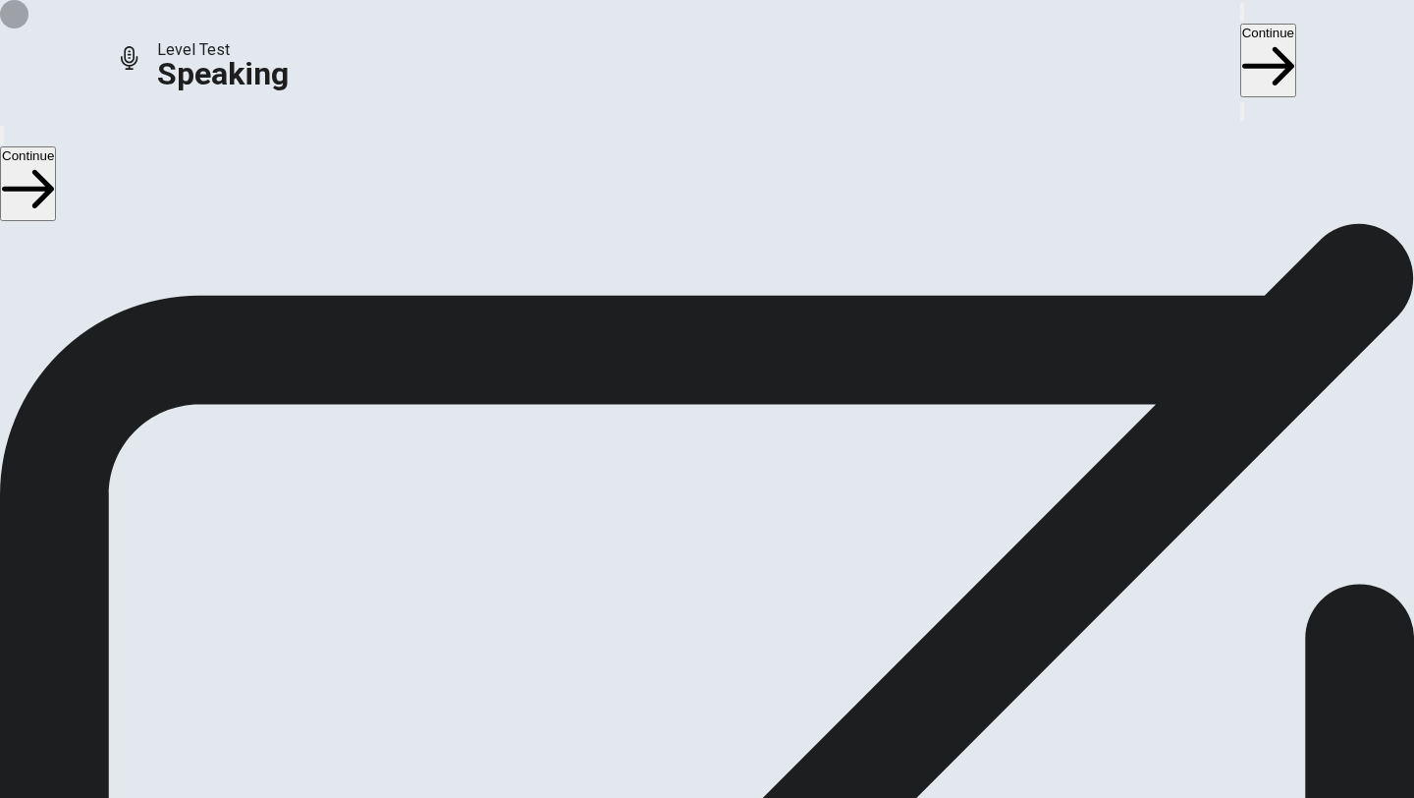
click at [703, 540] on icon "Record Again" at bounding box center [692, 552] width 24 height 24
click at [743, 469] on div "Stop Recording" at bounding box center [708, 593] width 70 height 249
click at [704, 540] on icon "Play Audio" at bounding box center [695, 552] width 19 height 24
click at [984, 368] on div "00:00:10" at bounding box center [707, 457] width 1414 height 179
click at [1241, 26] on button "Continue" at bounding box center [1269, 61] width 56 height 74
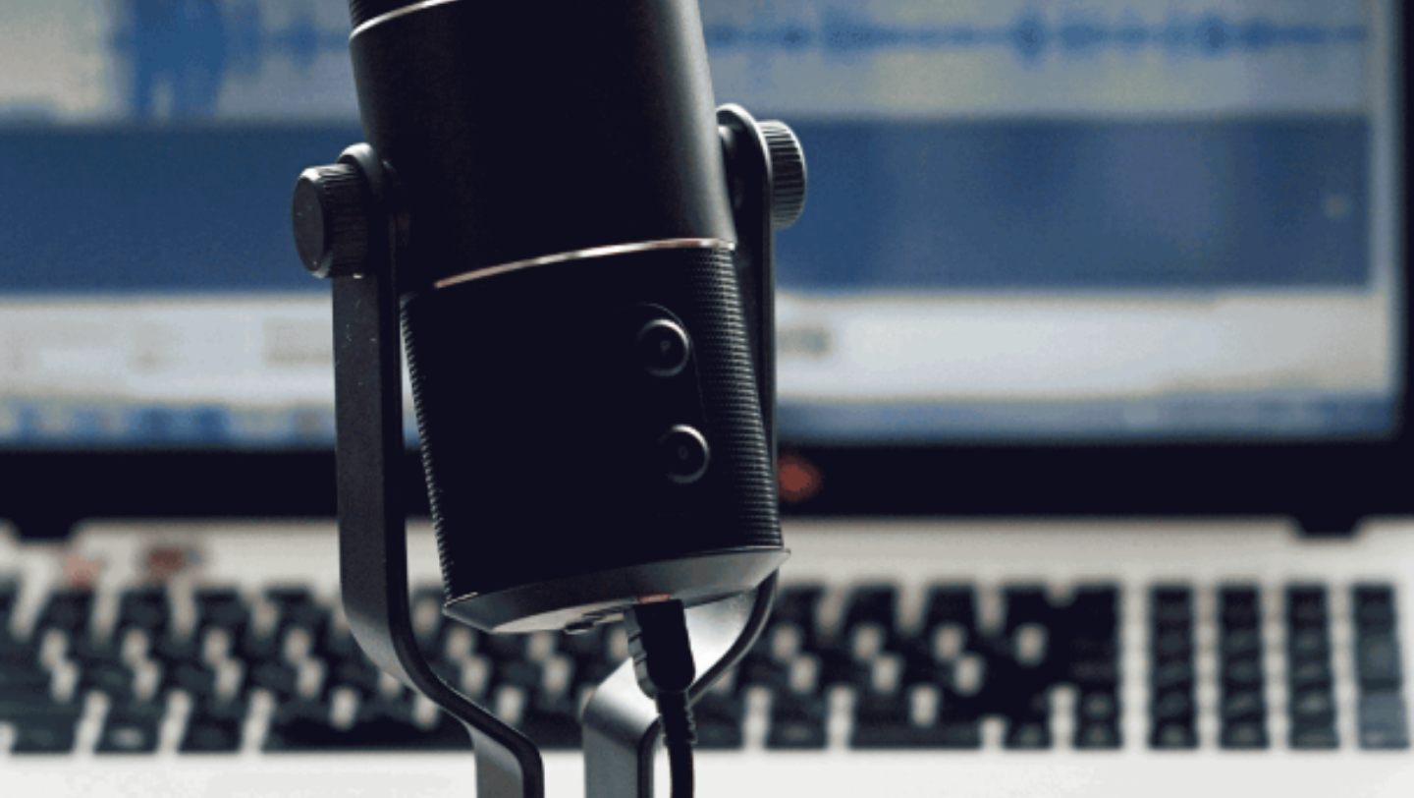
click at [1103, 270] on img at bounding box center [707, 399] width 1414 height 798
click at [1241, 38] on button "Continue" at bounding box center [1269, 61] width 56 height 74
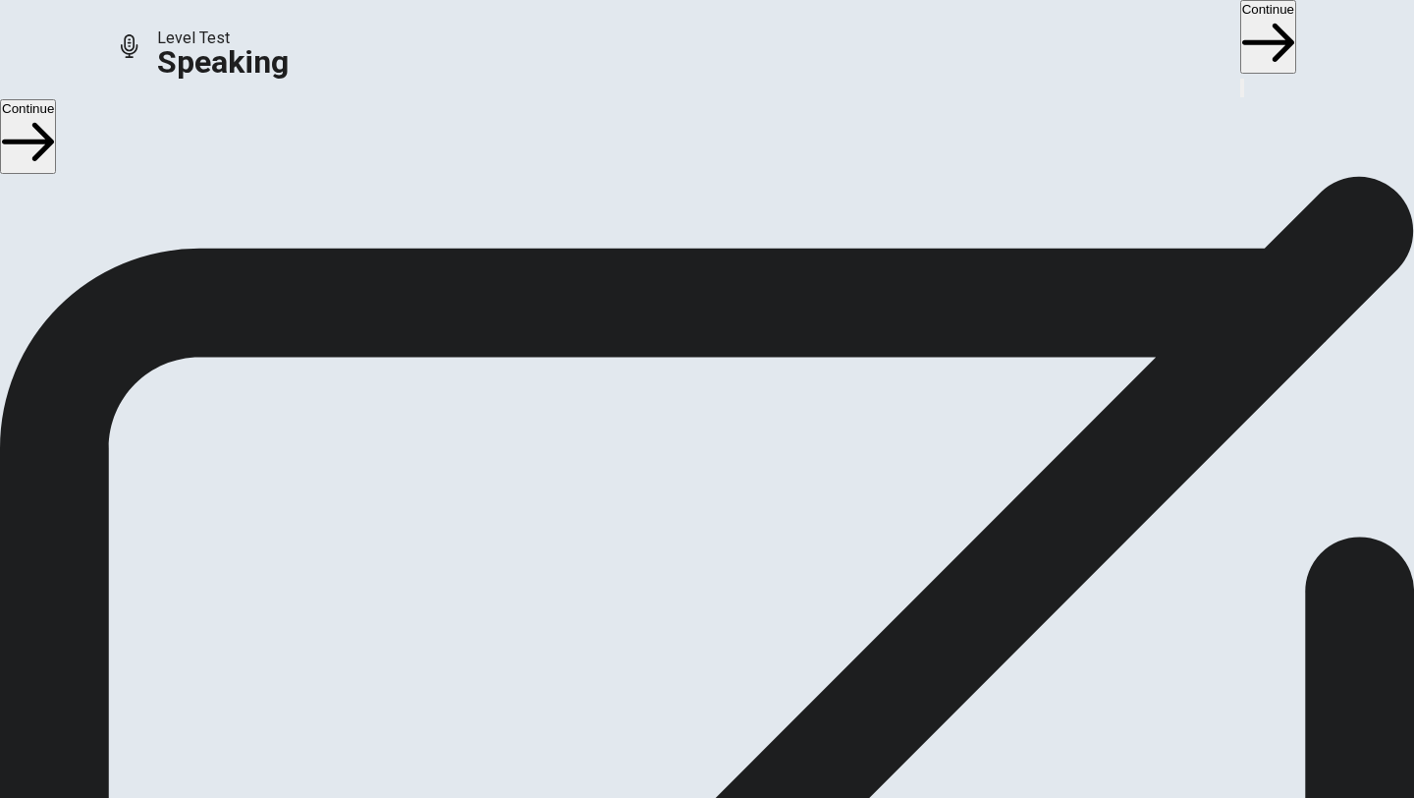
scroll to position [0, 0]
click at [1241, 32] on button "Continue" at bounding box center [1269, 37] width 56 height 74
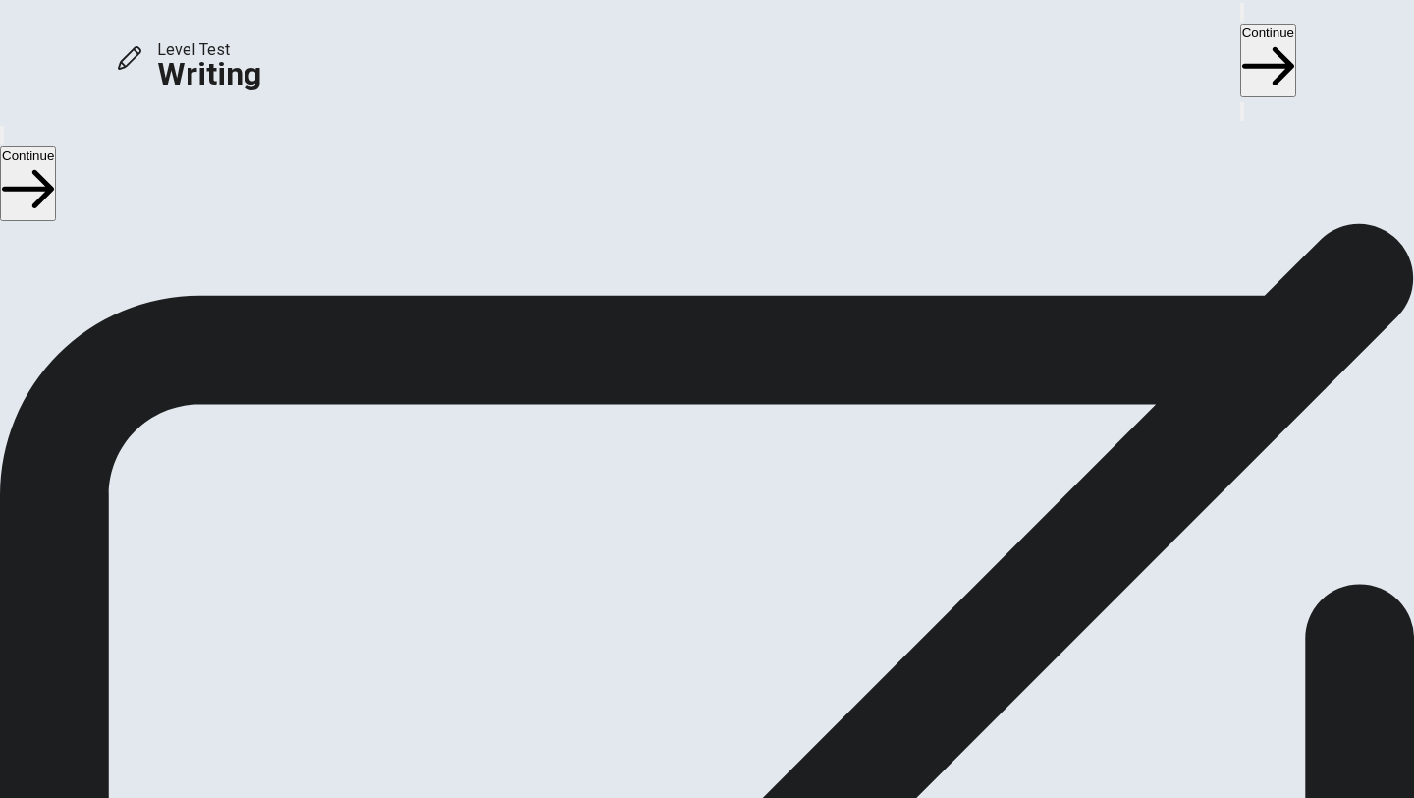
click at [1241, 32] on button "Continue" at bounding box center [1269, 61] width 56 height 74
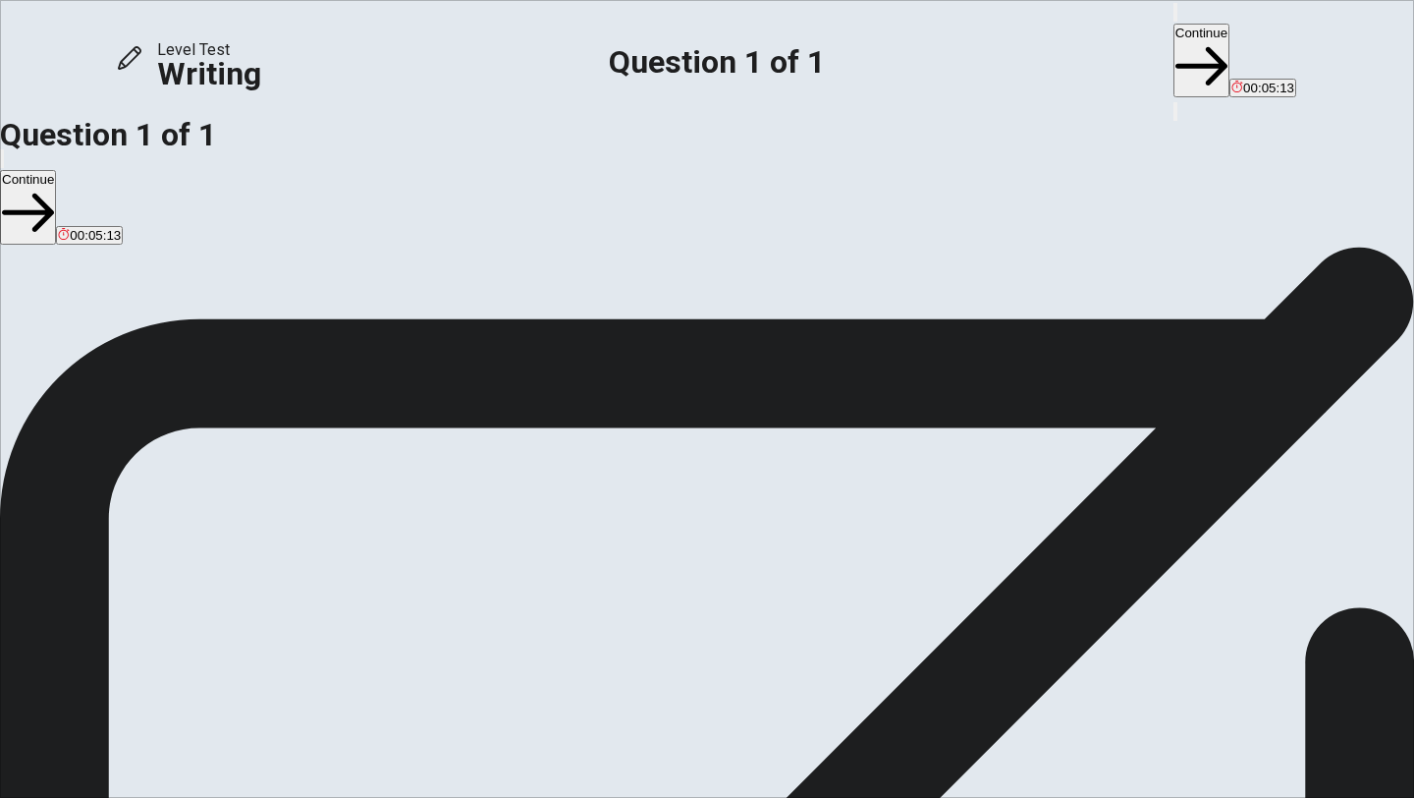
drag, startPoint x: 827, startPoint y: 444, endPoint x: 893, endPoint y: 478, distance: 74.3
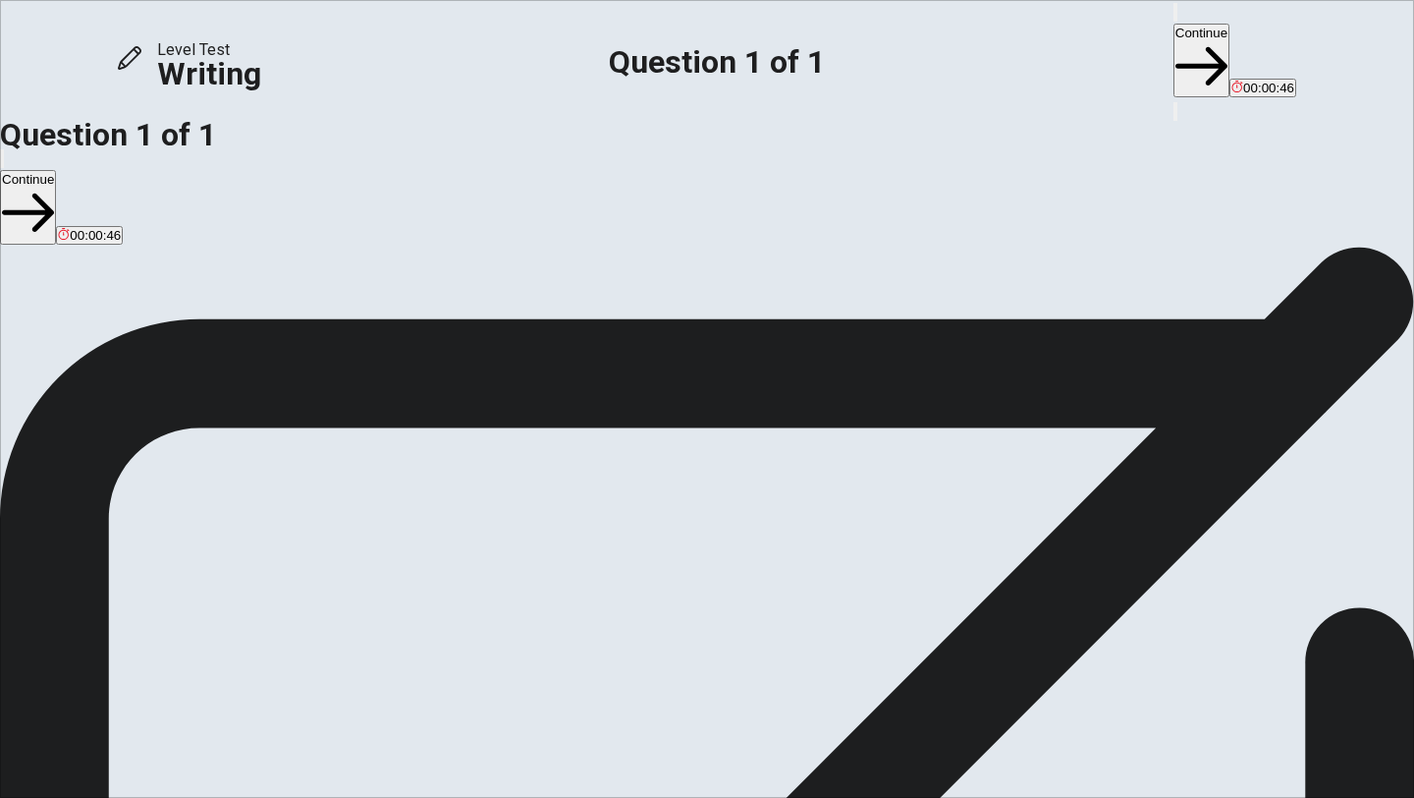
type textarea "Yes, I think students should be allowed to grade thier teachers. I have 2 big r…"
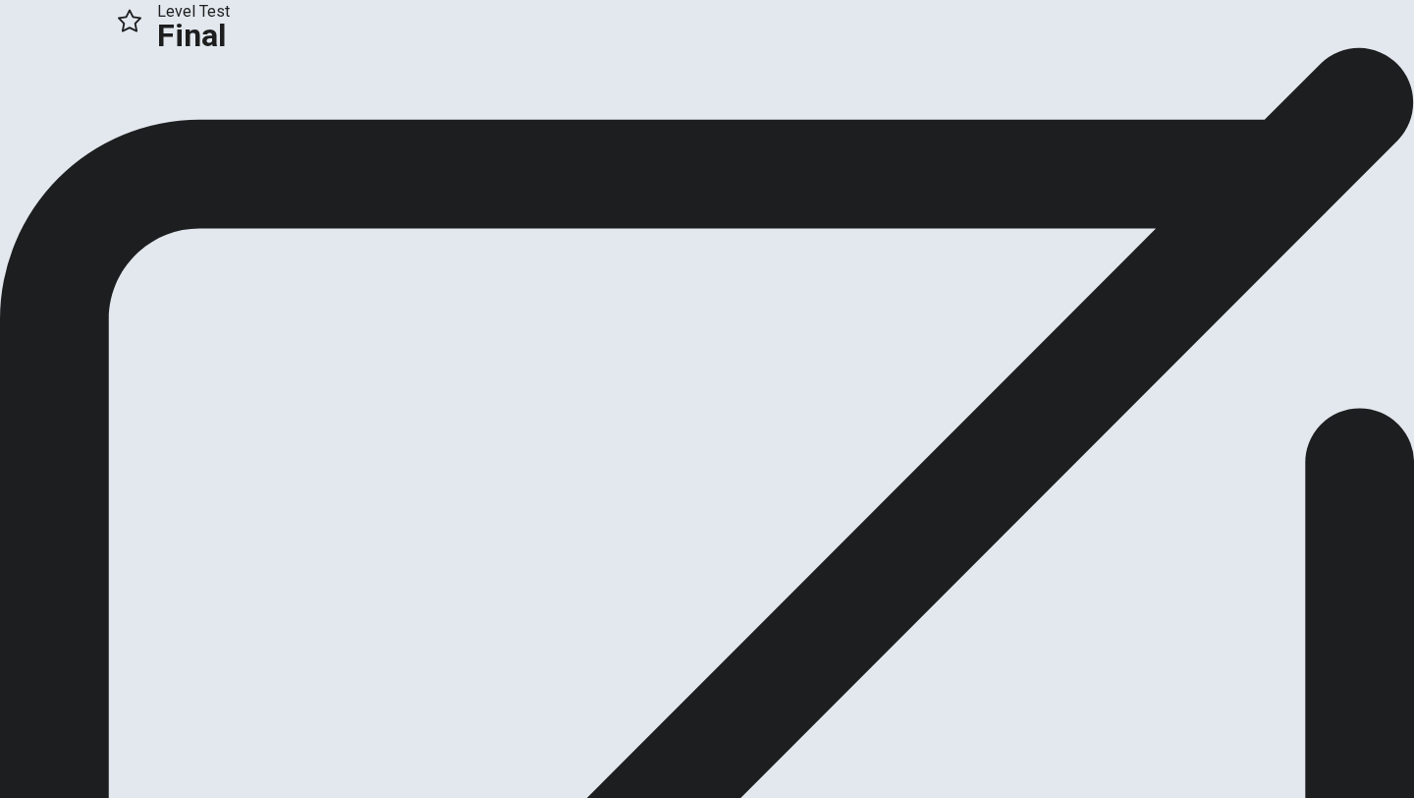
click at [80, 144] on button "Continue" at bounding box center [40, 131] width 80 height 27
